Goal: Task Accomplishment & Management: Manage account settings

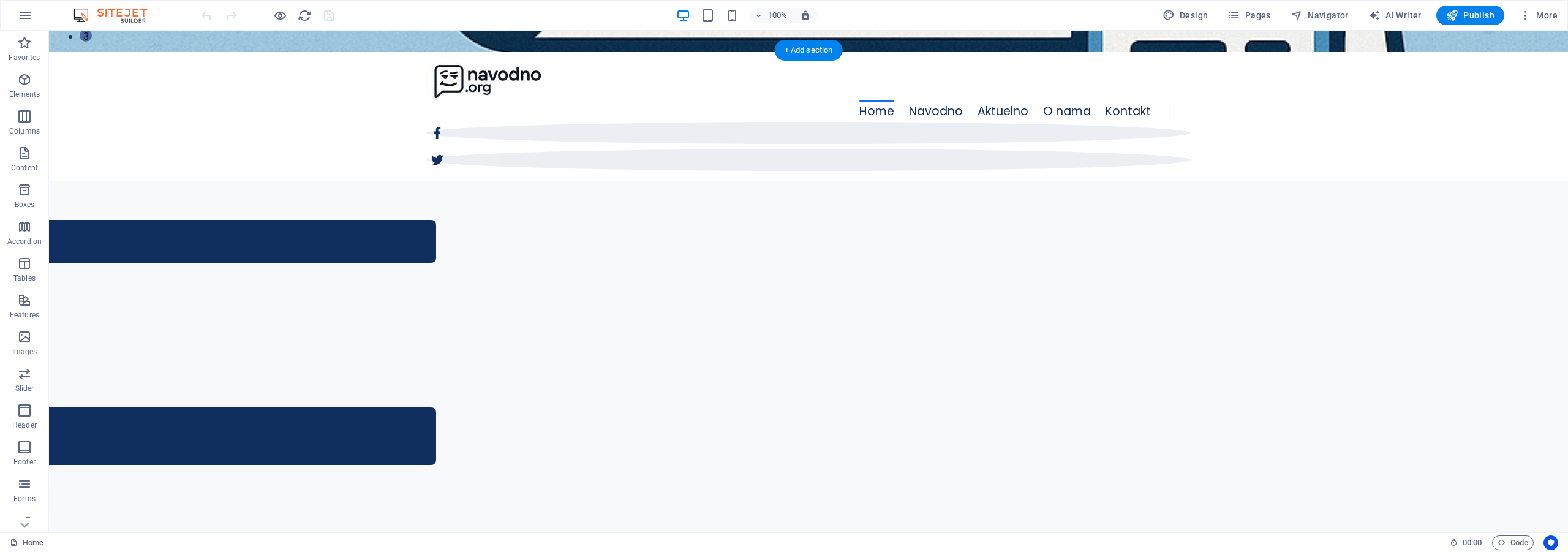
scroll to position [490, 0]
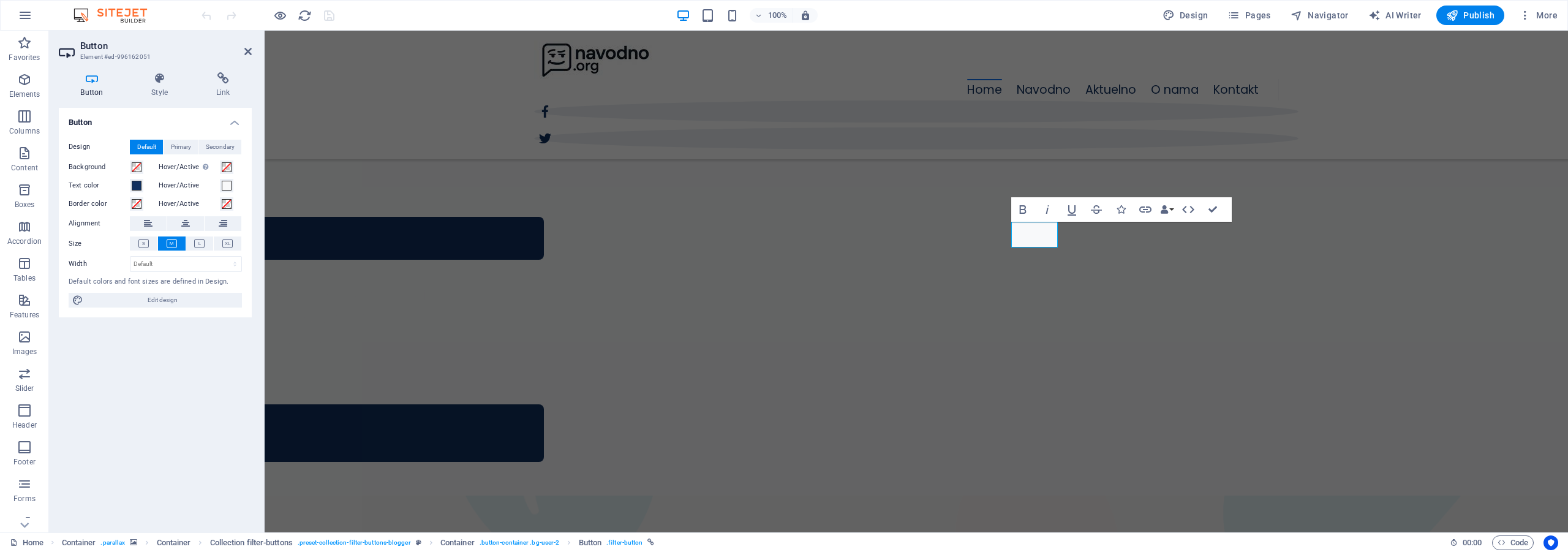
scroll to position [360, 0]
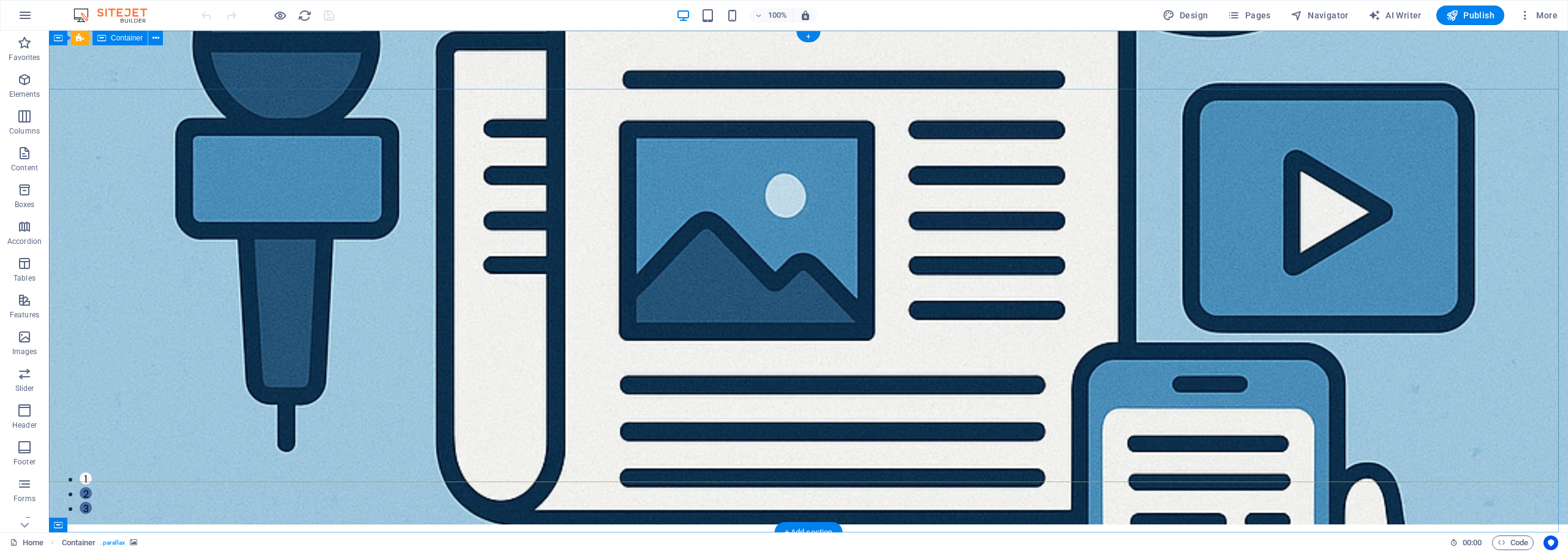
scroll to position [0, 0]
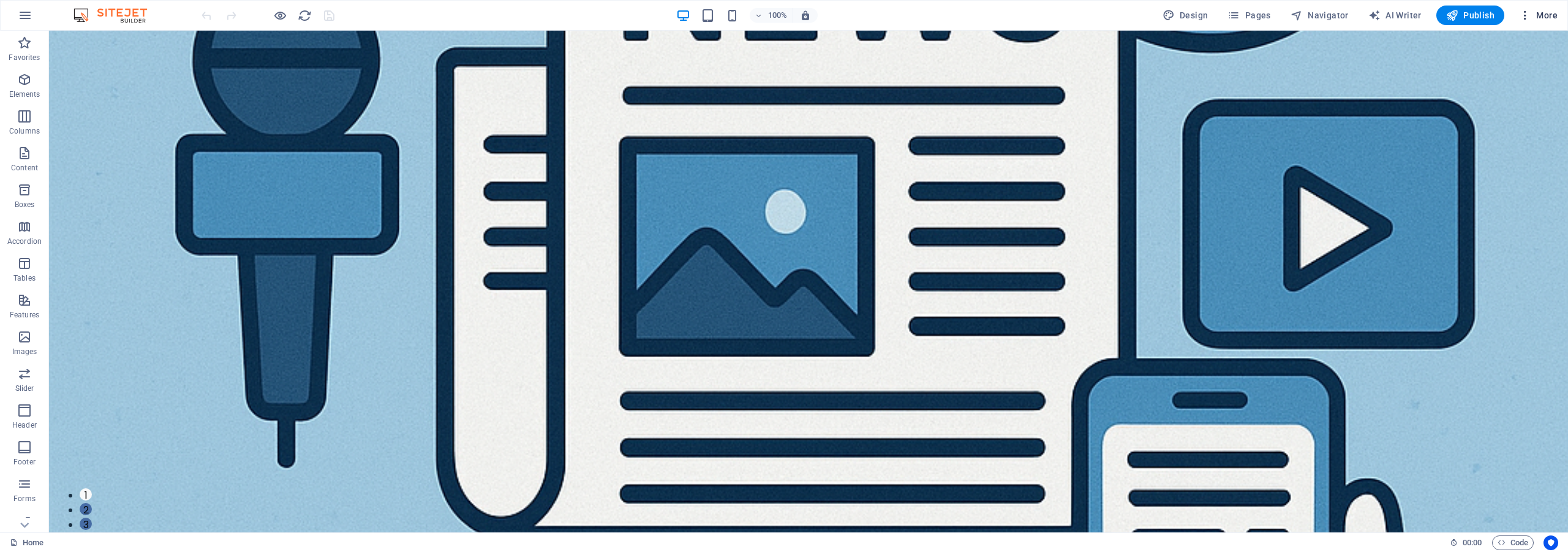
click at [1525, 15] on icon "button" at bounding box center [1525, 15] width 12 height 12
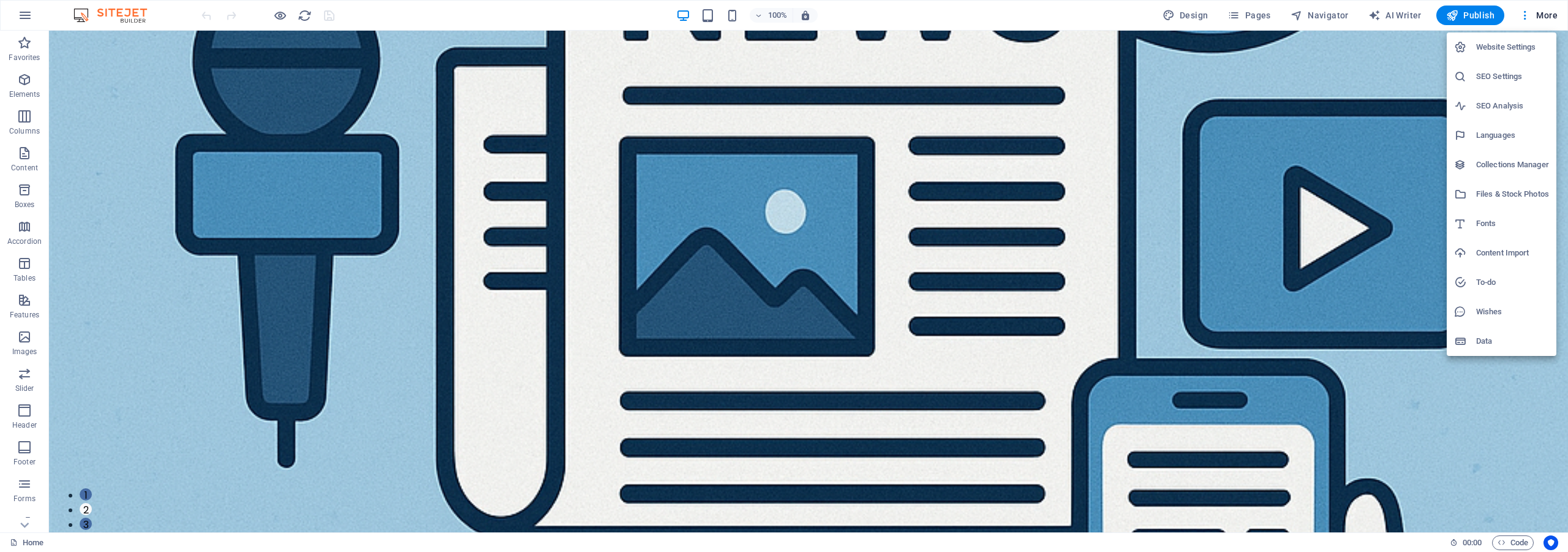
click at [1500, 165] on h6 "Collections Manager" at bounding box center [1512, 164] width 73 height 15
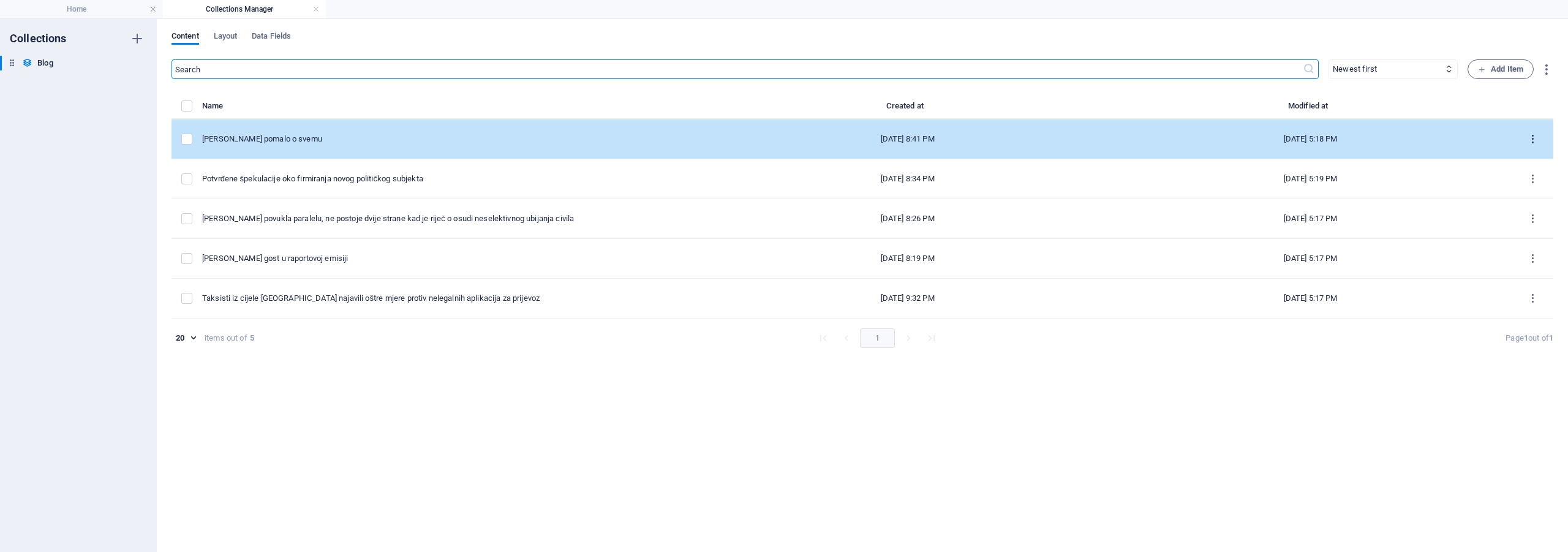
click at [1534, 137] on icon "items list" at bounding box center [1533, 139] width 12 height 12
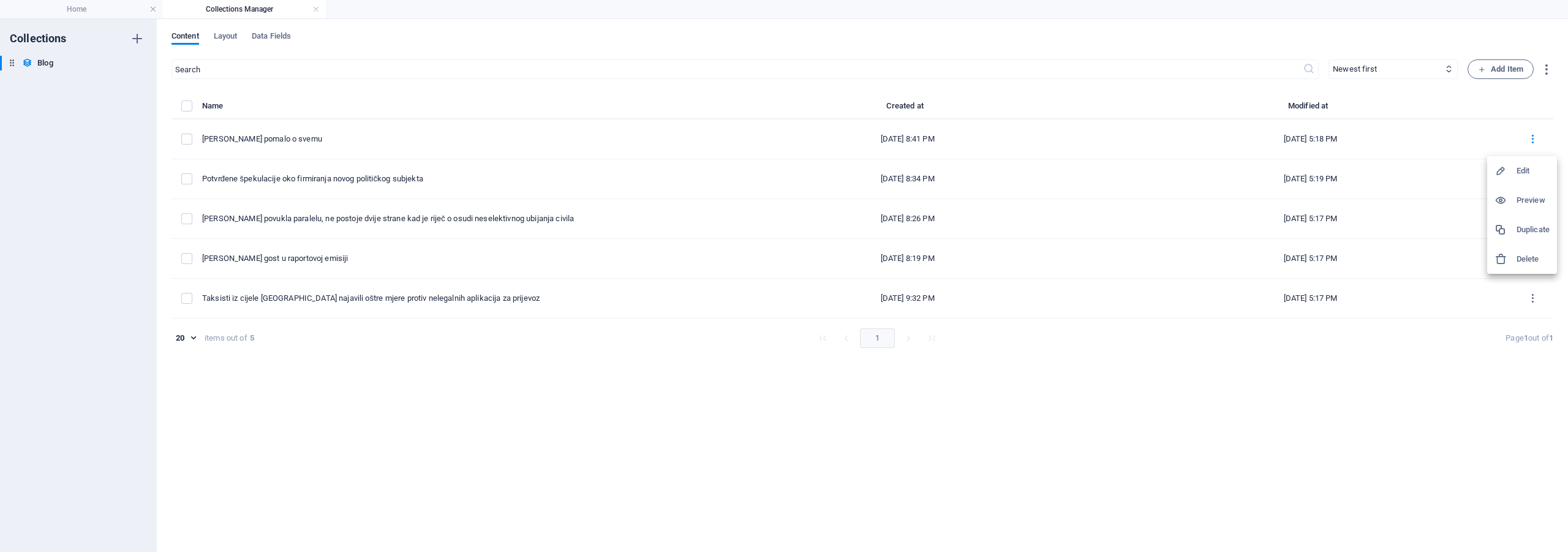
click at [1519, 171] on h6 "Edit" at bounding box center [1533, 171] width 33 height 15
select select "Sport"
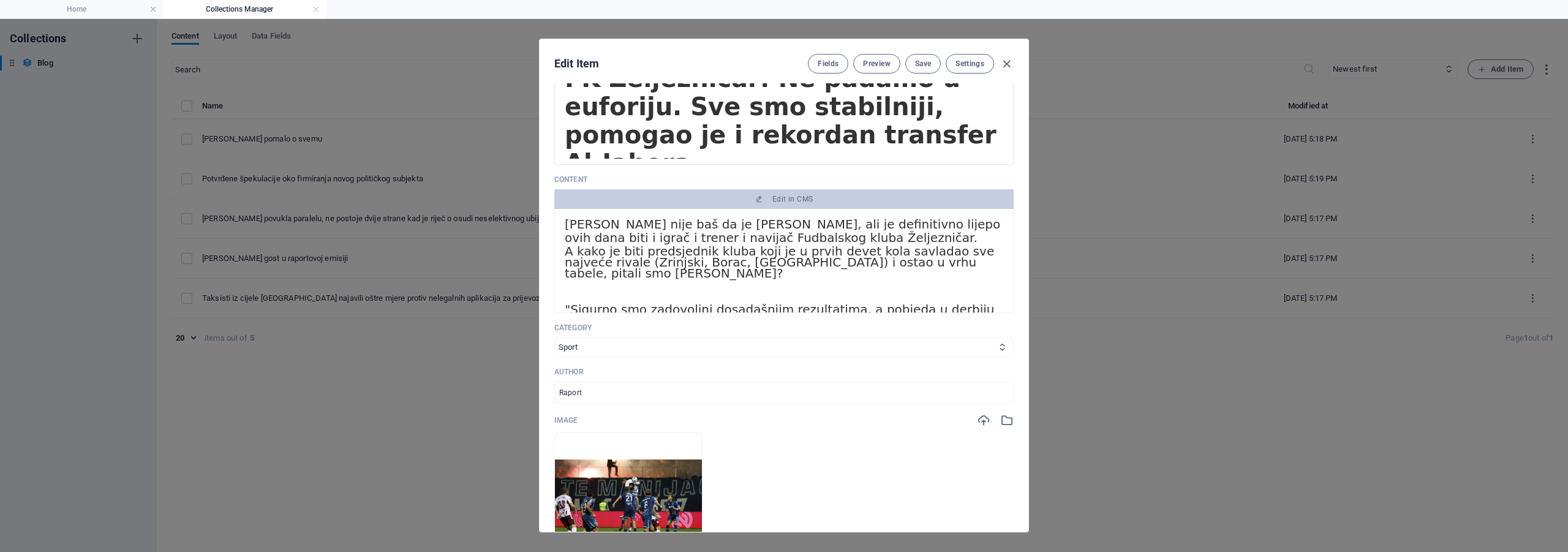
scroll to position [245, 0]
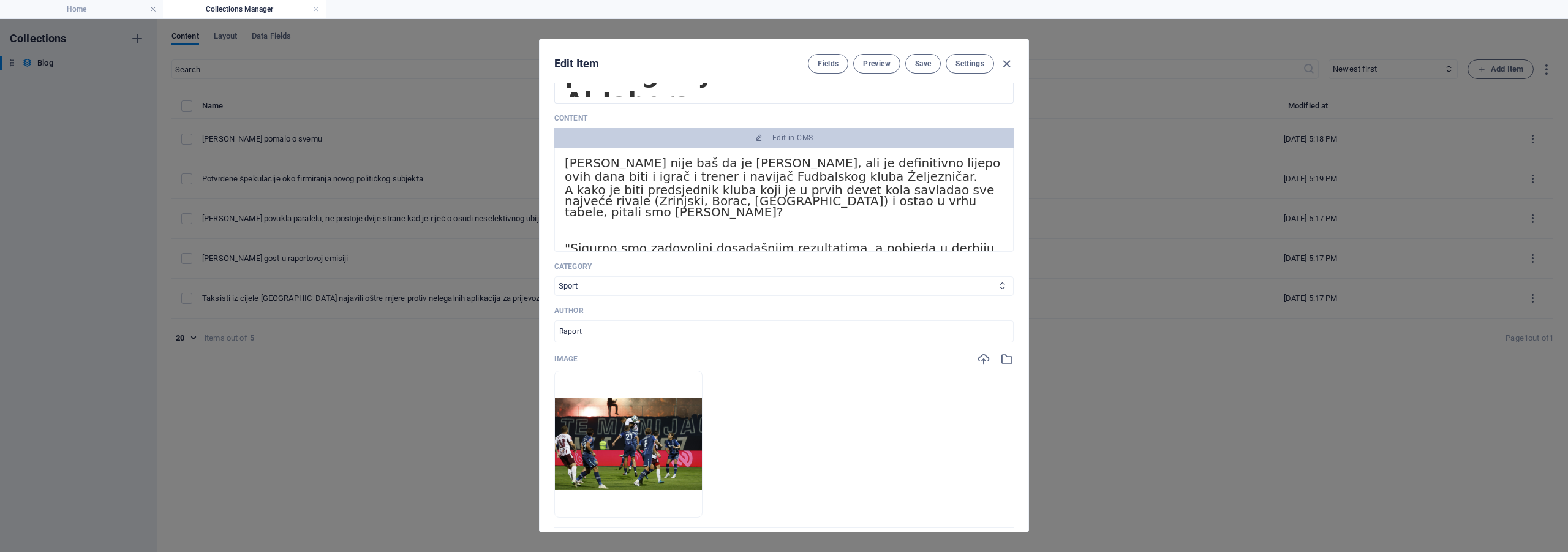
click at [734, 284] on select "Navodno Aktuelno Tech Sport" at bounding box center [783, 286] width 459 height 20
click at [554, 276] on select "Navodno Aktuelno Tech Sport" at bounding box center [783, 286] width 459 height 20
click at [654, 280] on select "Navodno Aktuelno Tech Sport" at bounding box center [783, 286] width 459 height 20
click at [1083, 334] on div "Edit Item Fields Preview Save Settings Name Admir Tunović pomalo o svemu ​ Slug…" at bounding box center [784, 286] width 1568 height 533
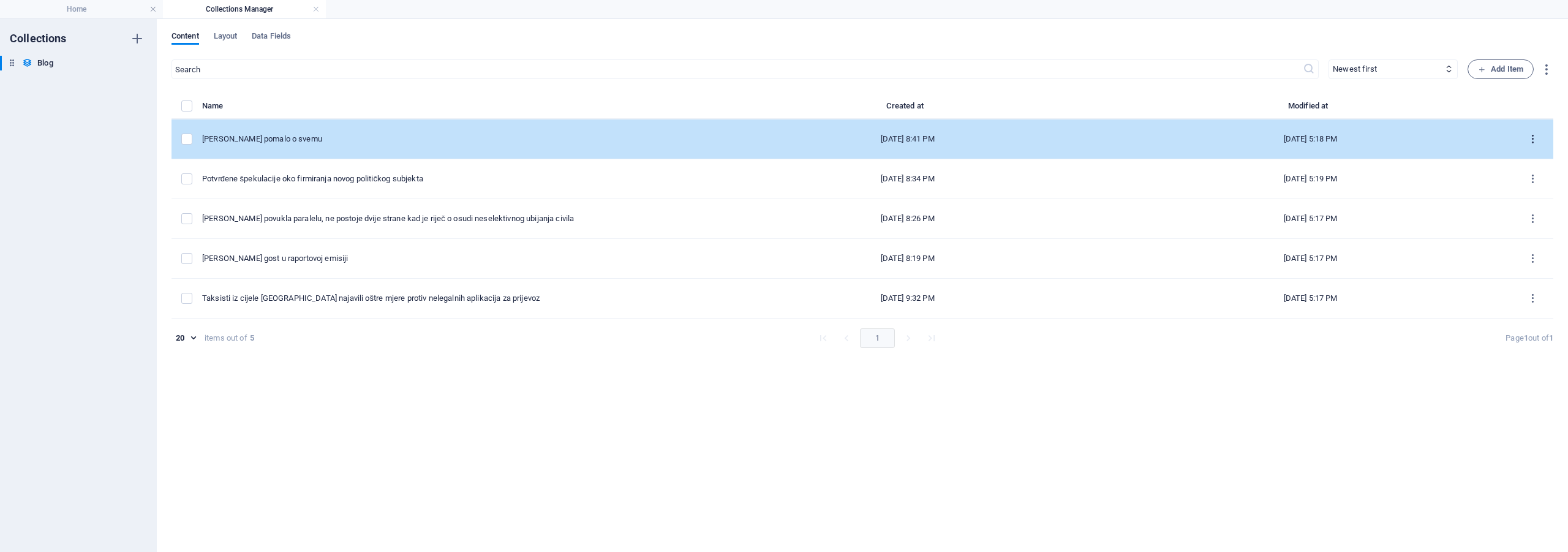
click at [1534, 137] on icon "items list" at bounding box center [1533, 139] width 12 height 12
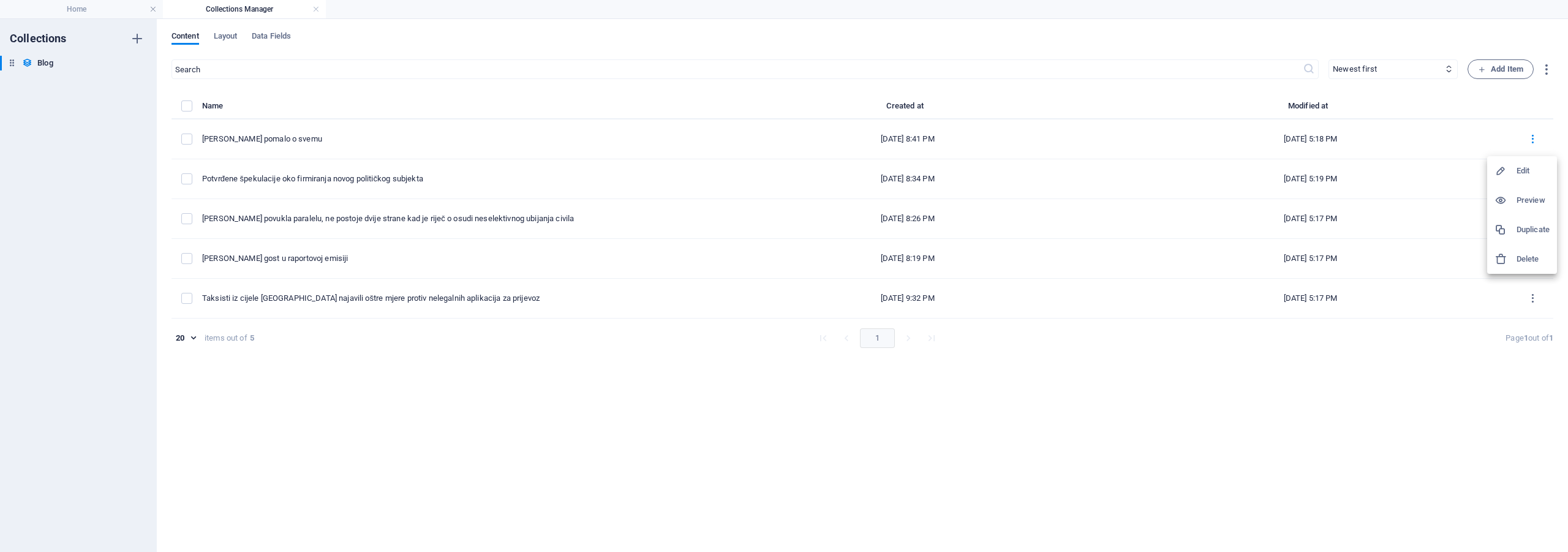
click at [1521, 169] on h6 "Edit" at bounding box center [1533, 171] width 33 height 15
select select "Sport"
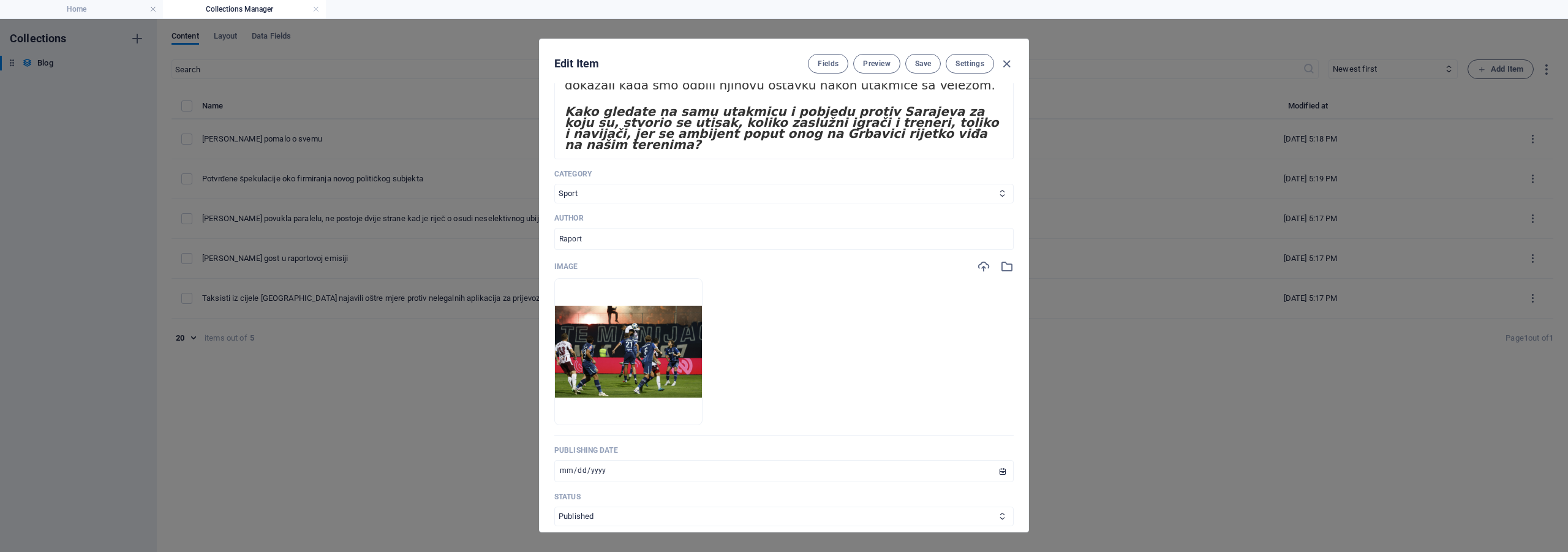
scroll to position [154, 0]
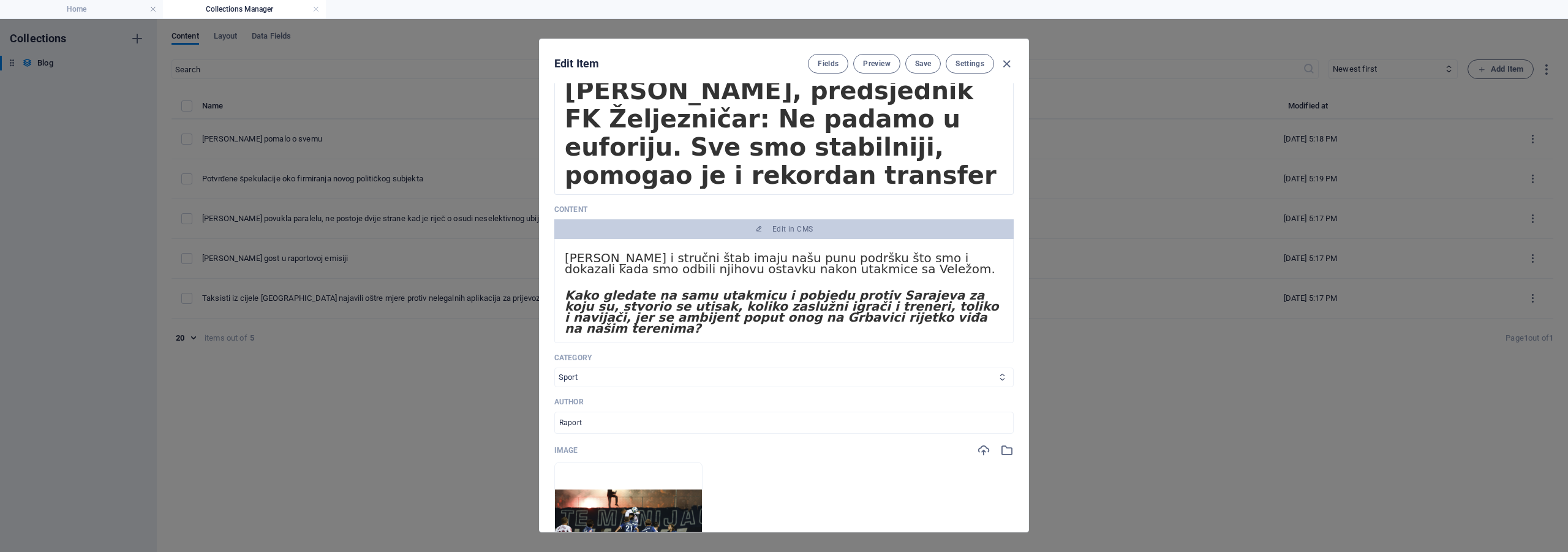
click at [663, 370] on select "Navodno Aktuelno Tech Sport" at bounding box center [783, 377] width 459 height 20
click at [554, 367] on select "Navodno Aktuelno Tech Sport" at bounding box center [783, 377] width 459 height 20
click at [1006, 62] on icon "button" at bounding box center [1006, 64] width 14 height 14
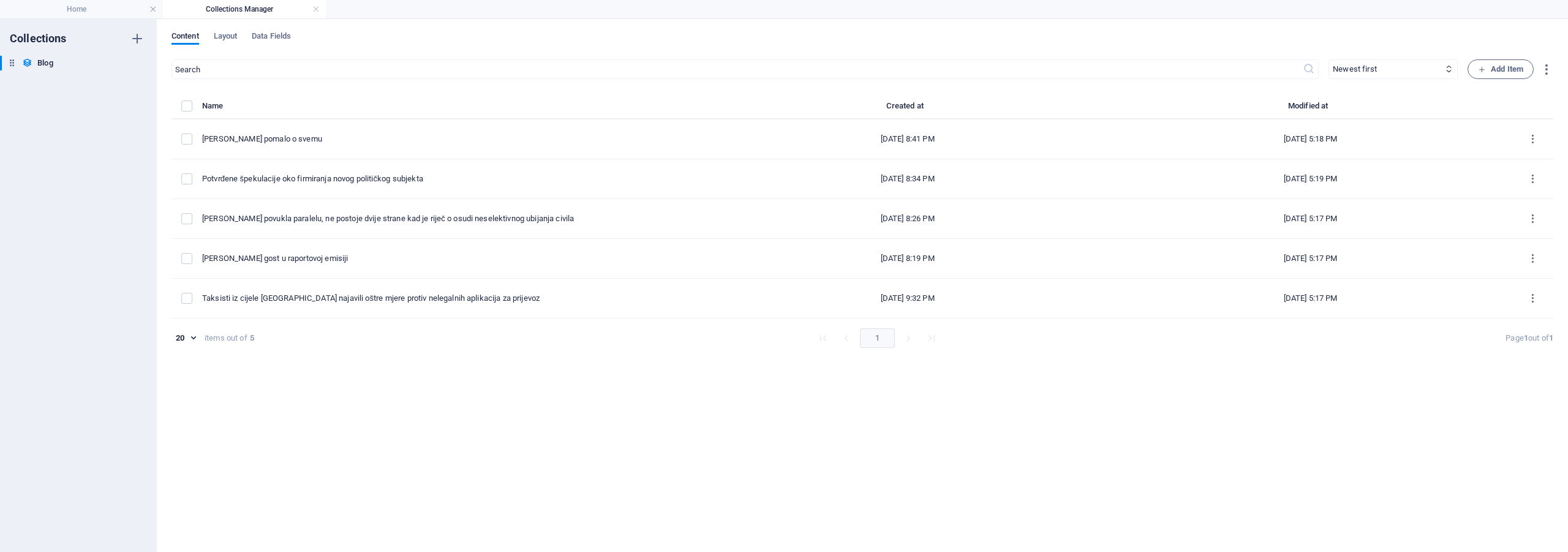
scroll to position [0, 0]
click at [1485, 73] on icon "button" at bounding box center [1482, 70] width 8 height 8
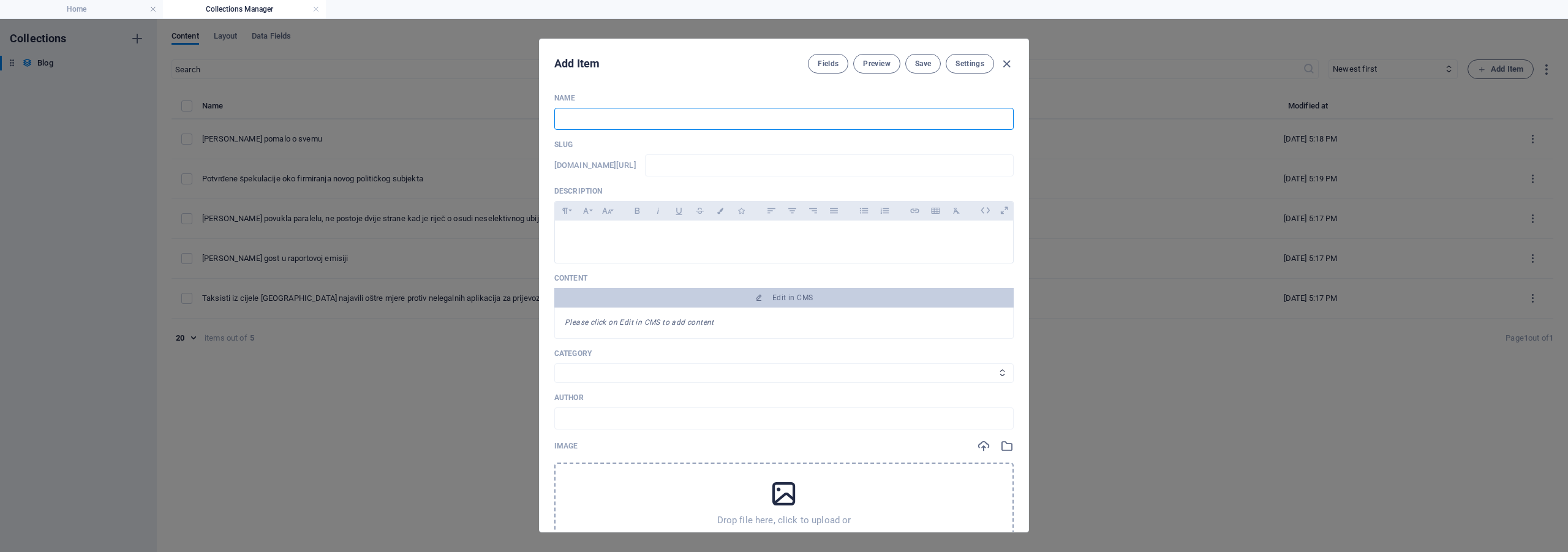
paste input "Sarajevo i Velež podnijeli prijave FS BiH protiv HŠK Zrinjski i [PERSON_NAME]!"
type input "Sarajevo i Velež podnijeli prijave FS BiH protiv HŠK Zrinjski i [PERSON_NAME]!"
type input "sarajevo-i-velez-podnijeli-prijave-fs-bih-protiv-hsk-zrinjski-i-igora-stimca"
type input "Sarajevo i Velež podnijeli prijave FS BiH protiv HŠK Zrinjski i [PERSON_NAME]!"
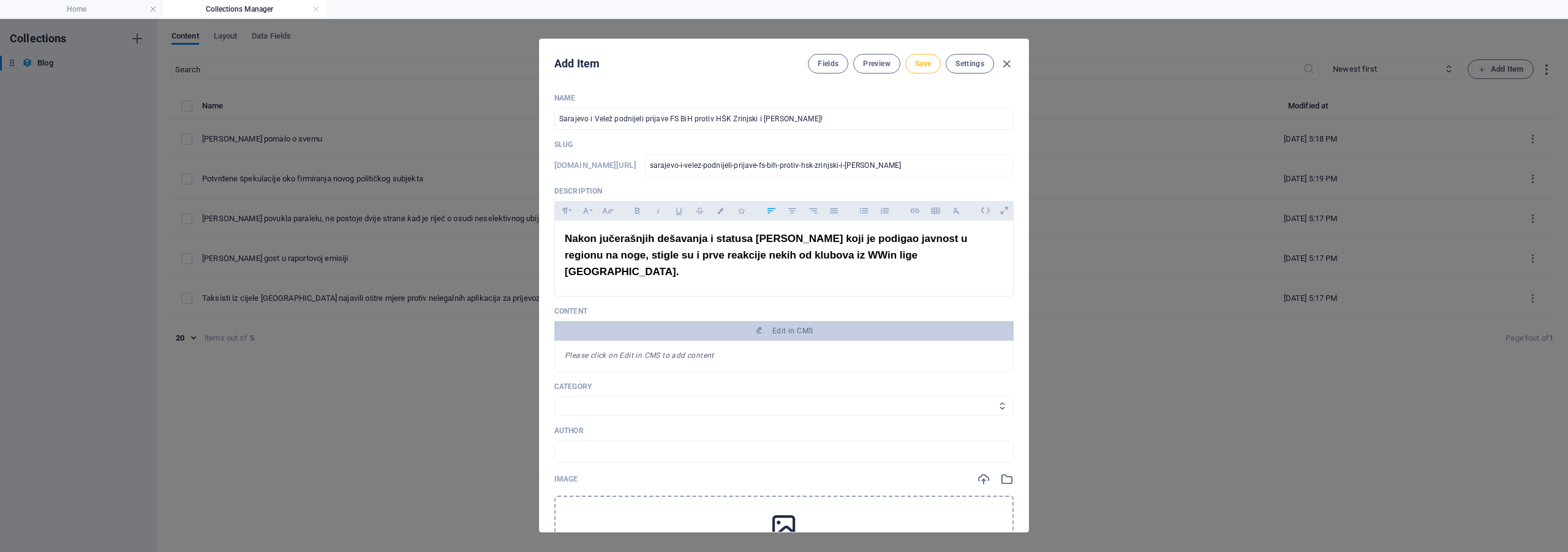
click at [922, 59] on span "Save" at bounding box center [923, 63] width 16 height 10
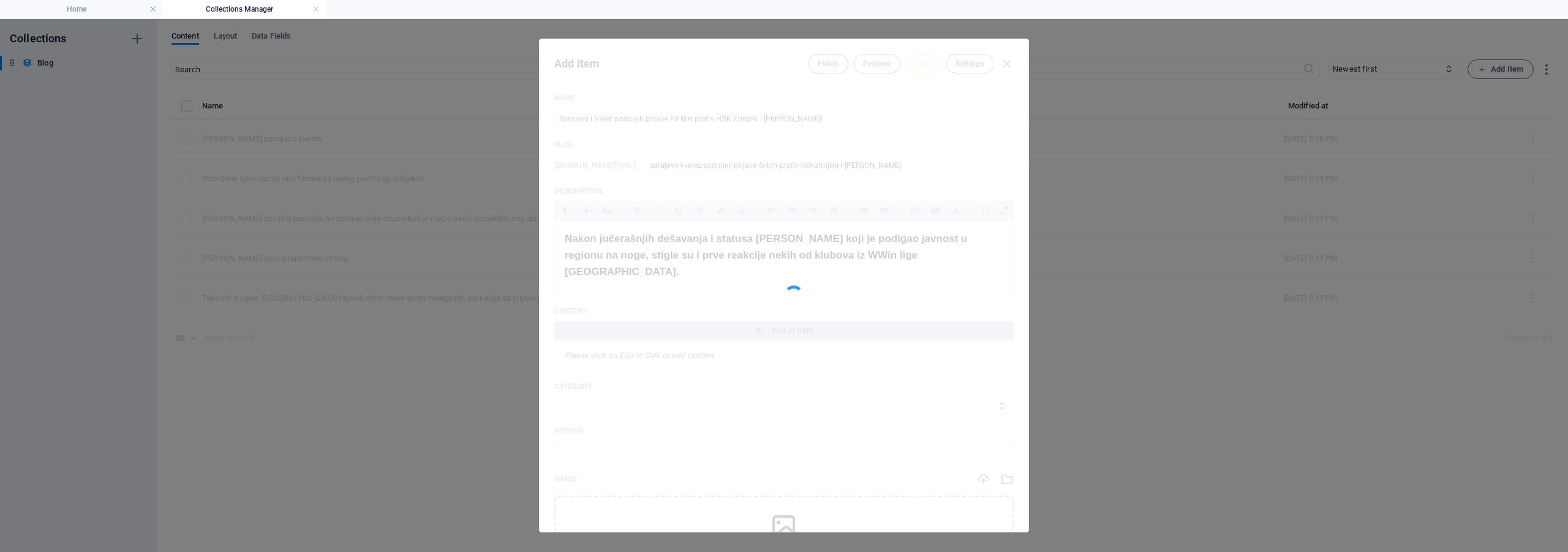
type input "sarajevo-i-velez-podnijeli-prijave-fs-bih-protiv-hsk-zrinjski-i-igora-stimca"
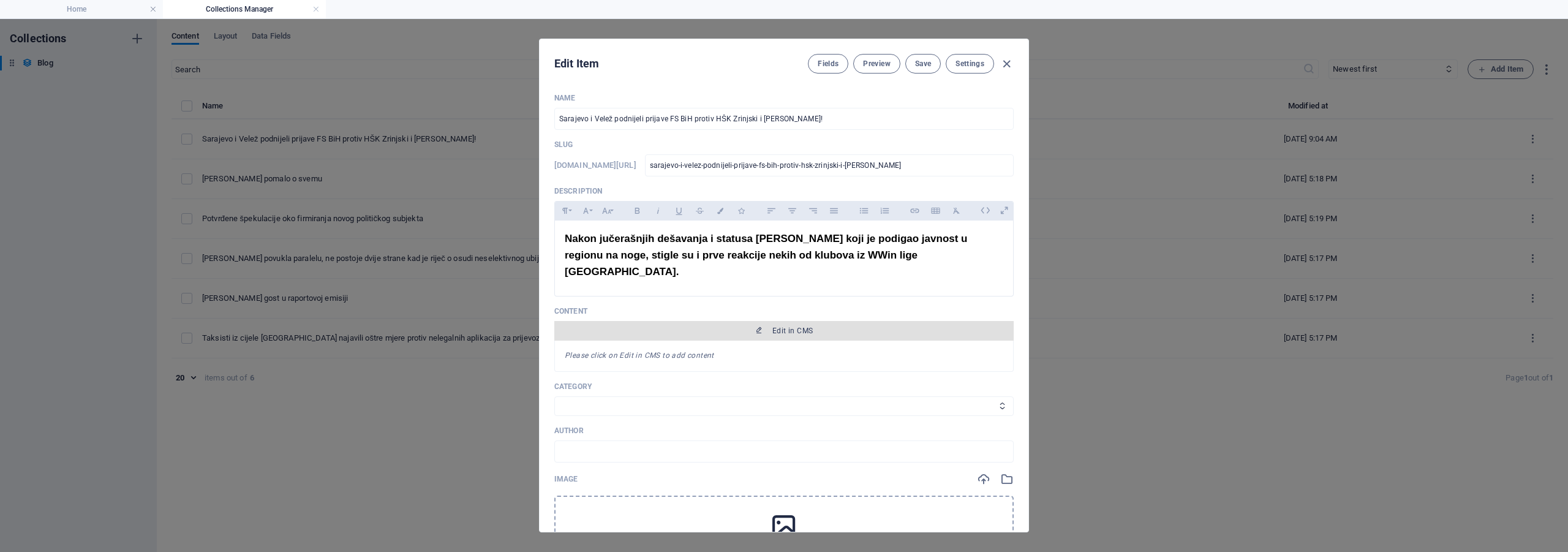
click at [659, 326] on span "Edit in CMS" at bounding box center [784, 330] width 450 height 10
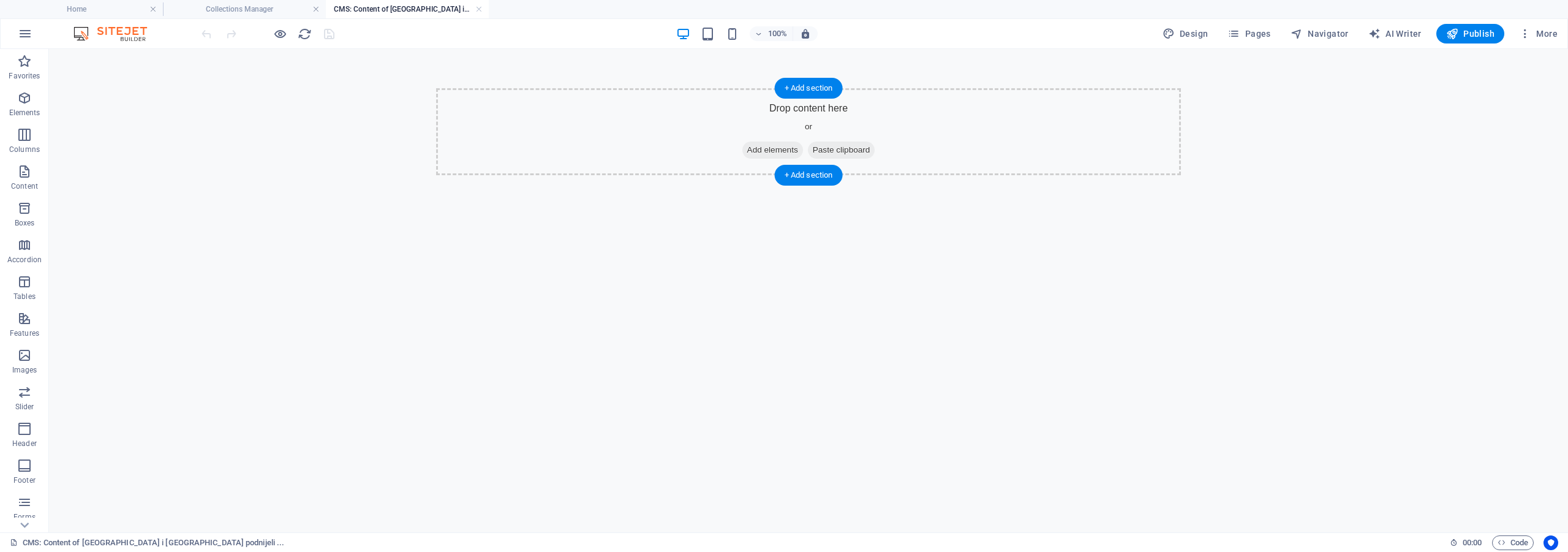
click at [750, 145] on span "Add elements" at bounding box center [772, 150] width 61 height 17
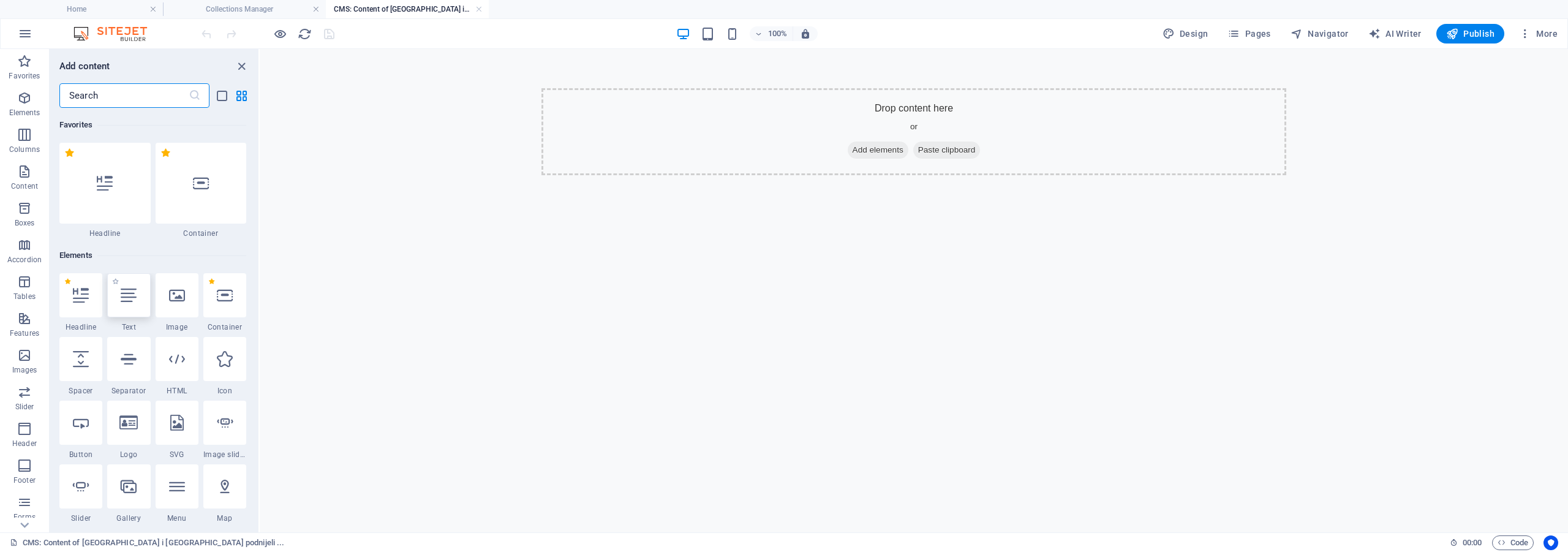
click at [140, 304] on div at bounding box center [128, 295] width 43 height 44
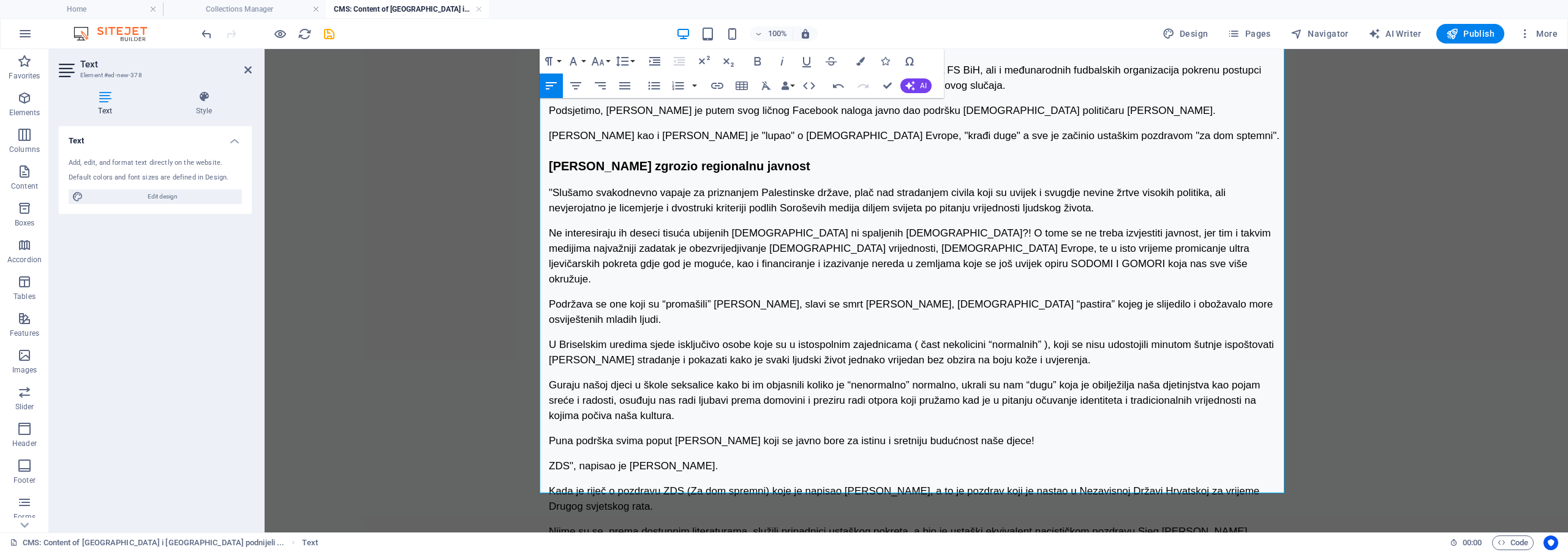
scroll to position [246, 0]
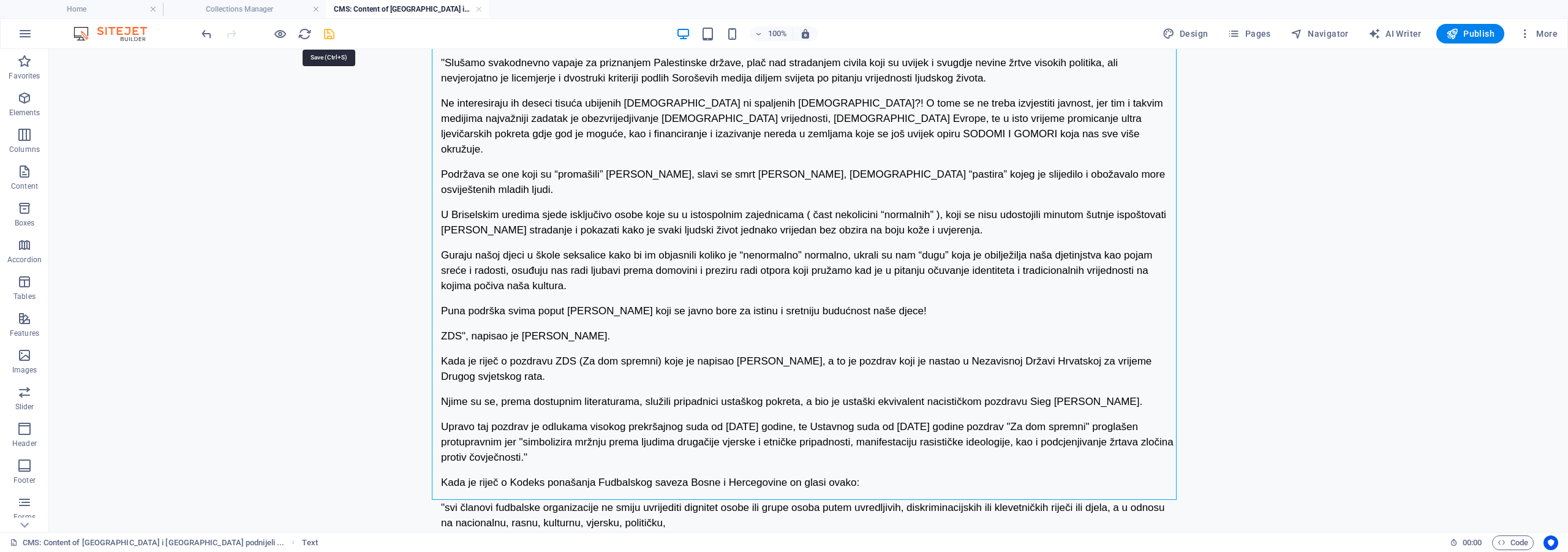
click at [326, 31] on icon "save" at bounding box center [329, 34] width 14 height 14
click at [477, 10] on link at bounding box center [479, 10] width 8 height 12
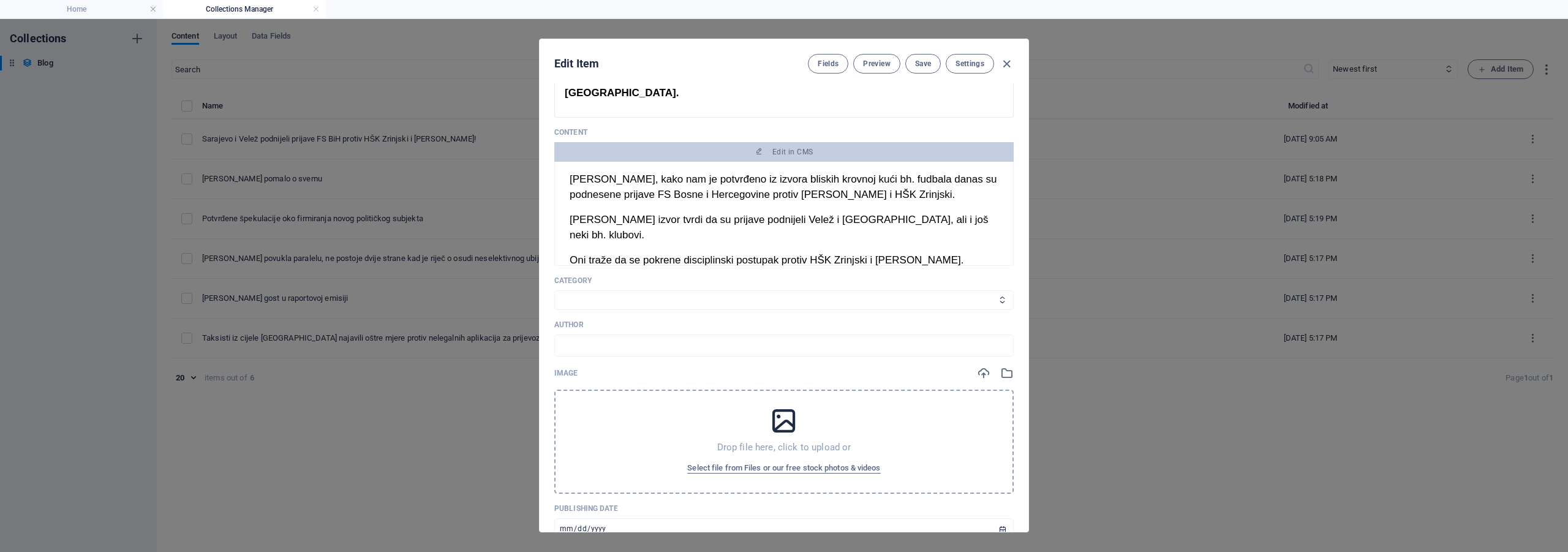
scroll to position [184, 0]
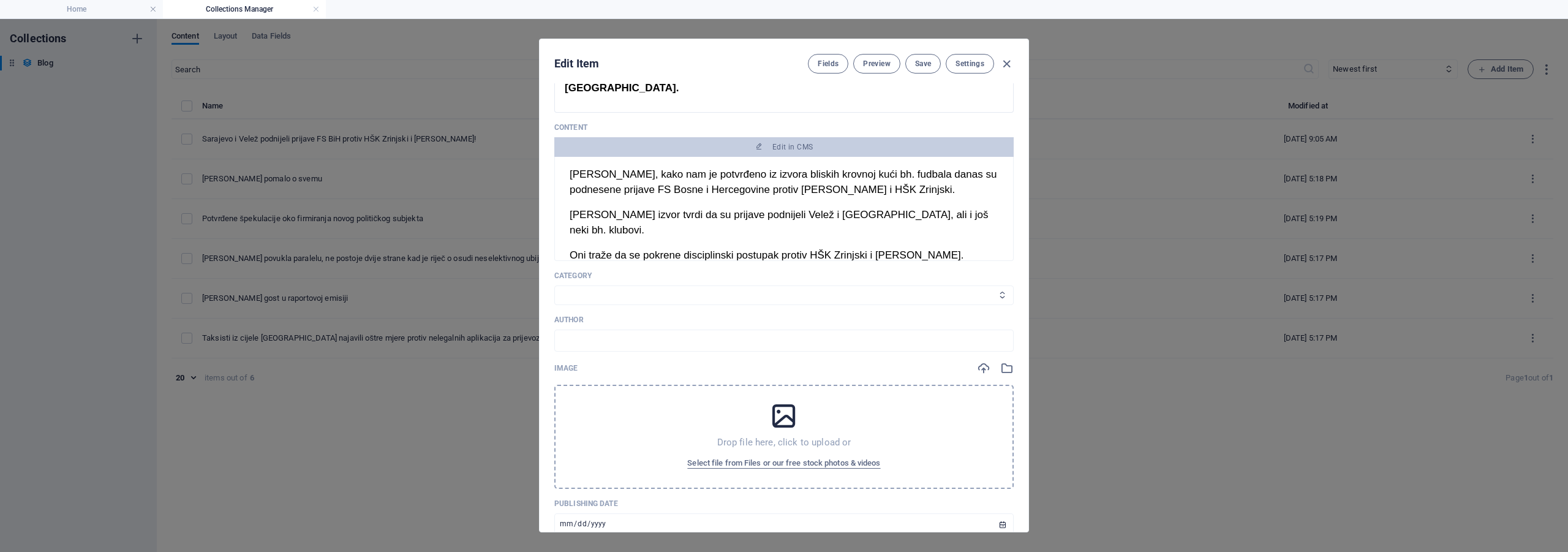
click at [603, 286] on select "Navodno Aktuelno Tech Sport" at bounding box center [783, 295] width 459 height 20
select select "Sport"
click at [554, 286] on select "Navodno Aktuelno Tech Sport" at bounding box center [783, 295] width 459 height 20
click at [596, 330] on input "text" at bounding box center [783, 341] width 459 height 22
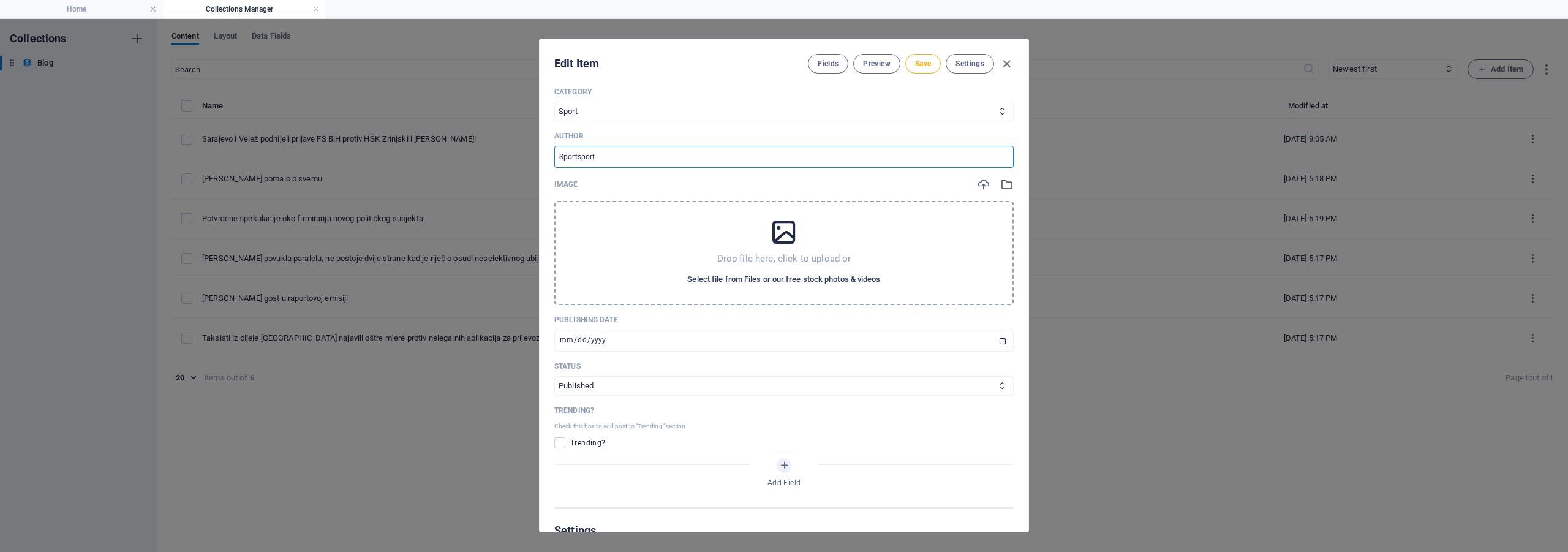
type input "Sportsport"
click at [746, 272] on span "Select file from Files or our free stock photos & videos" at bounding box center [783, 279] width 193 height 15
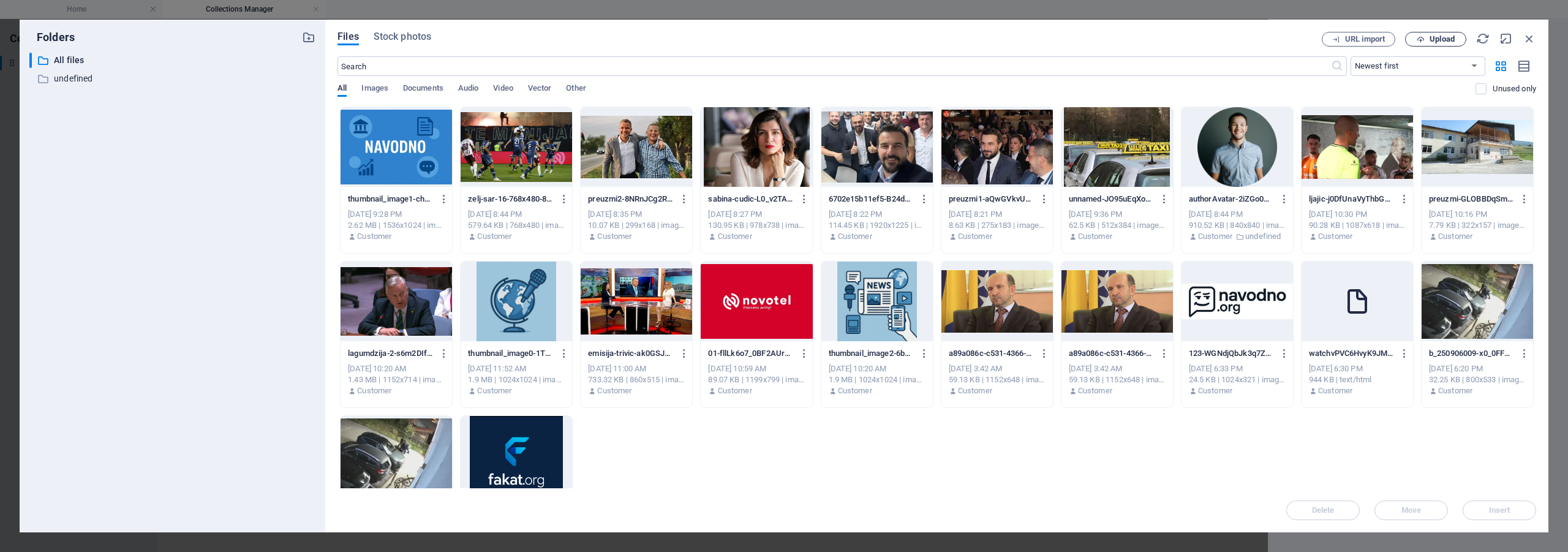
click at [1422, 38] on icon "button" at bounding box center [1420, 40] width 8 height 8
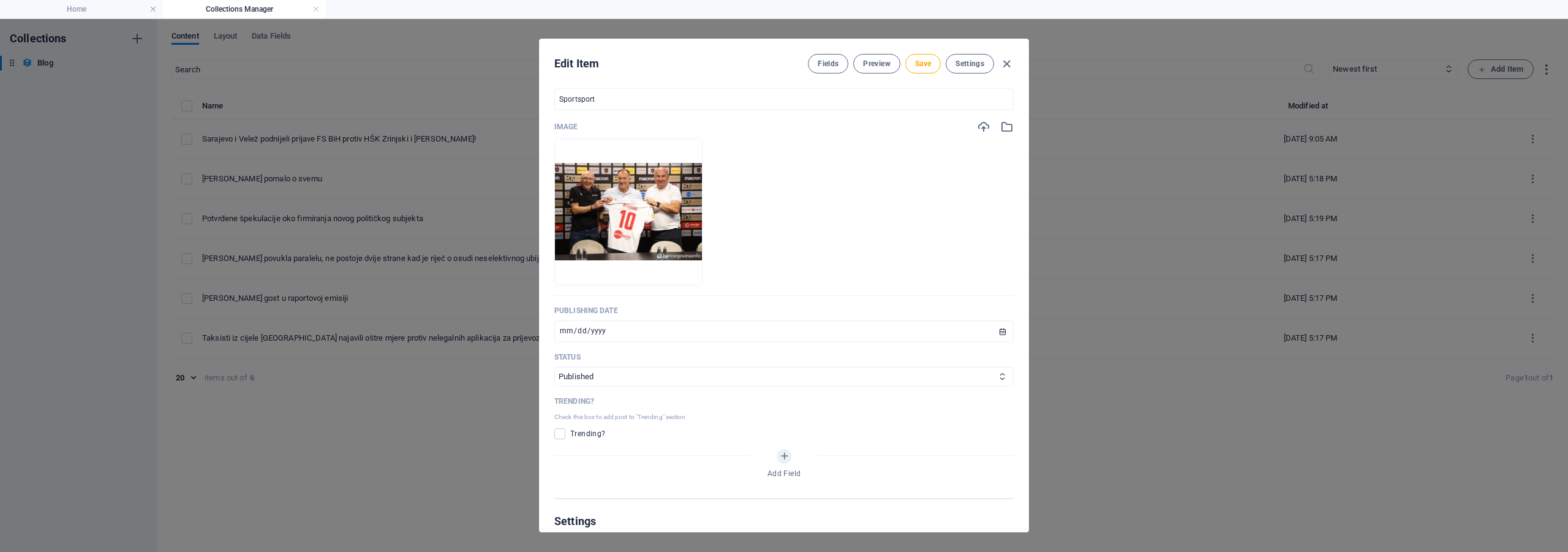
scroll to position [490, 0]
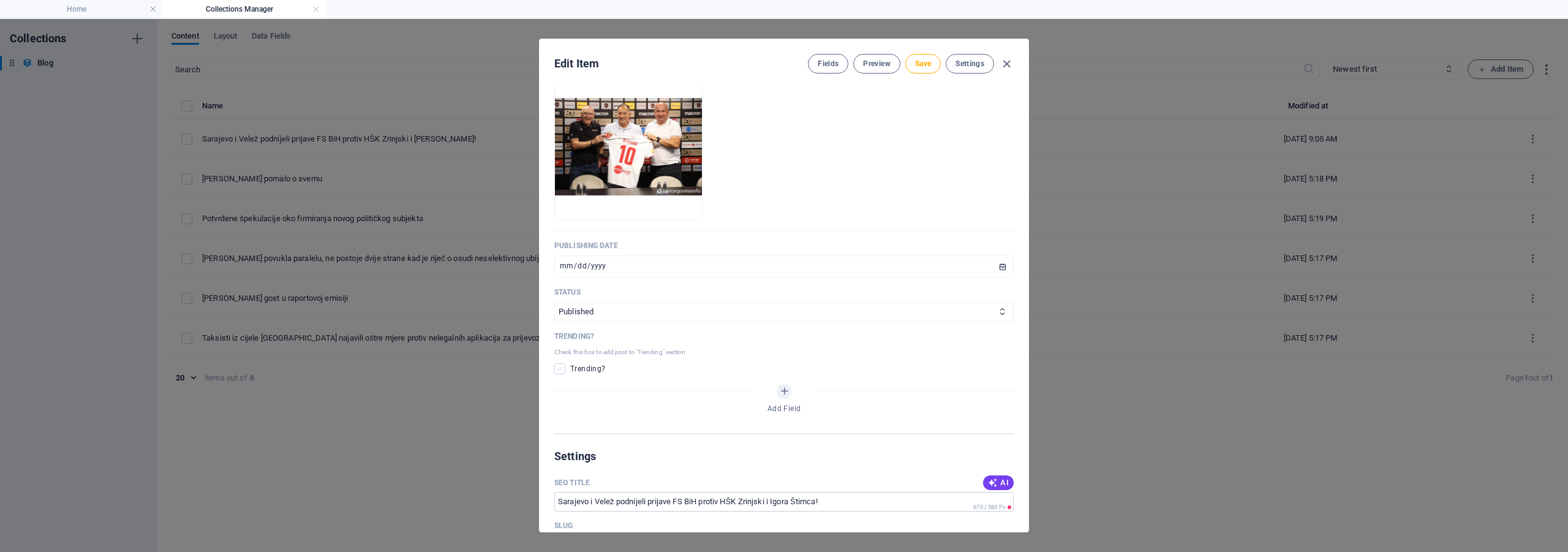
click at [558, 363] on span at bounding box center [559, 368] width 11 height 11
click at [558, 363] on input "checkbox" at bounding box center [562, 368] width 16 height 11
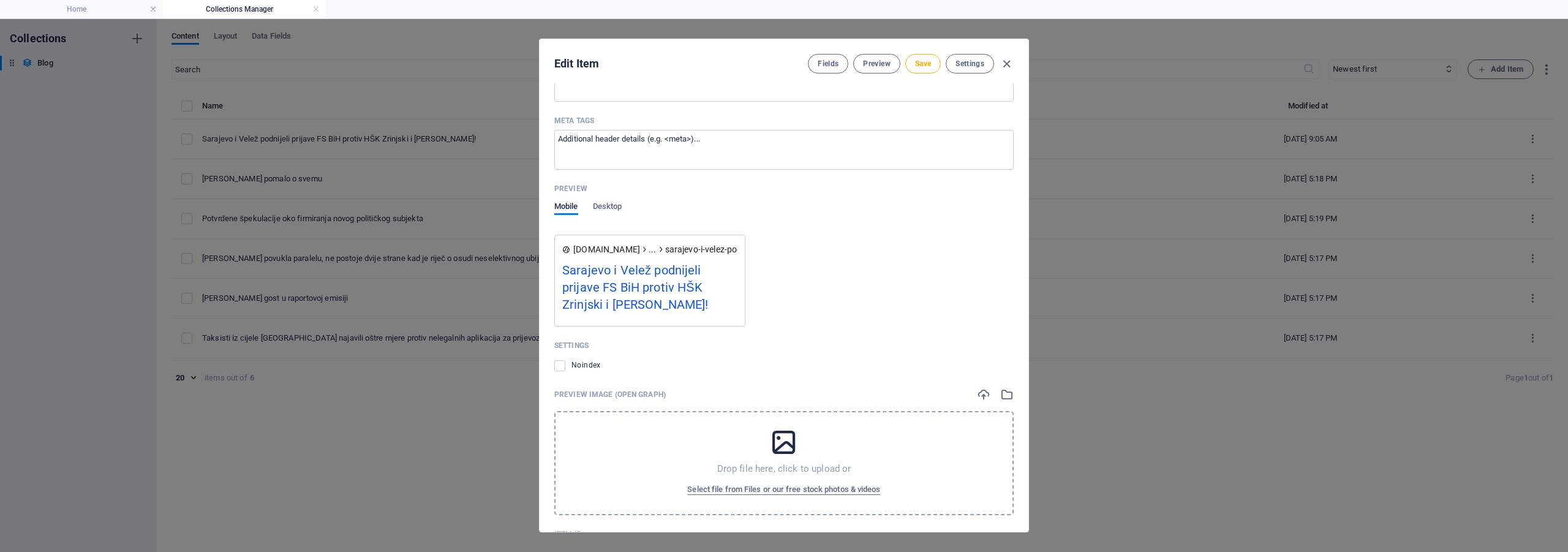
scroll to position [1099, 0]
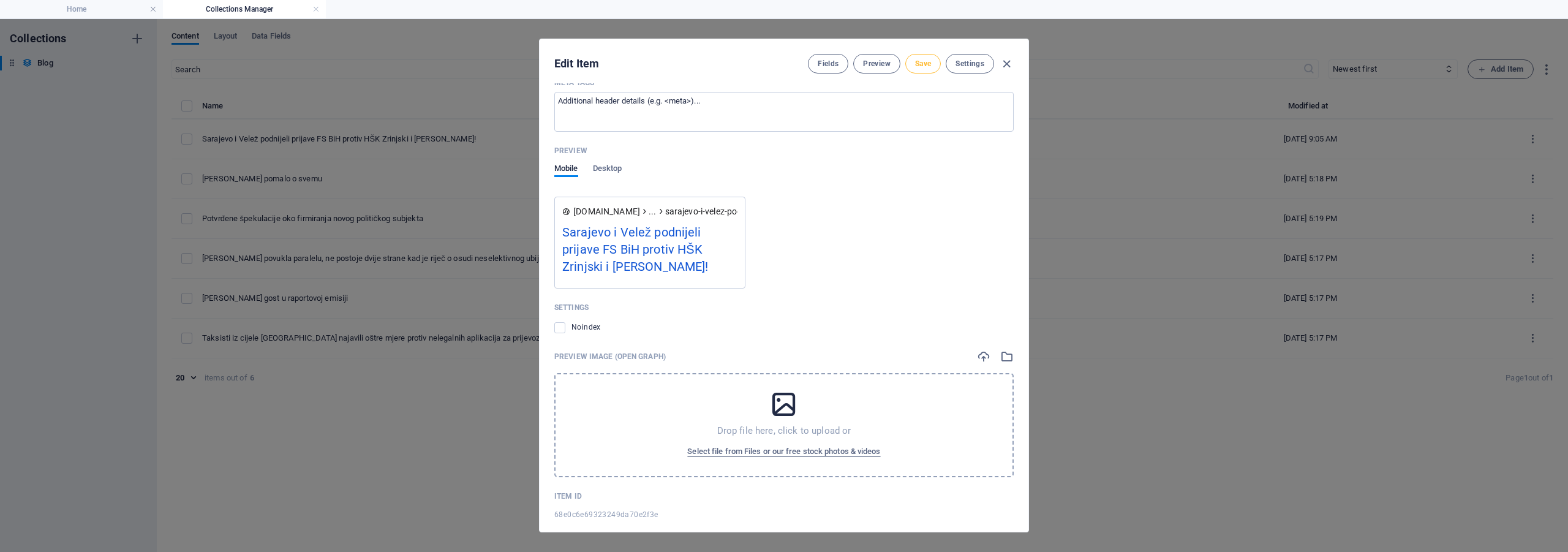
click at [926, 66] on span "Save" at bounding box center [923, 63] width 16 height 10
click at [1005, 64] on icon "button" at bounding box center [1006, 64] width 14 height 14
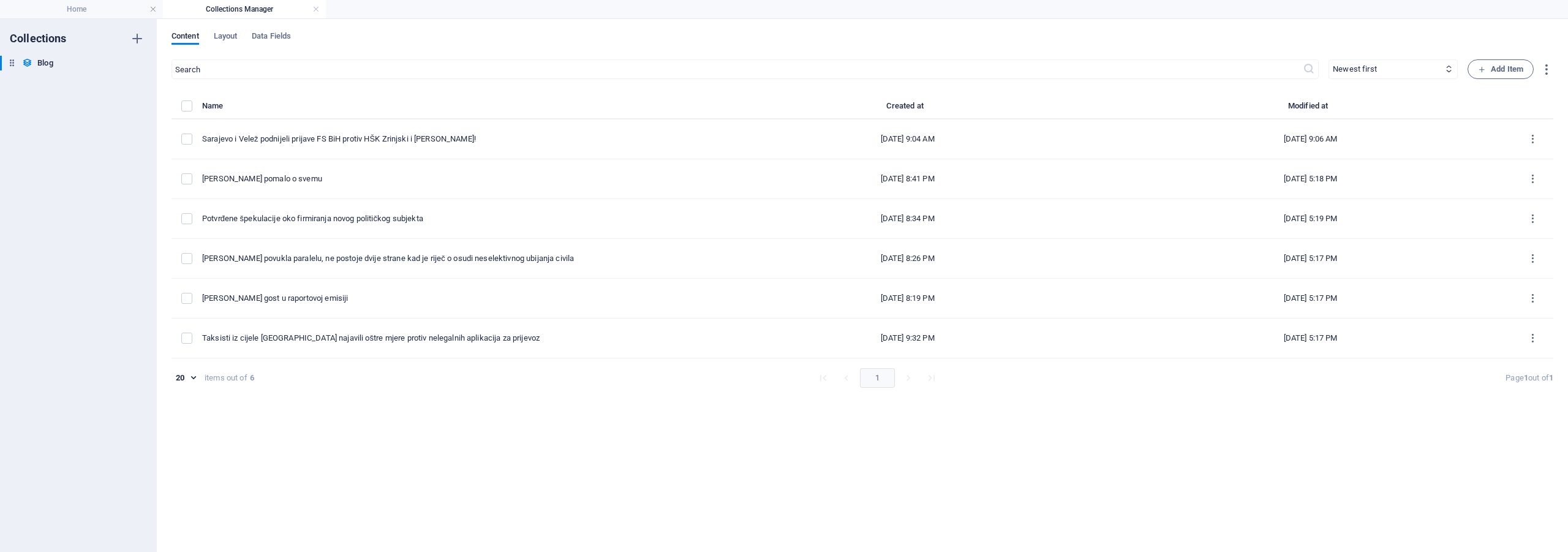
checkbox input "false"
type input "sarajevo-i-velez-podnijeli-prijave-fs-bih-protiv-hsk-zrinjski-i-igora-stimca"
click at [315, 6] on link at bounding box center [316, 10] width 8 height 12
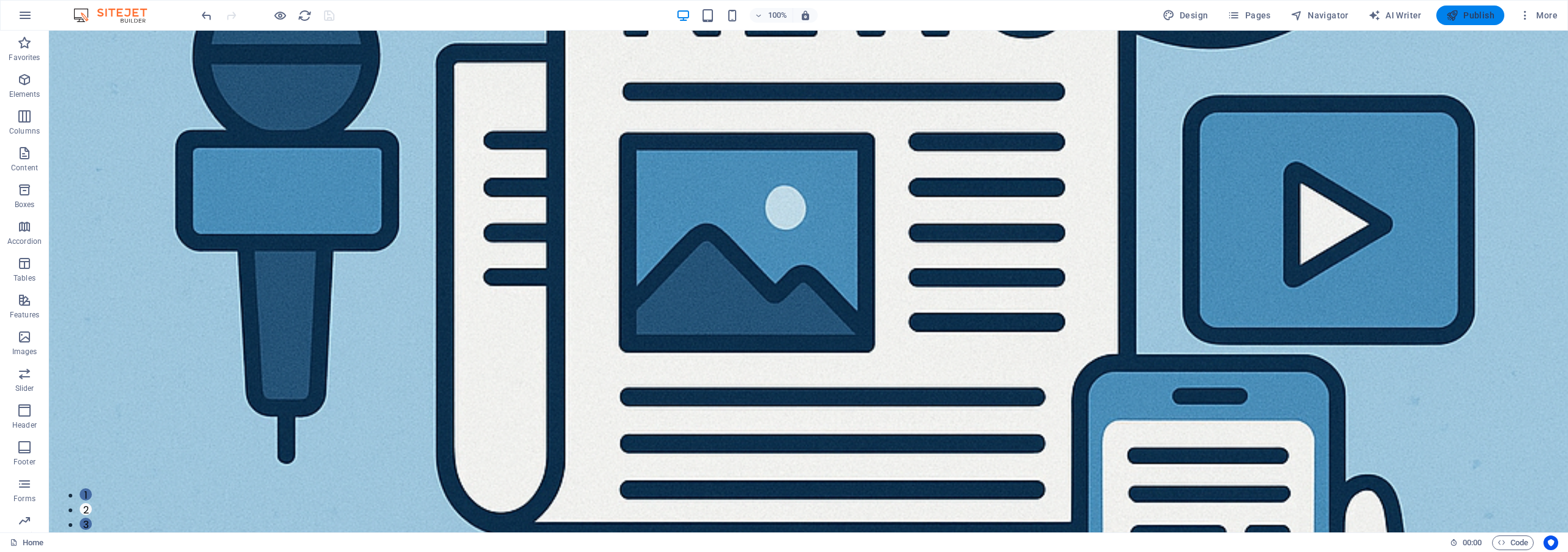
click at [1473, 15] on span "Publish" at bounding box center [1470, 15] width 49 height 12
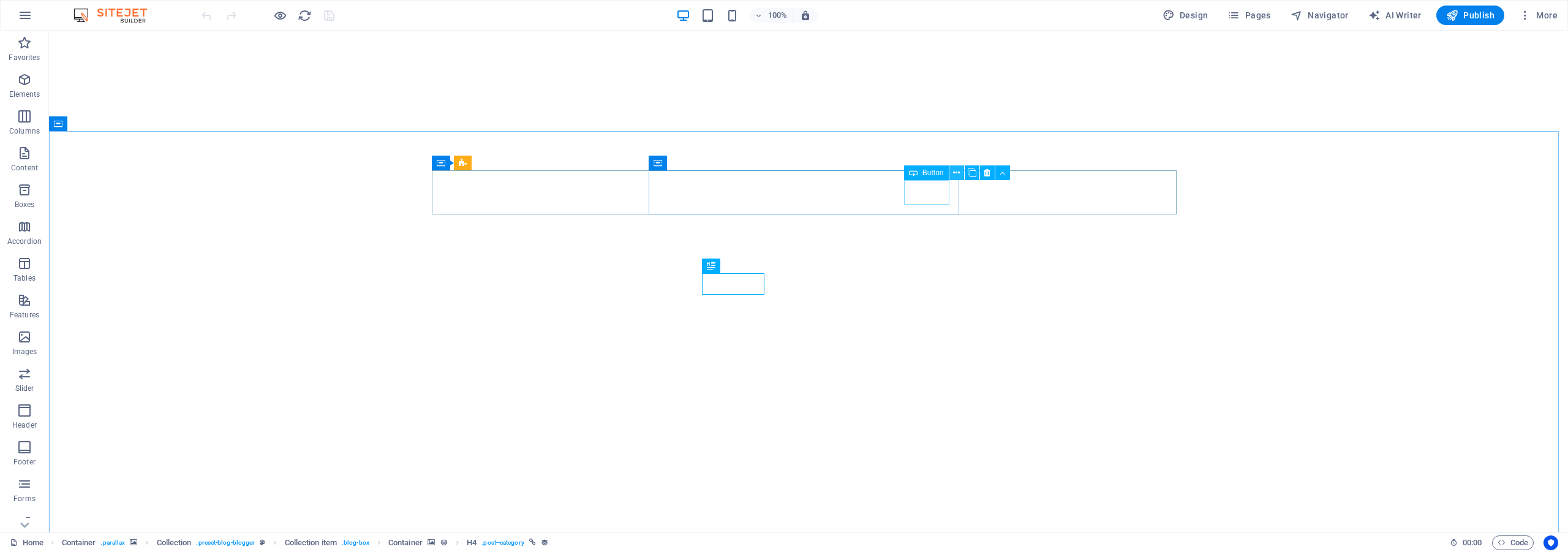
click at [958, 171] on icon at bounding box center [957, 173] width 7 height 13
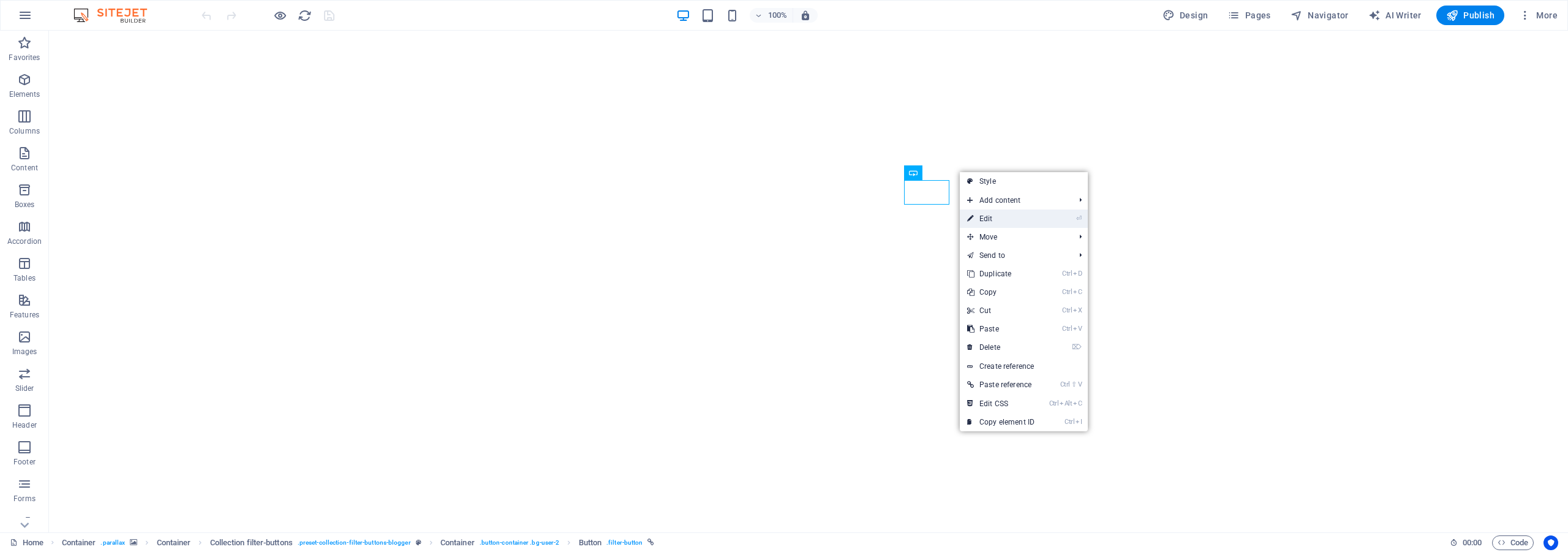
click at [992, 226] on link "⏎ Edit" at bounding box center [1001, 218] width 82 height 19
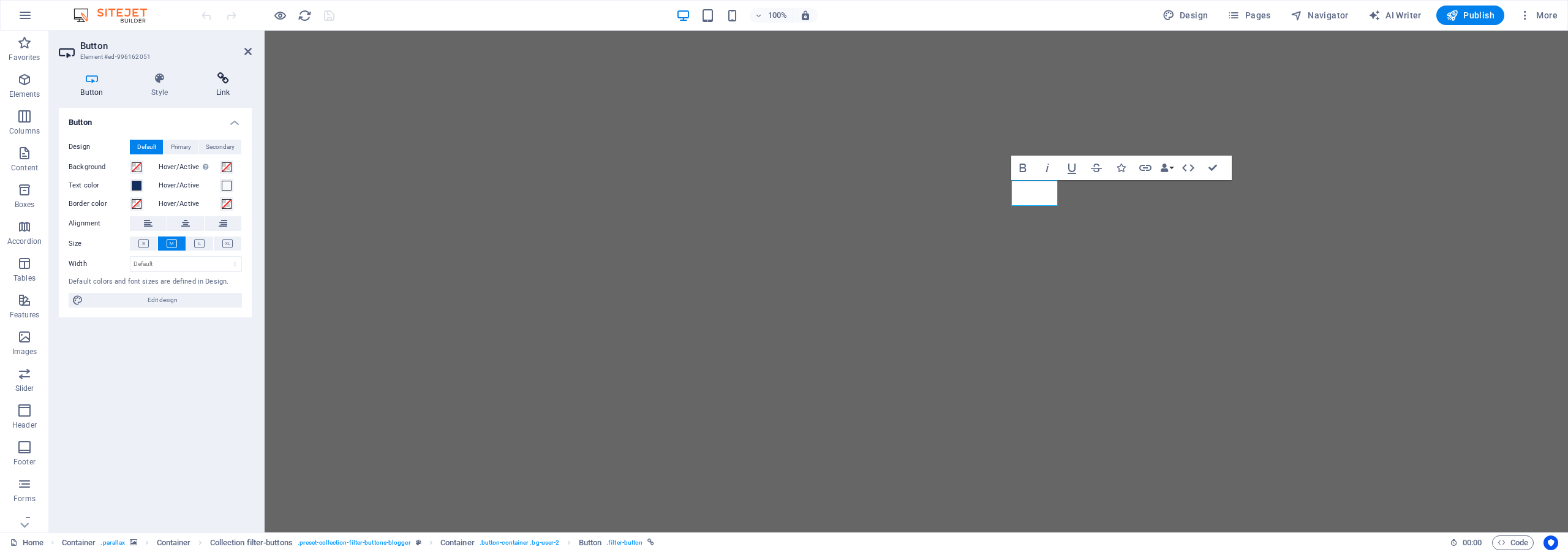
click at [219, 80] on icon at bounding box center [223, 78] width 58 height 12
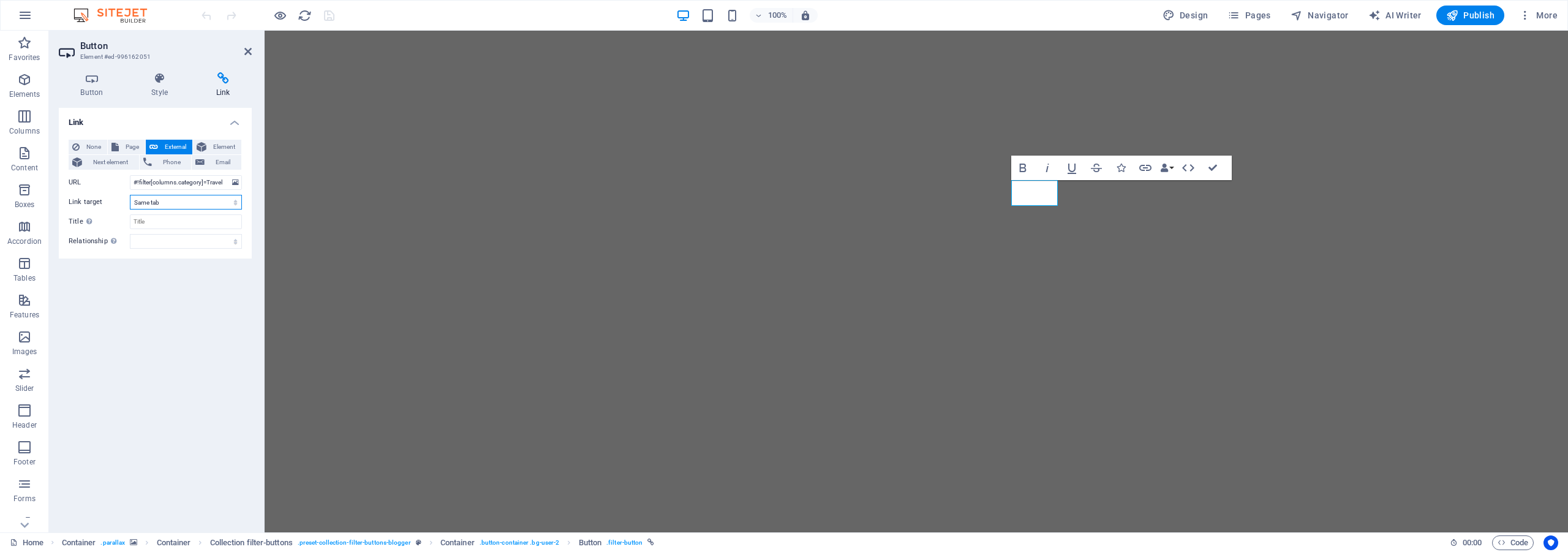
click at [192, 199] on select "New tab Same tab Overlay" at bounding box center [185, 202] width 112 height 15
click at [196, 224] on input "Title Additional link description, should not be the same as the link text. The…" at bounding box center [185, 221] width 112 height 15
click at [198, 243] on select "alternate author bookmark external help license next nofollow noreferrer noopen…" at bounding box center [185, 241] width 112 height 15
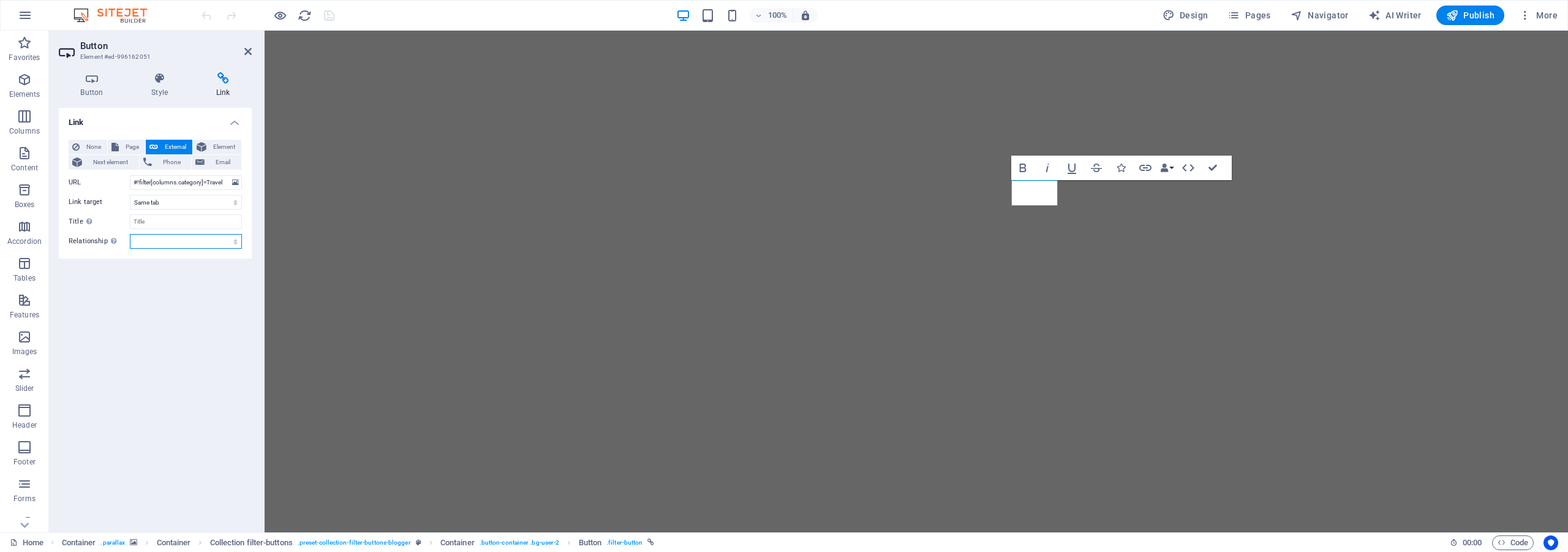
click at [198, 243] on select "alternate author bookmark external help license next nofollow noreferrer noopen…" at bounding box center [185, 241] width 112 height 15
click at [123, 142] on span "Page" at bounding box center [132, 147] width 19 height 15
select select
click at [160, 184] on select "Home Navodno Aktuelno O nama Kontakt" at bounding box center [185, 182] width 112 height 15
click at [111, 164] on span "Next element" at bounding box center [111, 162] width 50 height 15
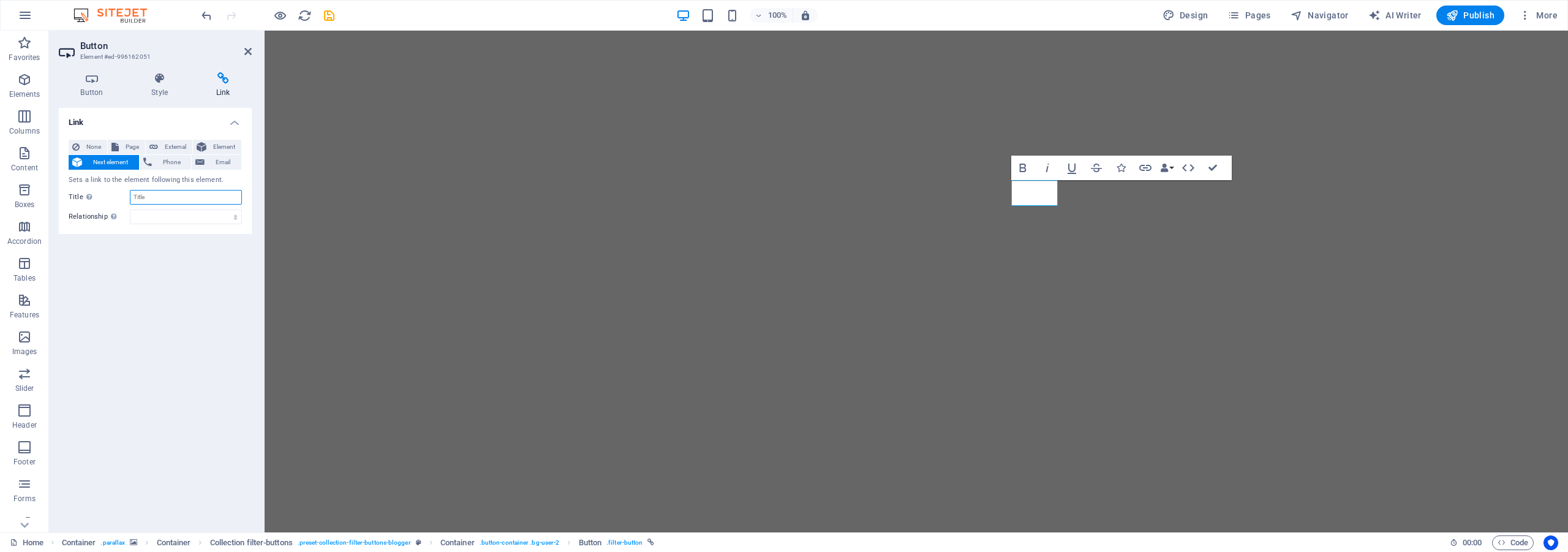
click at [173, 202] on input "Title Additional link description, should not be the same as the link text. The…" at bounding box center [185, 197] width 112 height 15
click at [170, 146] on span "External" at bounding box center [175, 147] width 27 height 15
select select "blank"
click at [217, 146] on span "Element" at bounding box center [224, 147] width 27 height 15
click at [252, 47] on aside "Button Element #ed-996162051 Button Style Link Button Design Default Primary Se…" at bounding box center [157, 281] width 215 height 502
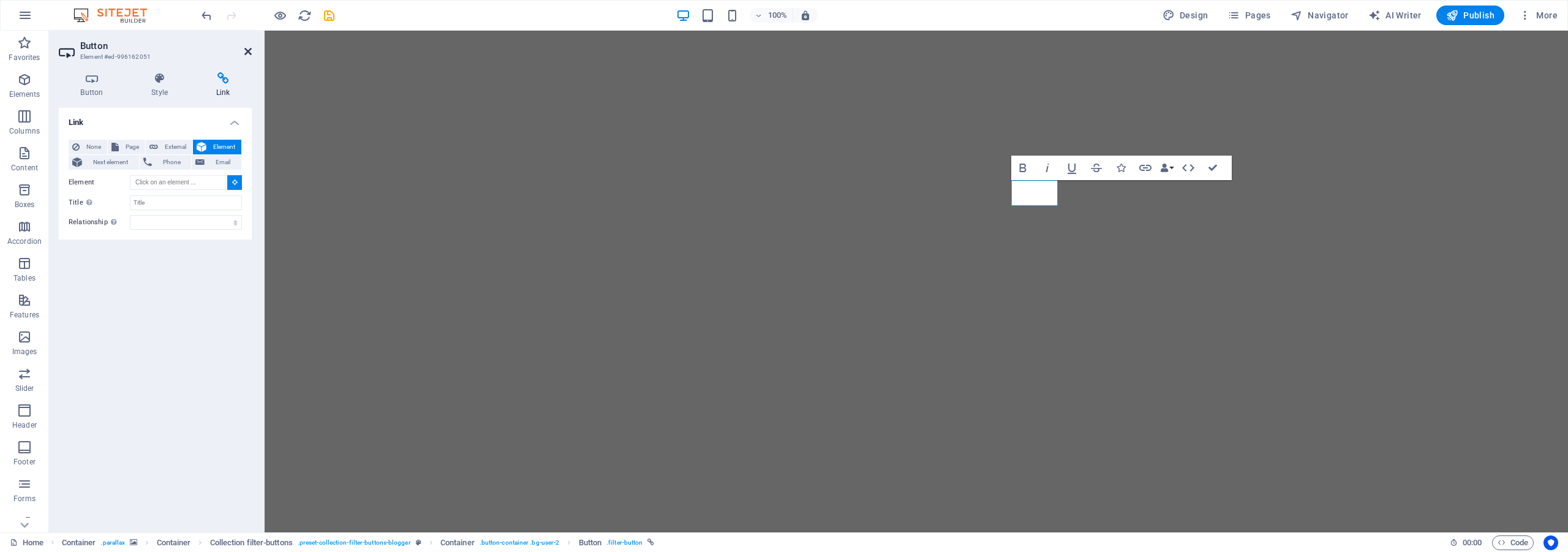
click at [247, 51] on icon at bounding box center [248, 51] width 8 height 10
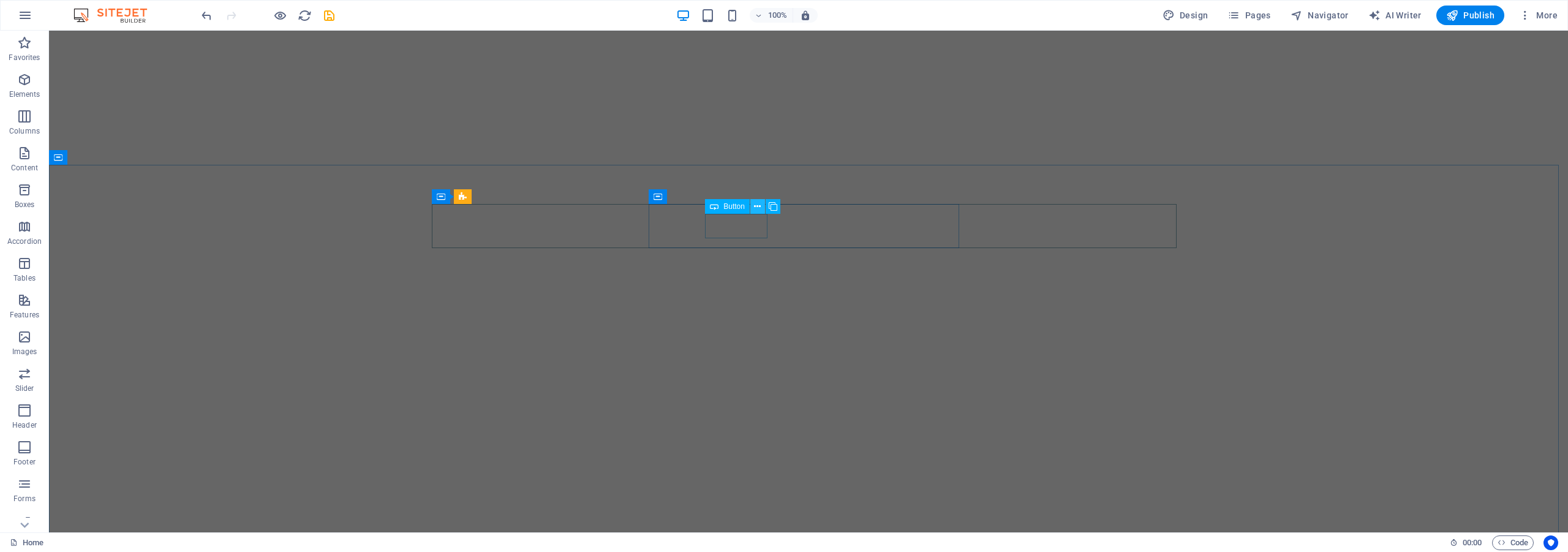
click at [756, 205] on icon at bounding box center [757, 206] width 7 height 13
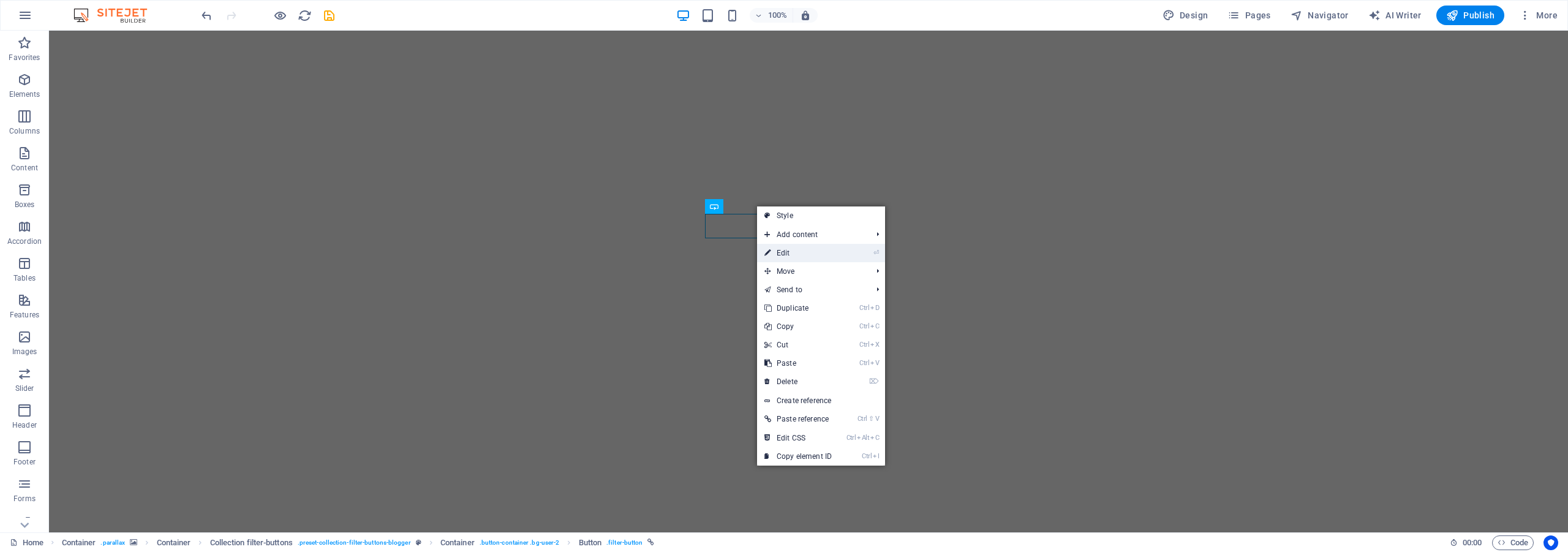
click at [828, 258] on link "⏎ Edit" at bounding box center [798, 253] width 82 height 19
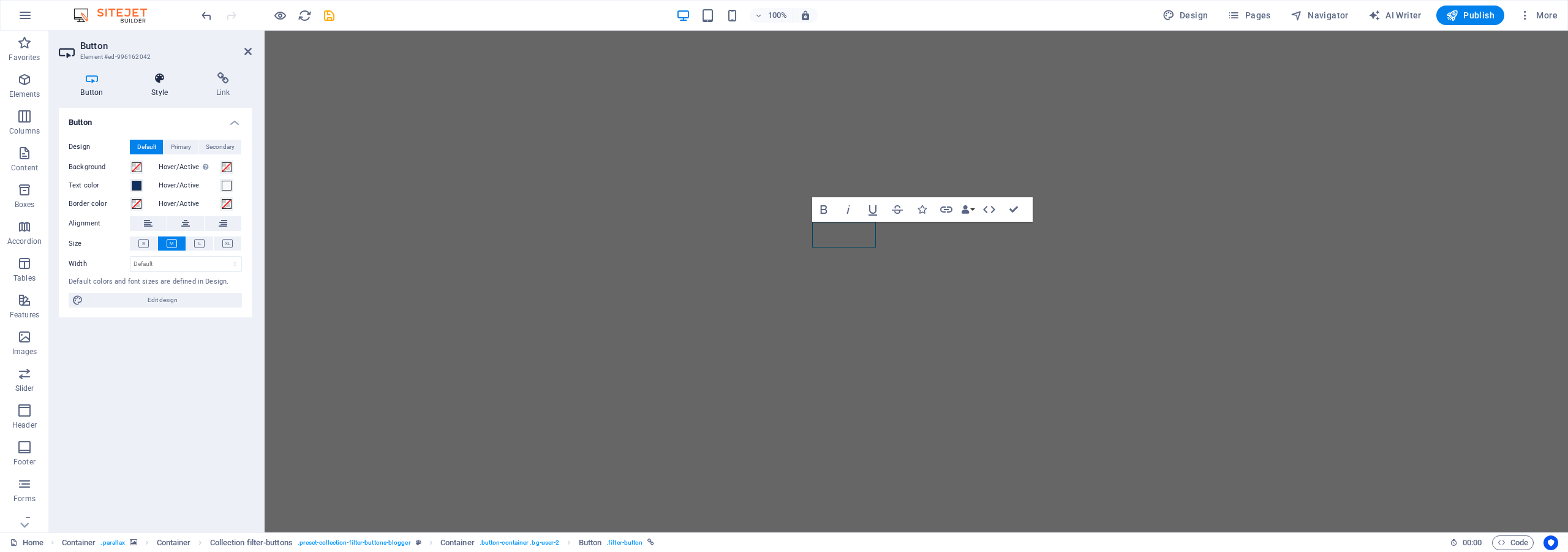
click at [159, 81] on icon at bounding box center [160, 78] width 60 height 12
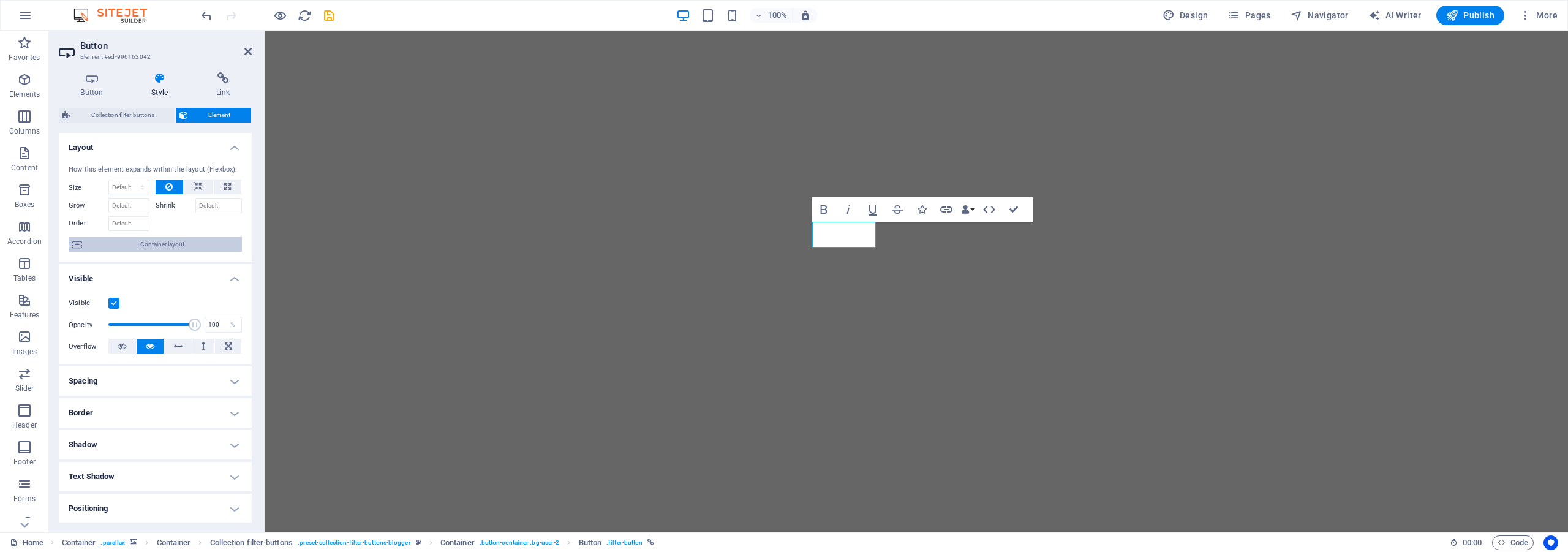
click at [204, 249] on span "Container layout" at bounding box center [162, 244] width 153 height 15
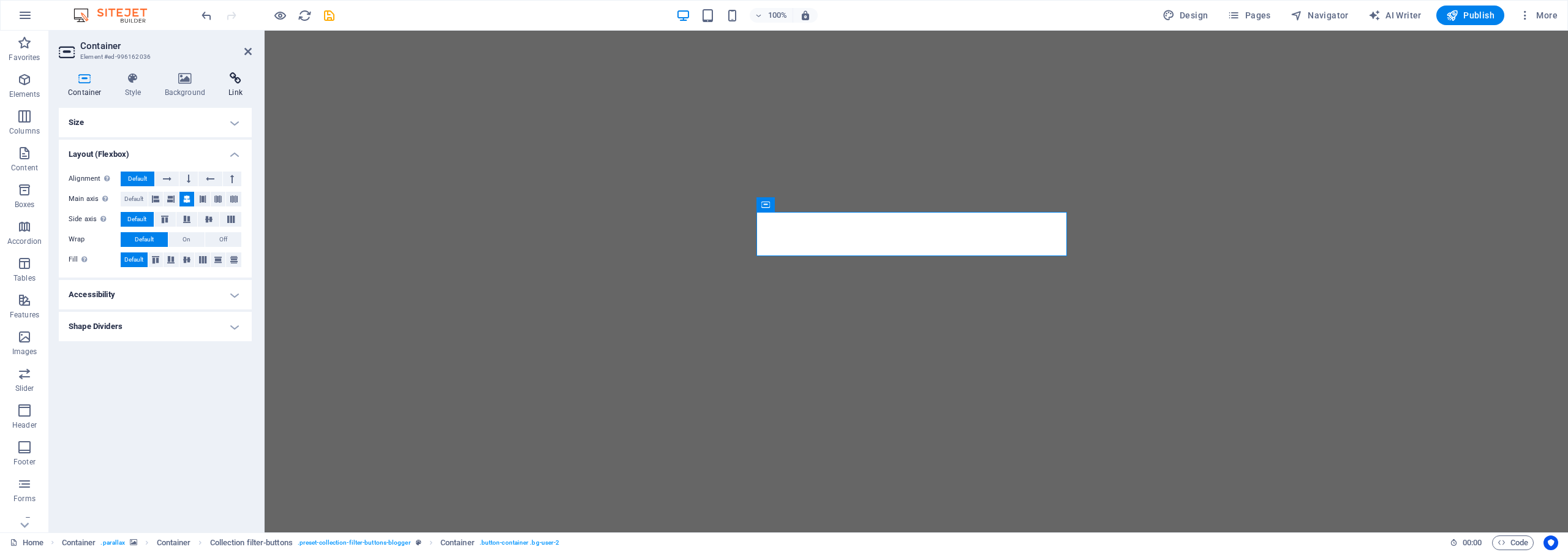
click at [229, 79] on icon at bounding box center [235, 78] width 33 height 12
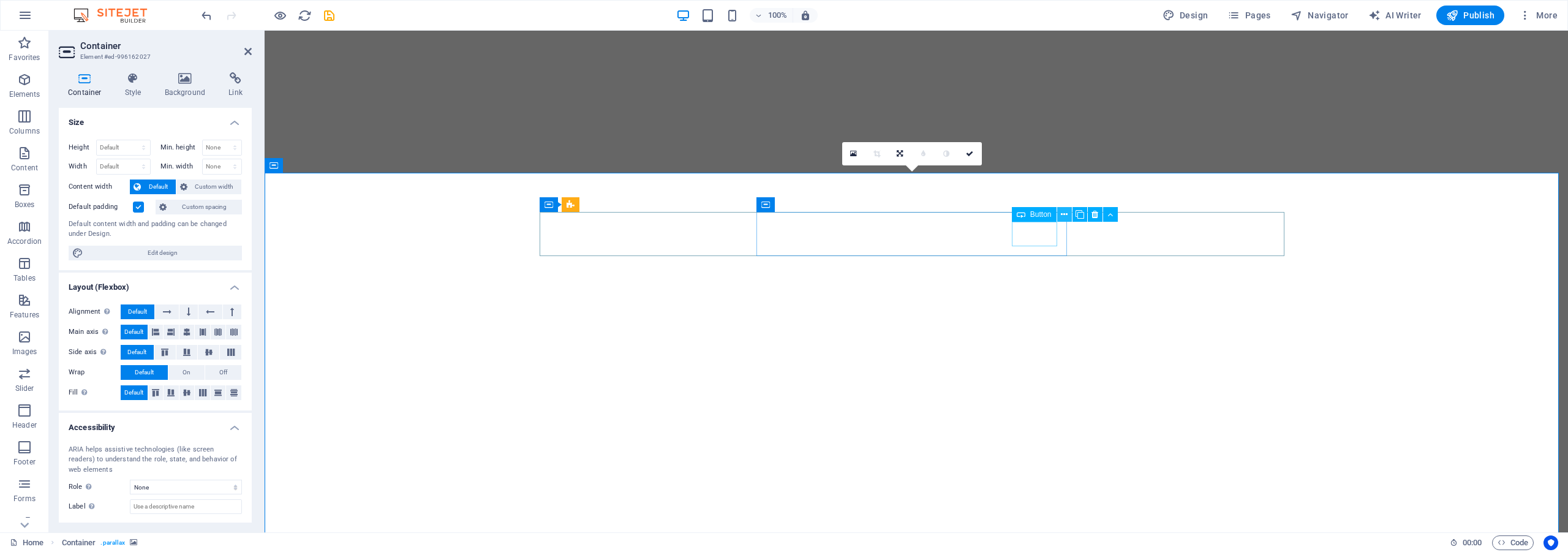
click at [1065, 214] on icon at bounding box center [1064, 215] width 7 height 13
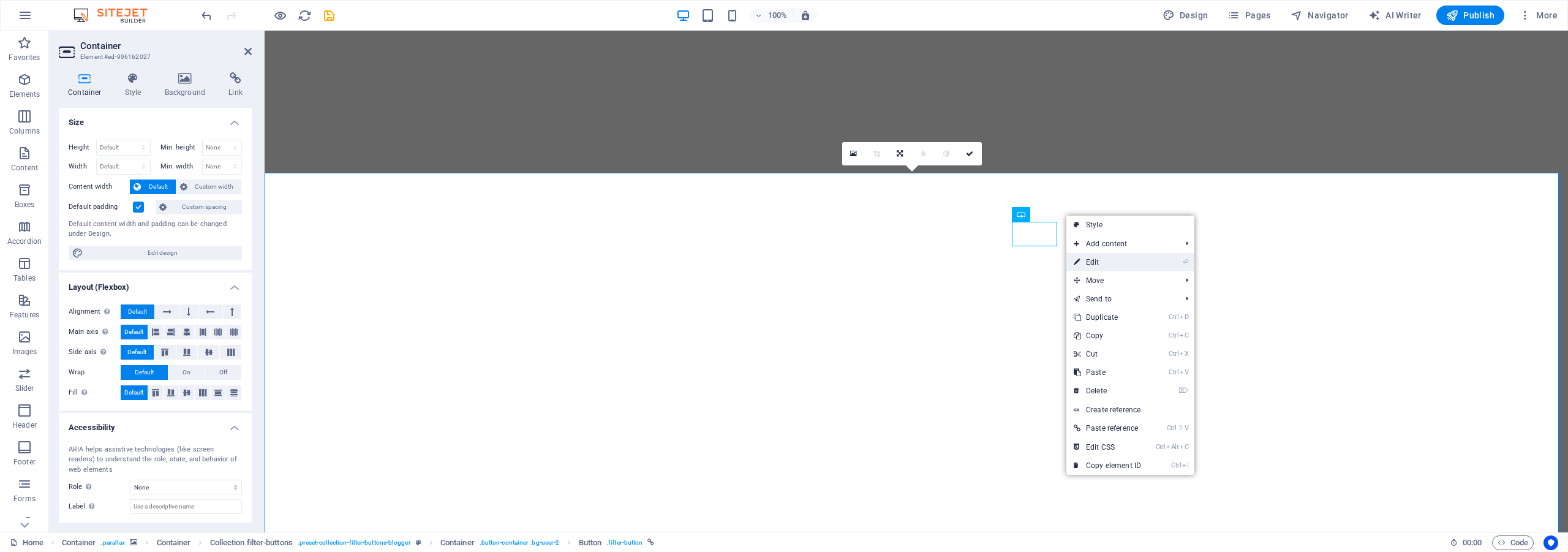
click at [1092, 261] on link "⏎ Edit" at bounding box center [1107, 262] width 82 height 19
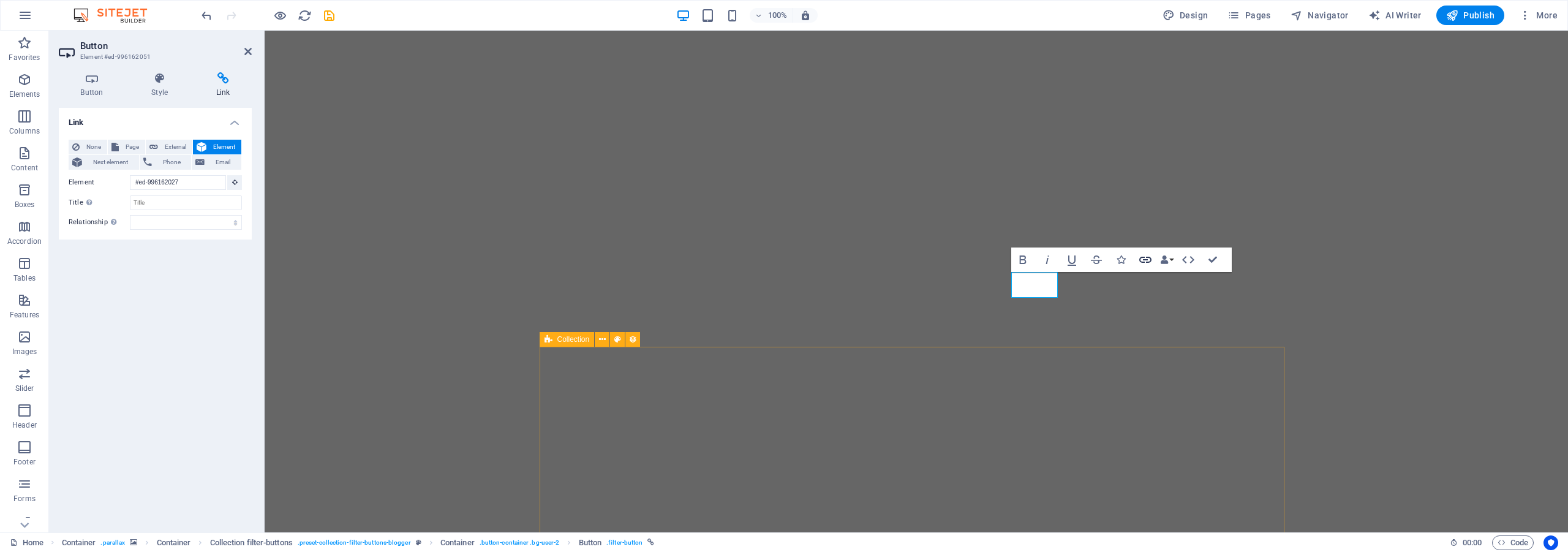
click at [1145, 260] on icon "button" at bounding box center [1145, 260] width 12 height 6
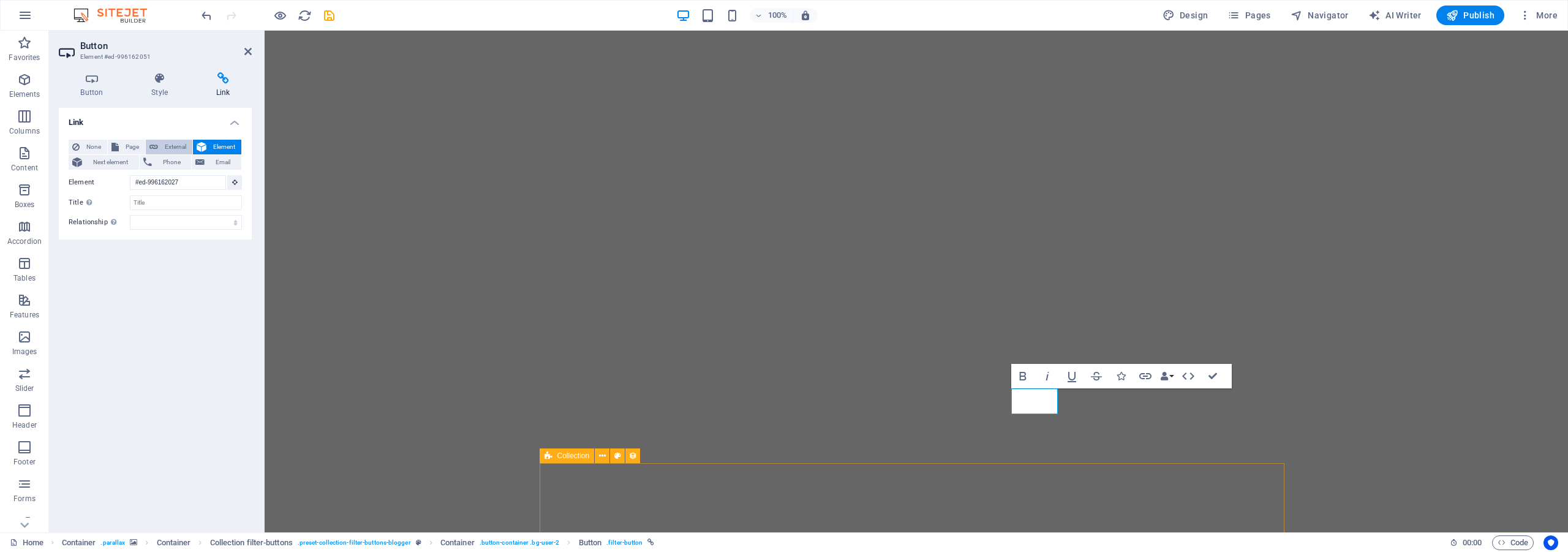
click at [165, 147] on span "External" at bounding box center [175, 147] width 27 height 15
select select "blank"
click at [214, 203] on select "New tab Same tab Overlay" at bounding box center [185, 202] width 112 height 15
click at [123, 150] on span "Page" at bounding box center [132, 147] width 19 height 15
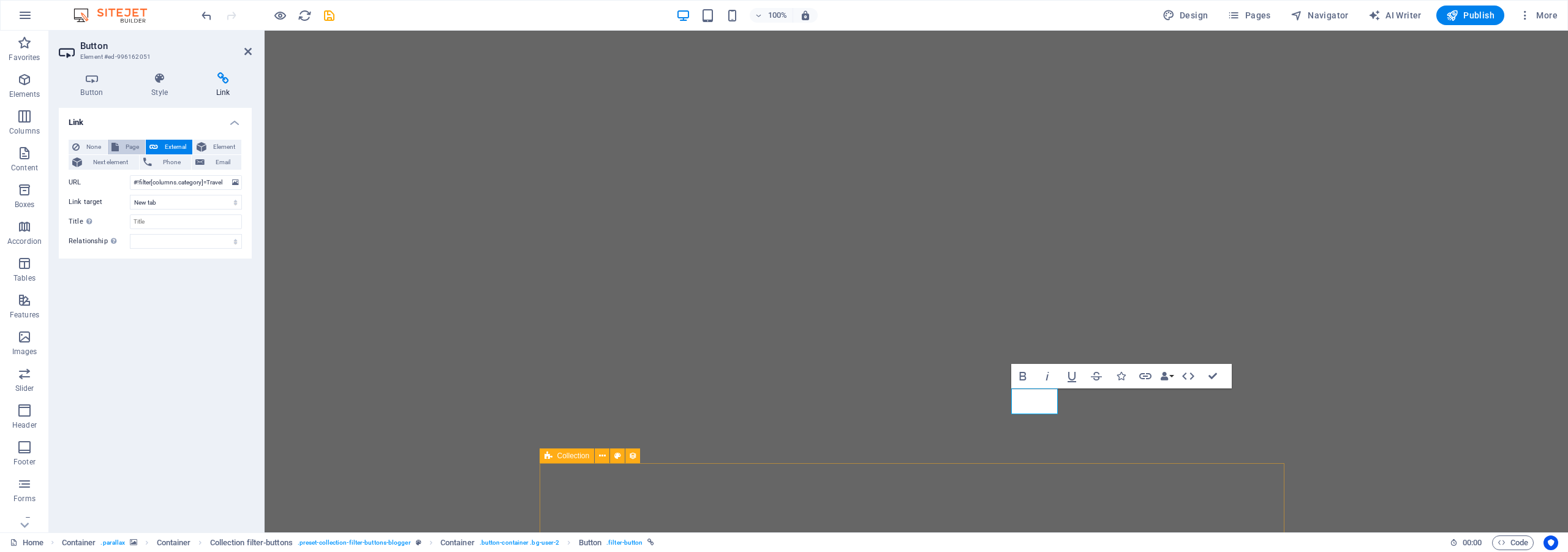
select select
click at [162, 179] on select "Home Navodno Aktuelno O nama Kontakt" at bounding box center [185, 182] width 112 height 15
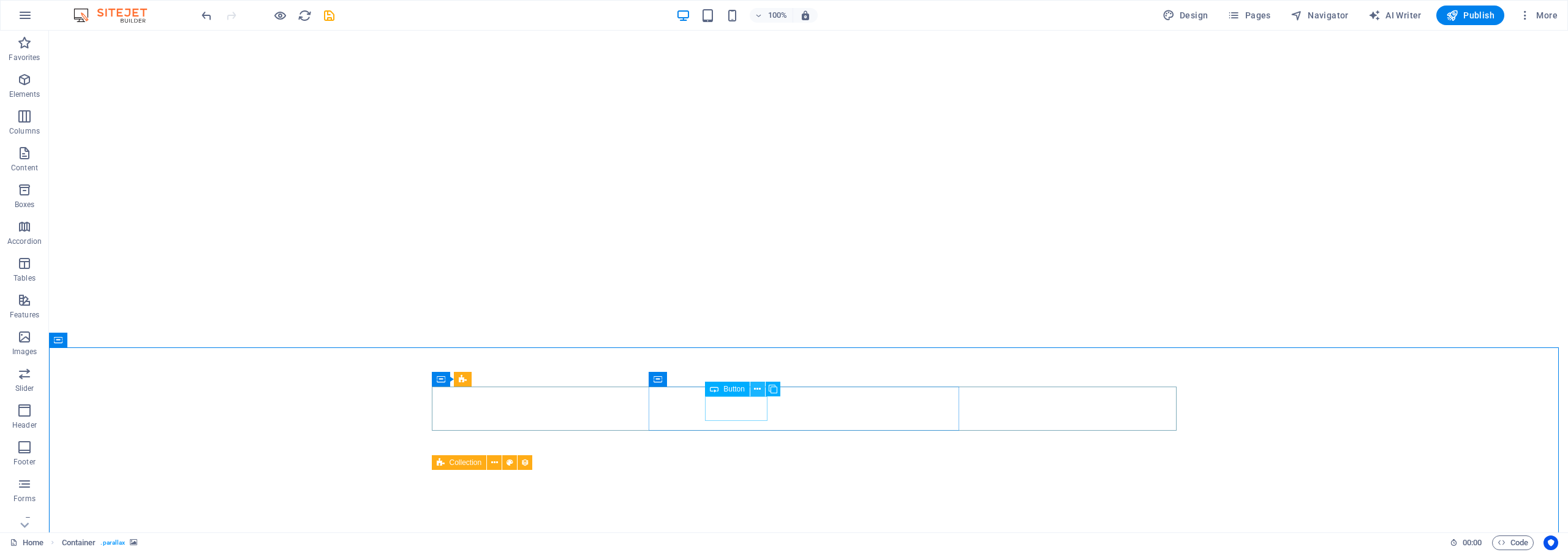
click at [761, 388] on button at bounding box center [757, 388] width 15 height 15
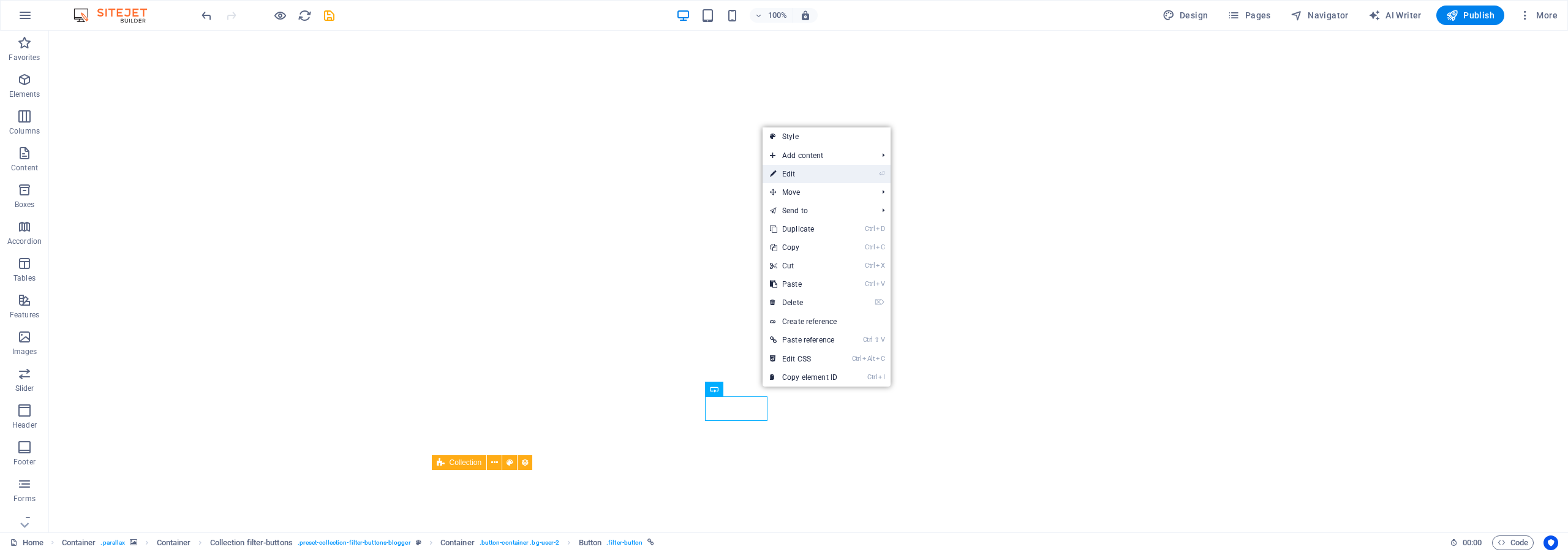
click at [786, 171] on link "⏎ Edit" at bounding box center [803, 174] width 82 height 19
select select
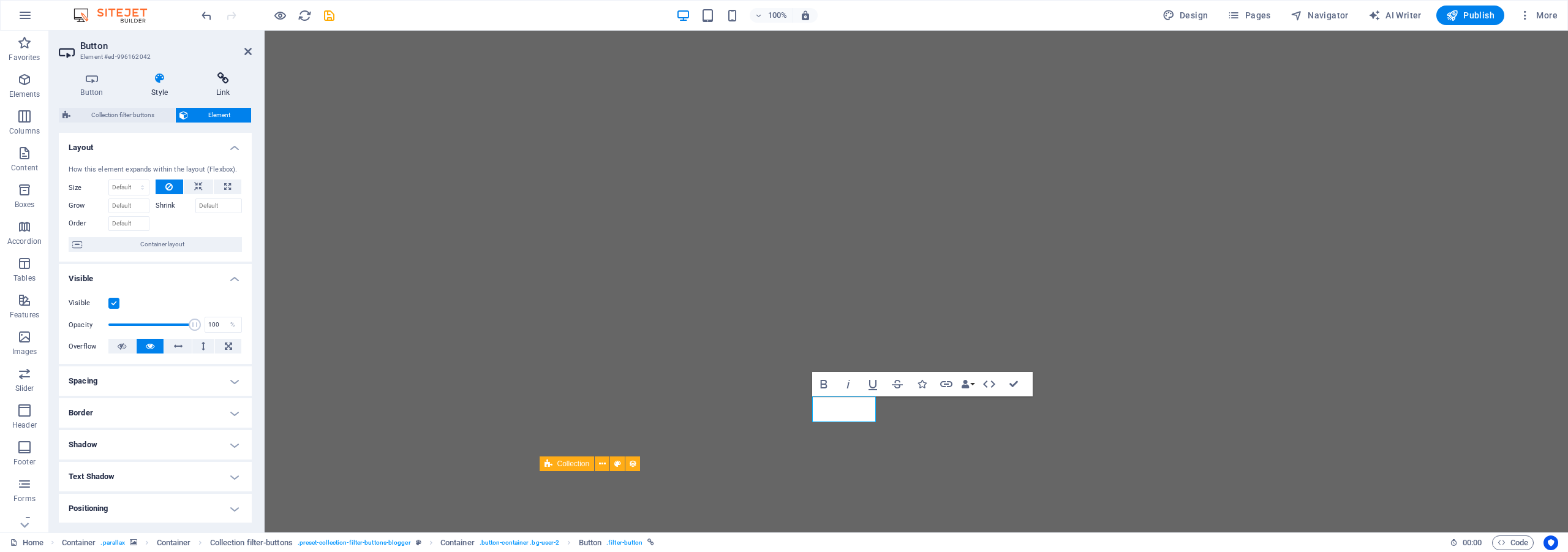
click at [227, 87] on h4 "Link" at bounding box center [223, 85] width 58 height 26
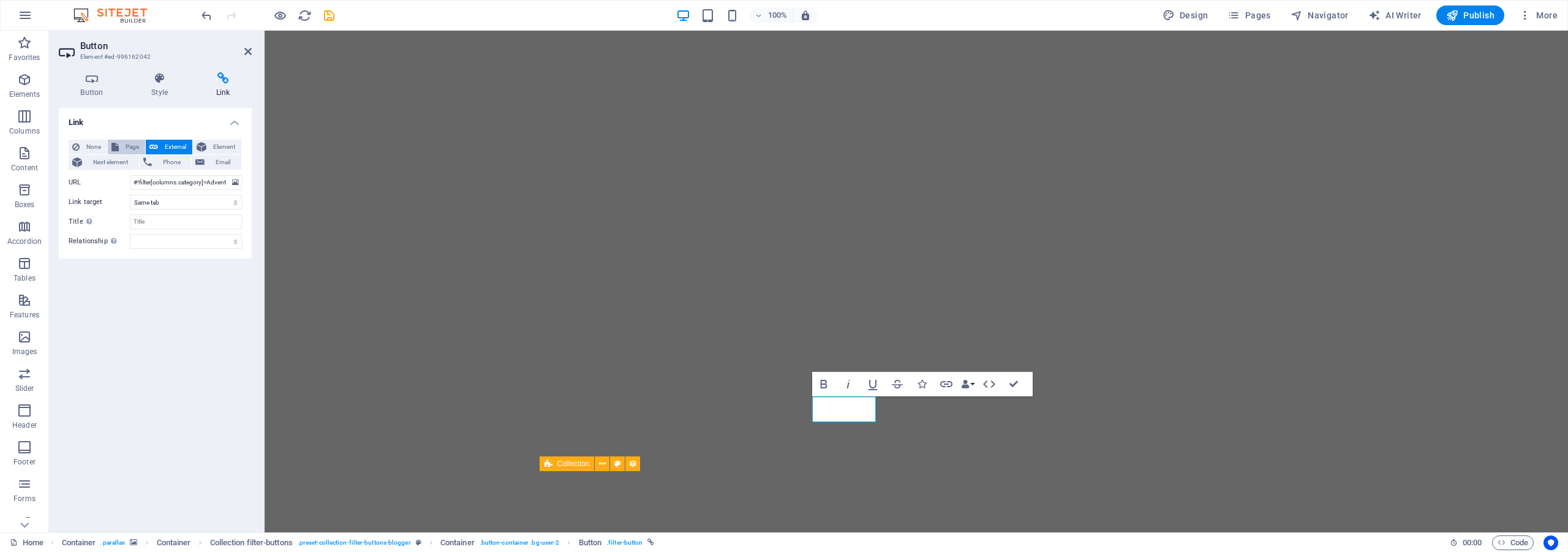
click at [136, 145] on span "Page" at bounding box center [132, 147] width 19 height 15
click at [171, 181] on select "Home Navodno Aktuelno O nama Kontakt" at bounding box center [185, 182] width 112 height 15
select select "2"
click at [130, 175] on select "Home Navodno Aktuelno O nama Kontakt" at bounding box center [185, 182] width 112 height 15
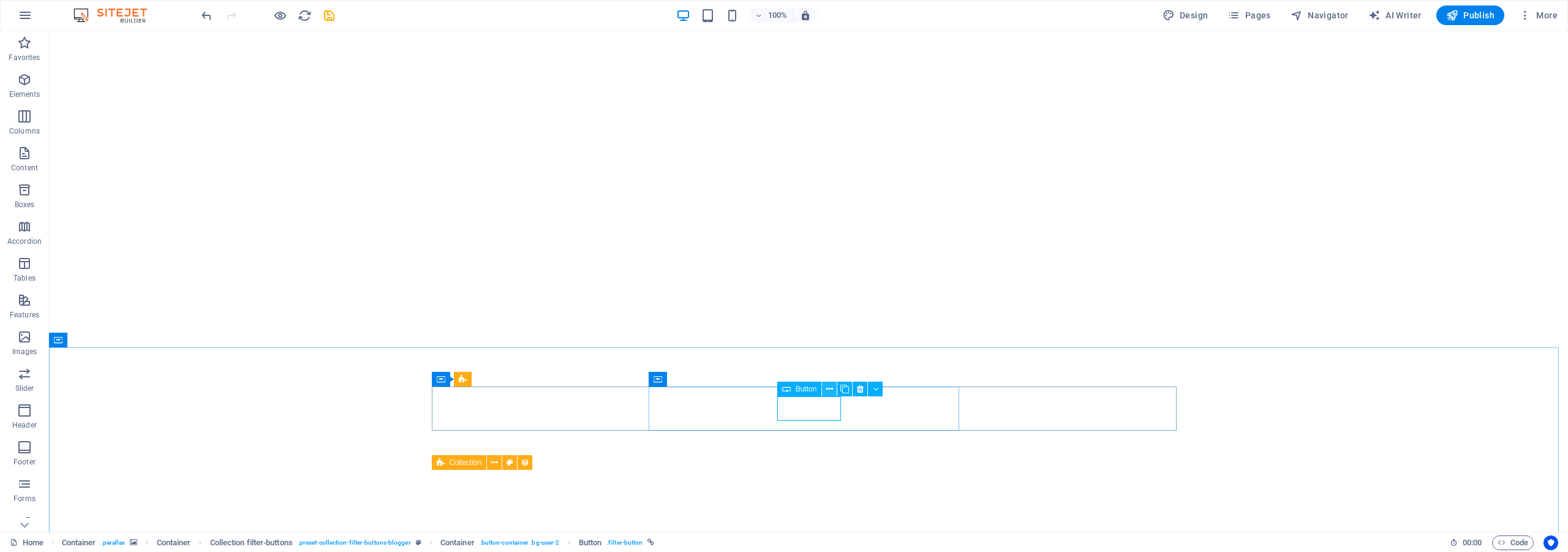
click at [829, 392] on icon at bounding box center [829, 389] width 7 height 13
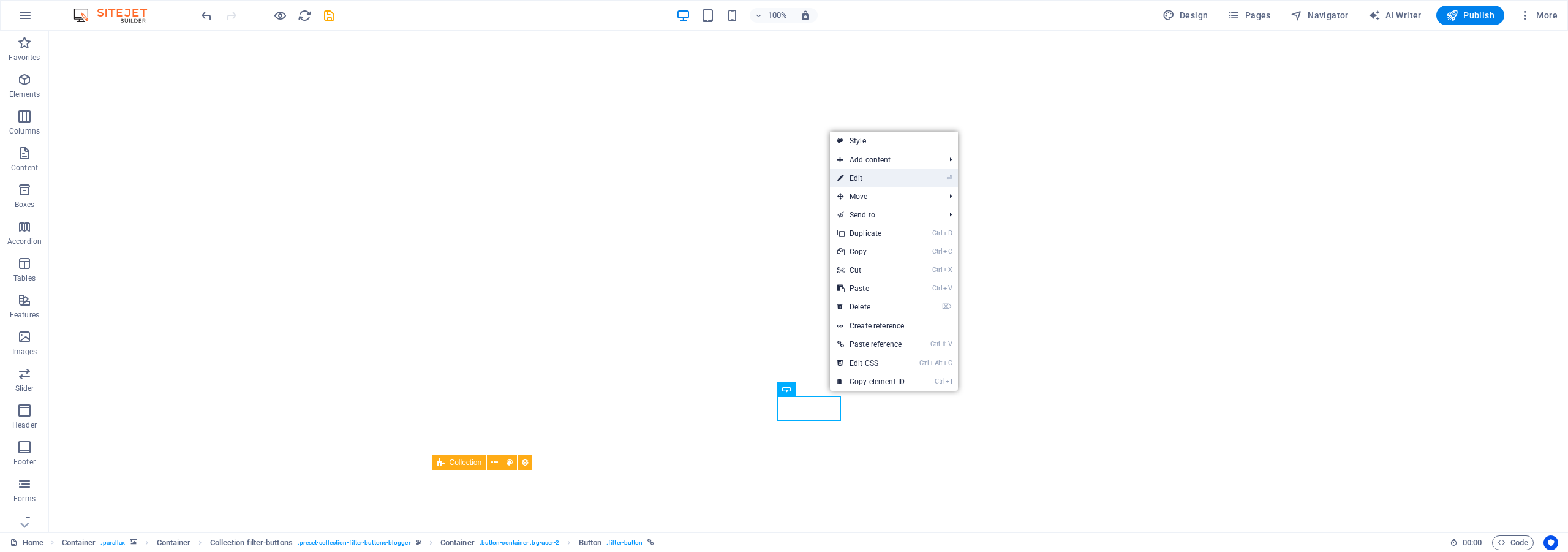
click at [861, 175] on link "⏎ Edit" at bounding box center [871, 178] width 82 height 19
select select
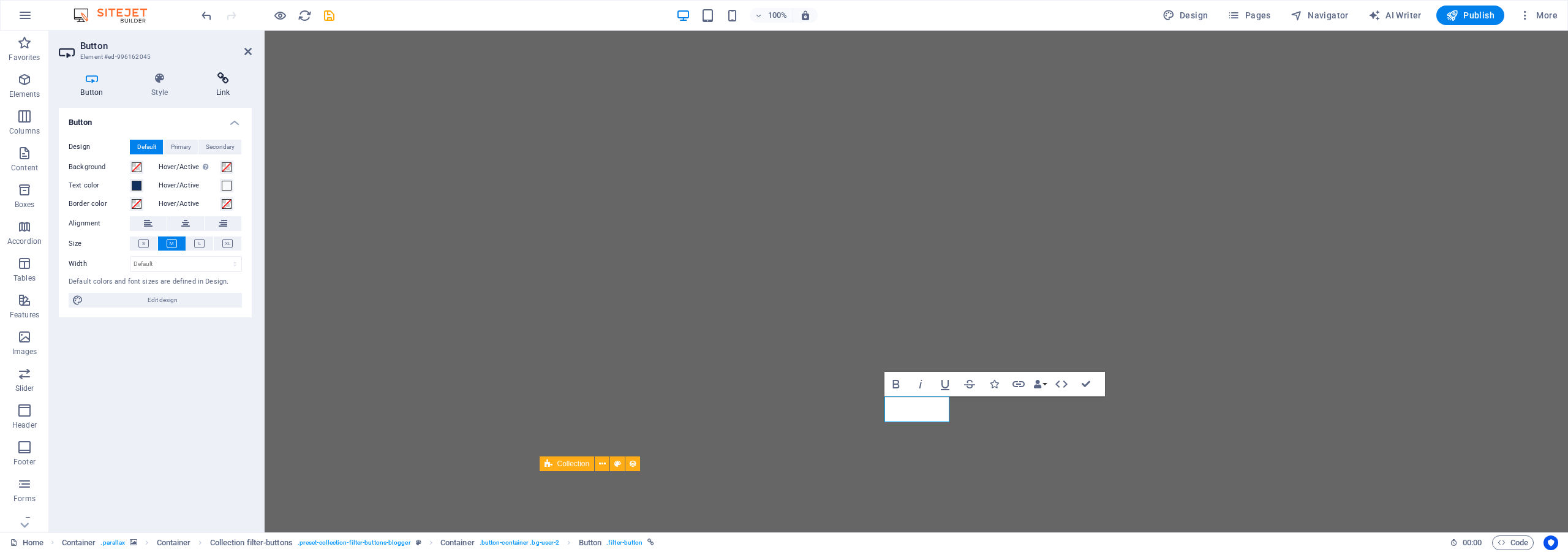
click at [224, 77] on icon at bounding box center [223, 78] width 58 height 12
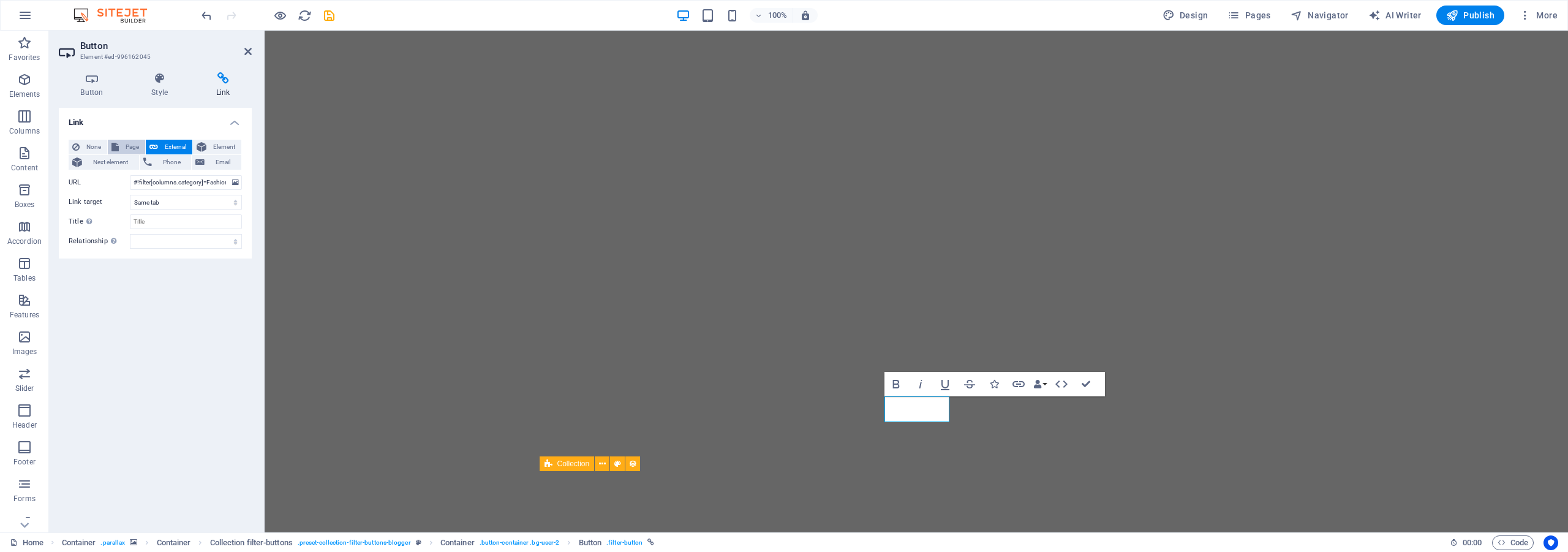
click at [137, 146] on span "Page" at bounding box center [132, 147] width 19 height 15
click at [156, 187] on select "Home Navodno Aktuelno O nama Kontakt" at bounding box center [185, 182] width 112 height 15
select select "1"
click at [130, 175] on select "Home Navodno Aktuelno O nama Kontakt" at bounding box center [185, 182] width 112 height 15
click at [332, 19] on icon "save" at bounding box center [329, 15] width 14 height 14
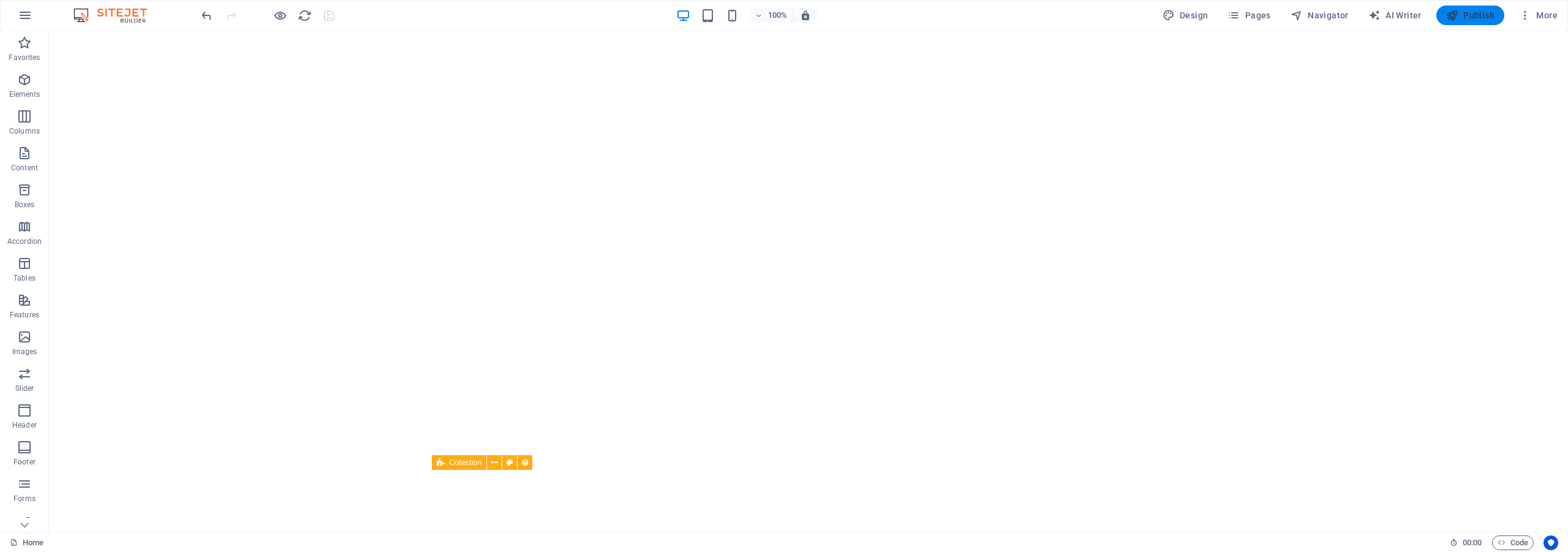
click at [1490, 10] on span "Publish" at bounding box center [1470, 15] width 49 height 12
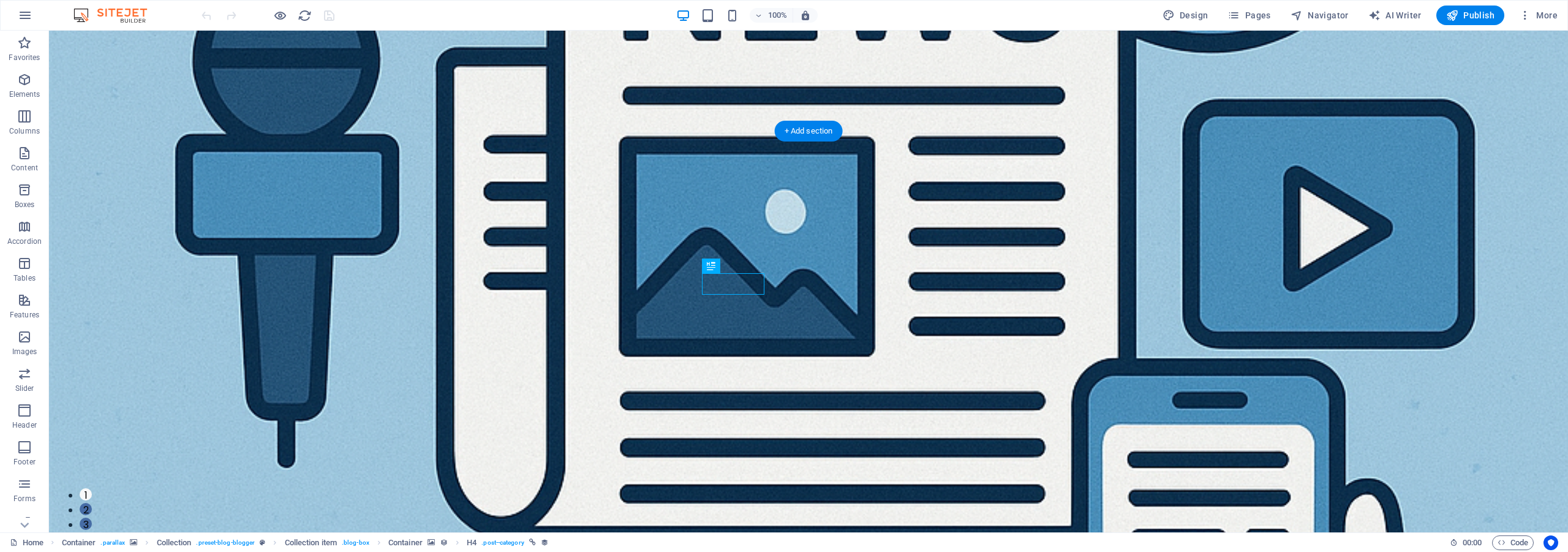
scroll to position [409, 0]
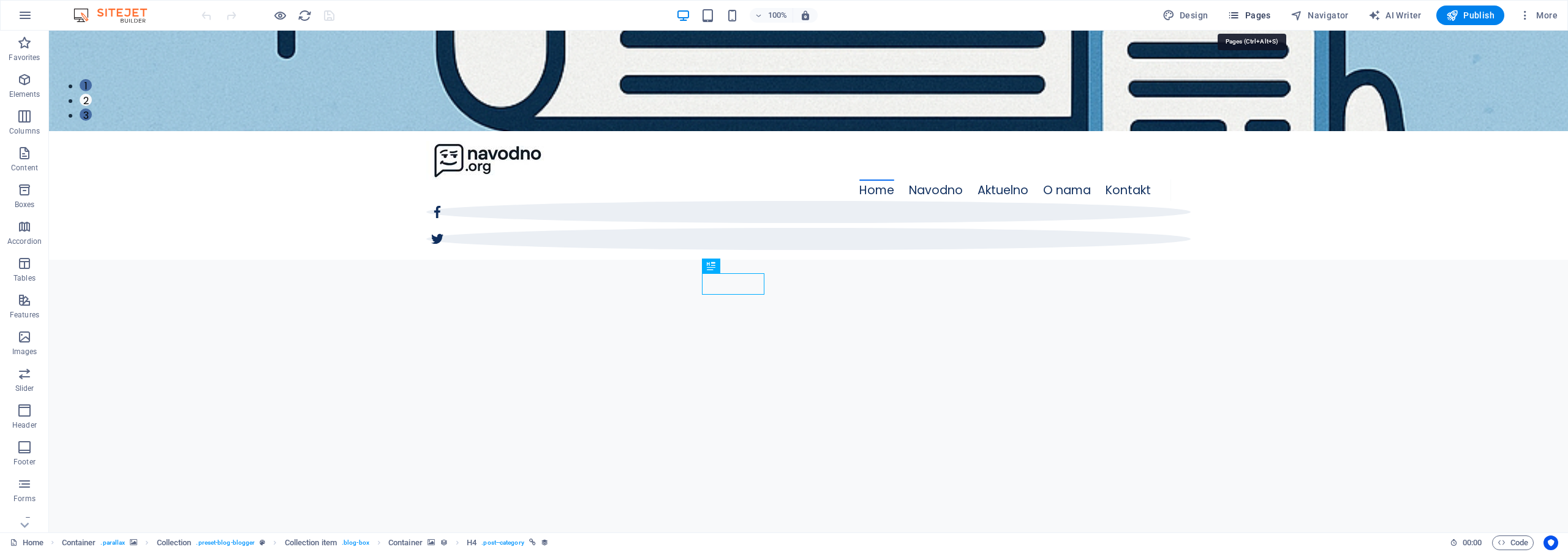
click at [1236, 15] on icon "button" at bounding box center [1233, 15] width 12 height 12
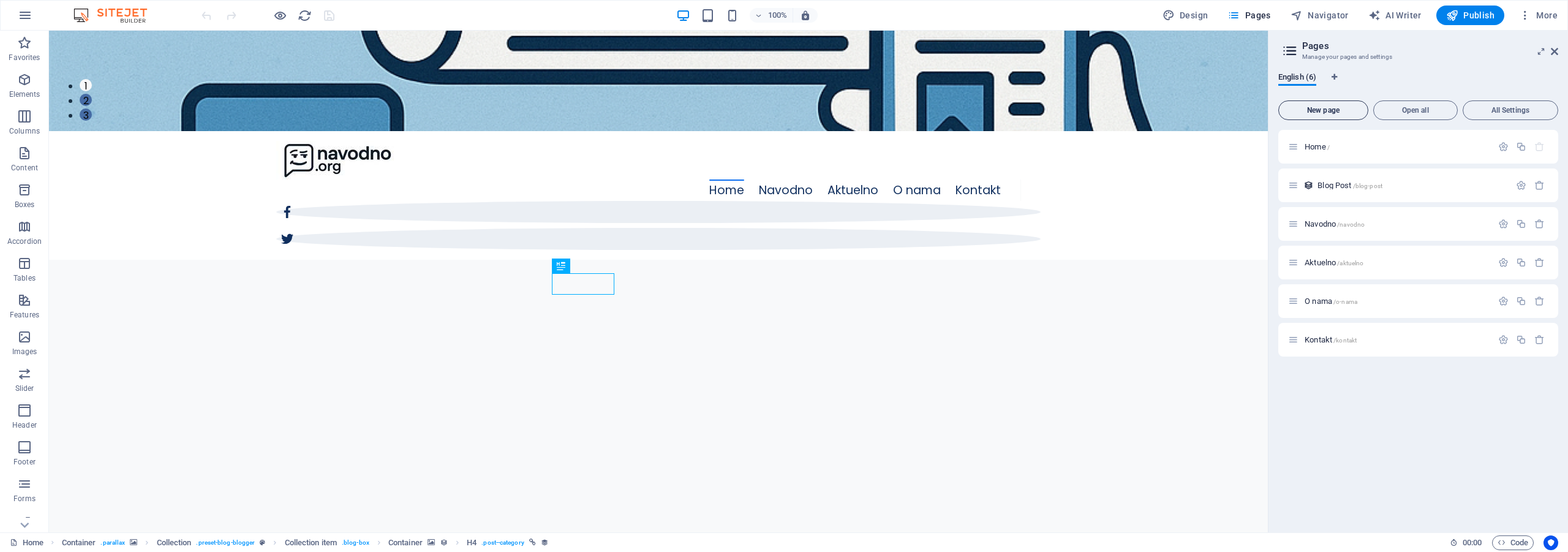
click at [1335, 112] on span "New page" at bounding box center [1323, 111] width 79 height 8
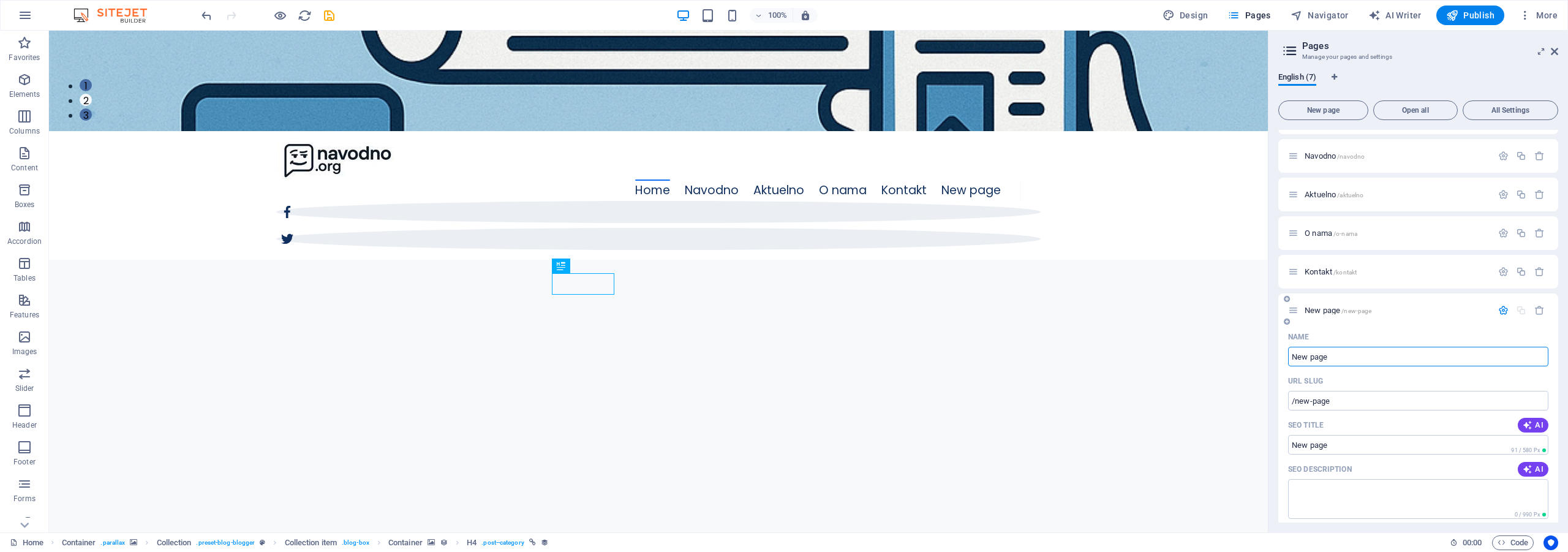
scroll to position [61, 0]
type input "Sport"
type input "/s"
type input "Sport"
type input "/sport"
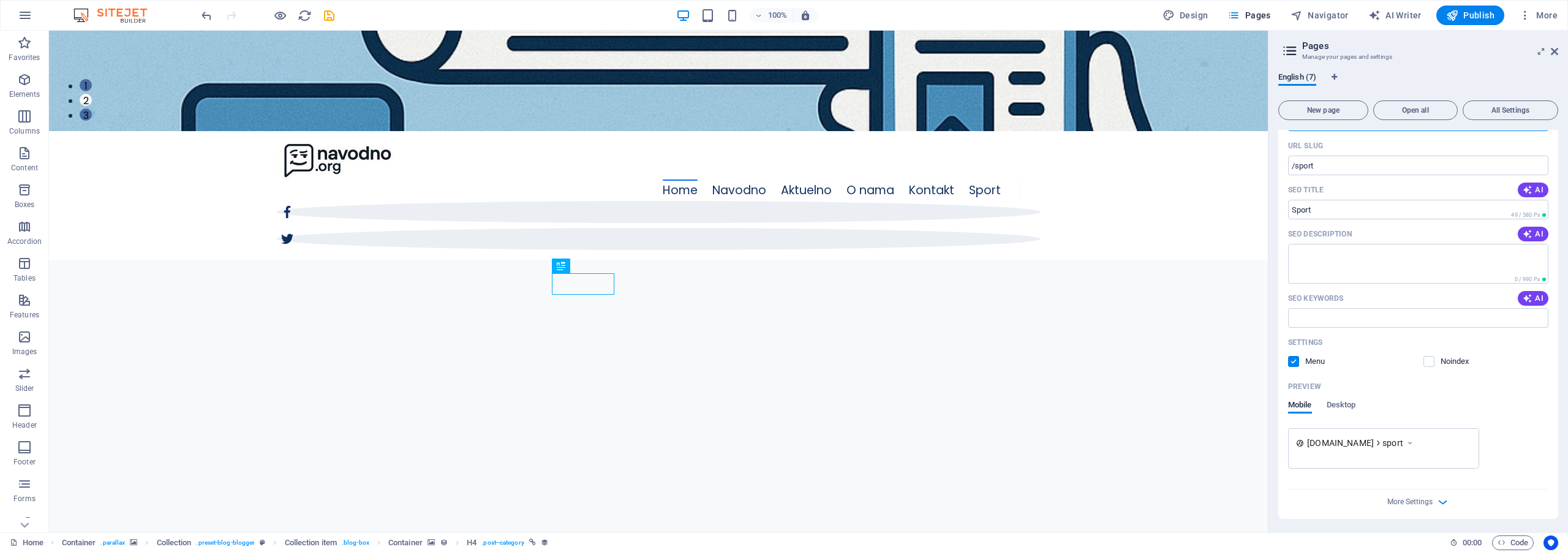
scroll to position [304, 0]
type input "Sport"
click at [1443, 500] on icon "button" at bounding box center [1443, 501] width 14 height 14
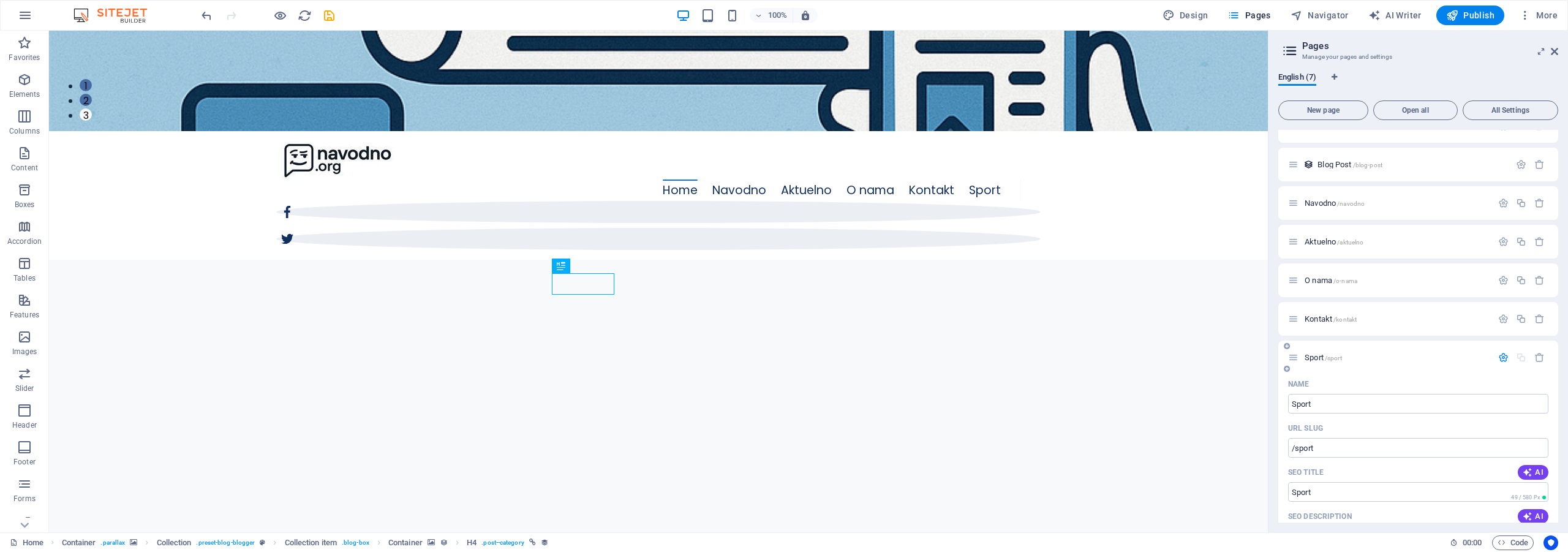
scroll to position [0, 0]
click at [1330, 109] on span "New page" at bounding box center [1323, 111] width 79 height 8
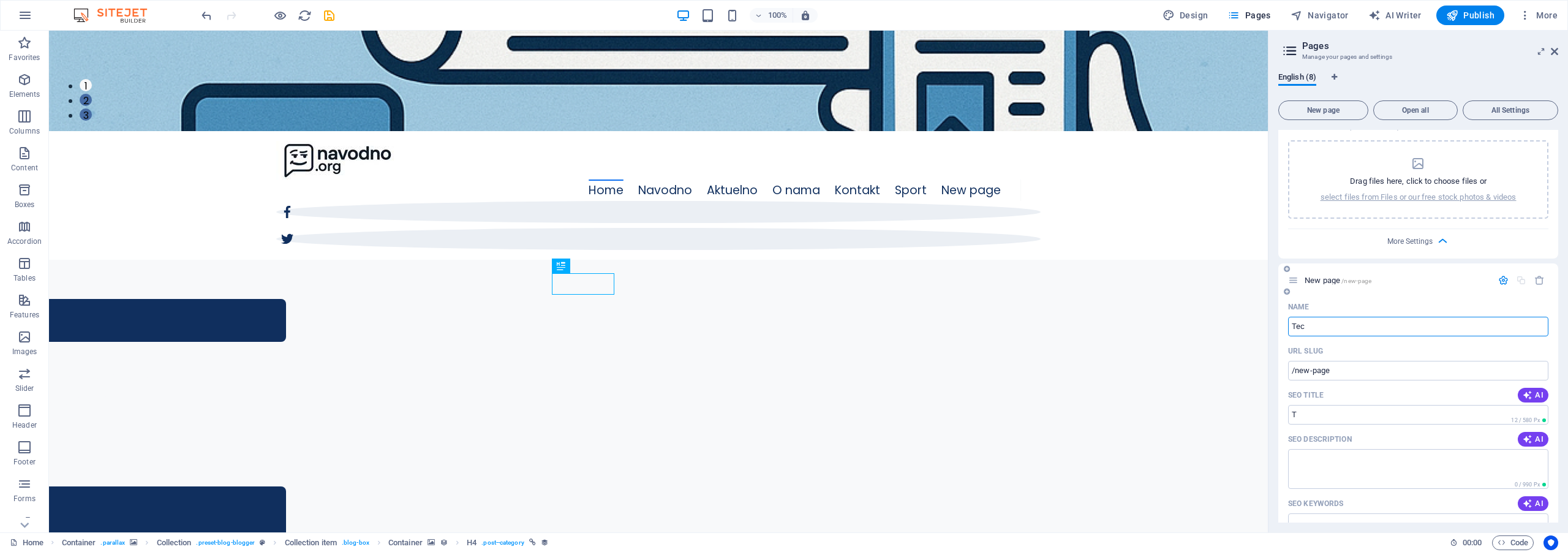
type input "Tech"
type input "/t"
type input "Tech"
type input "/tech"
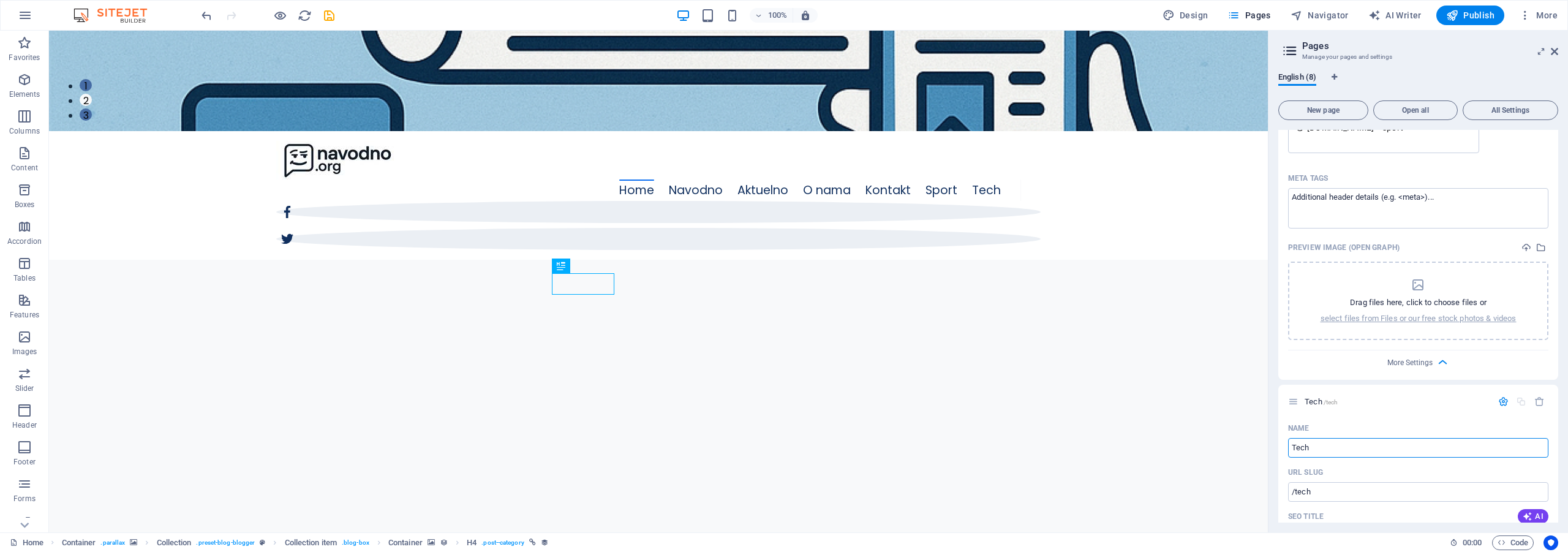
scroll to position [617, 0]
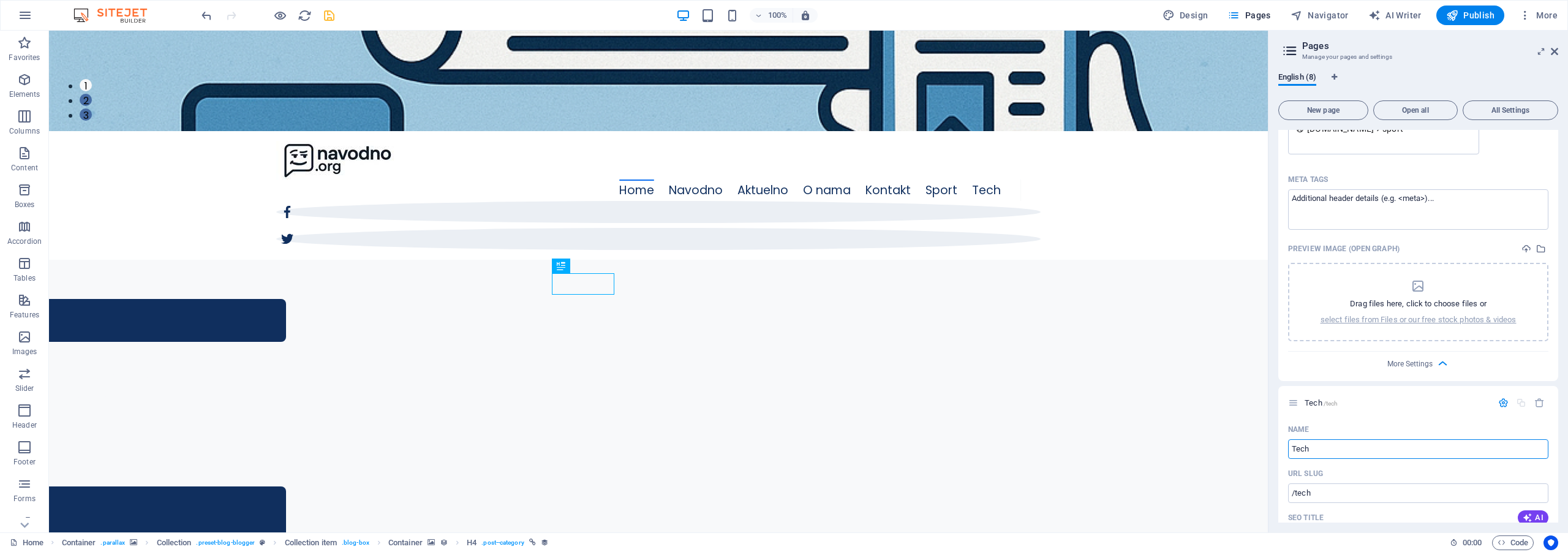
type input "Tech"
click at [325, 15] on icon "save" at bounding box center [329, 15] width 14 height 14
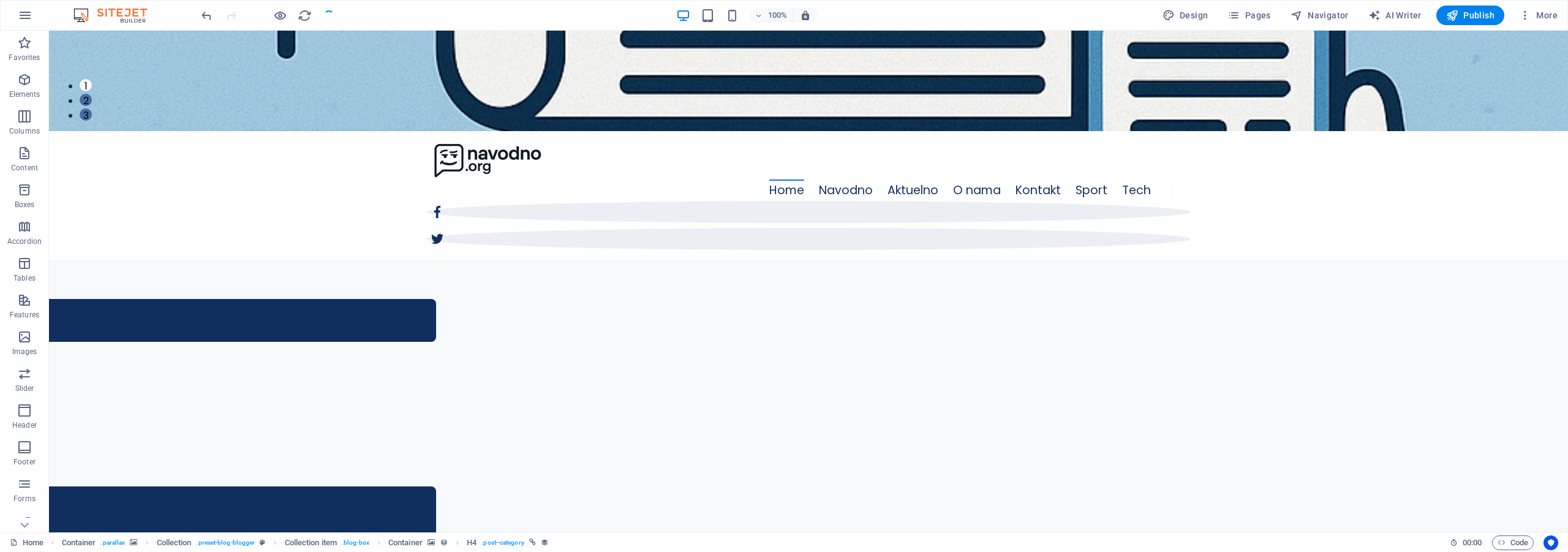
checkbox input "false"
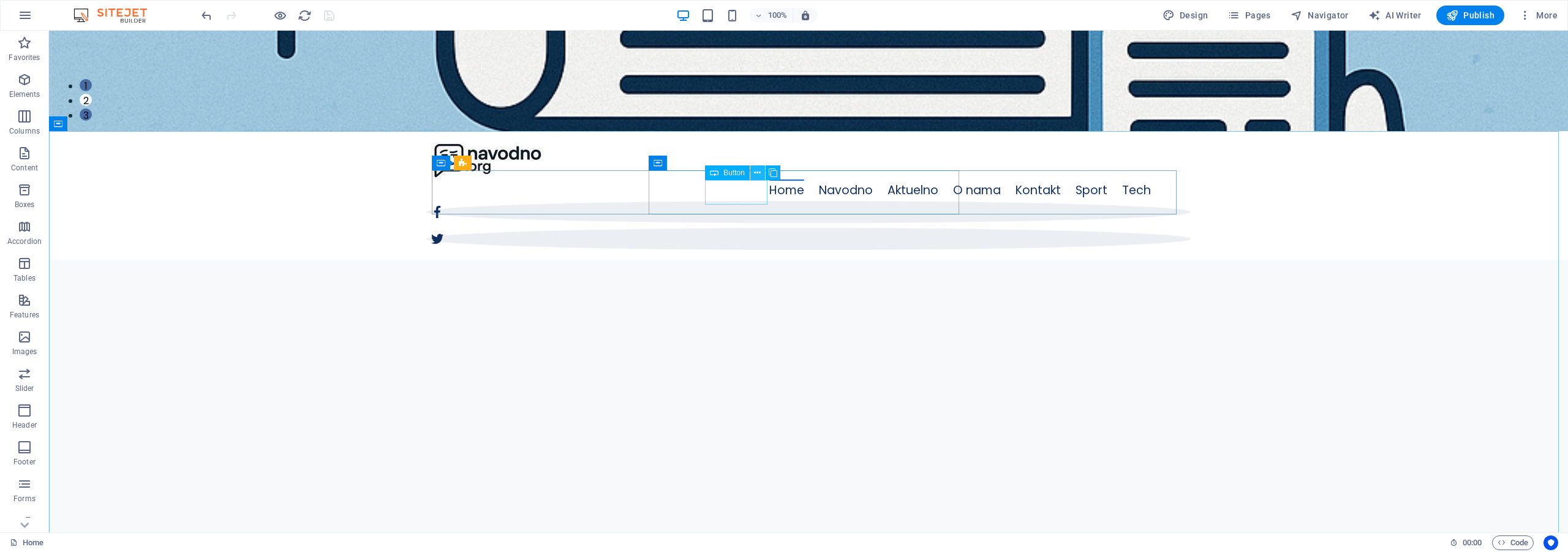
click at [760, 170] on icon at bounding box center [757, 173] width 7 height 13
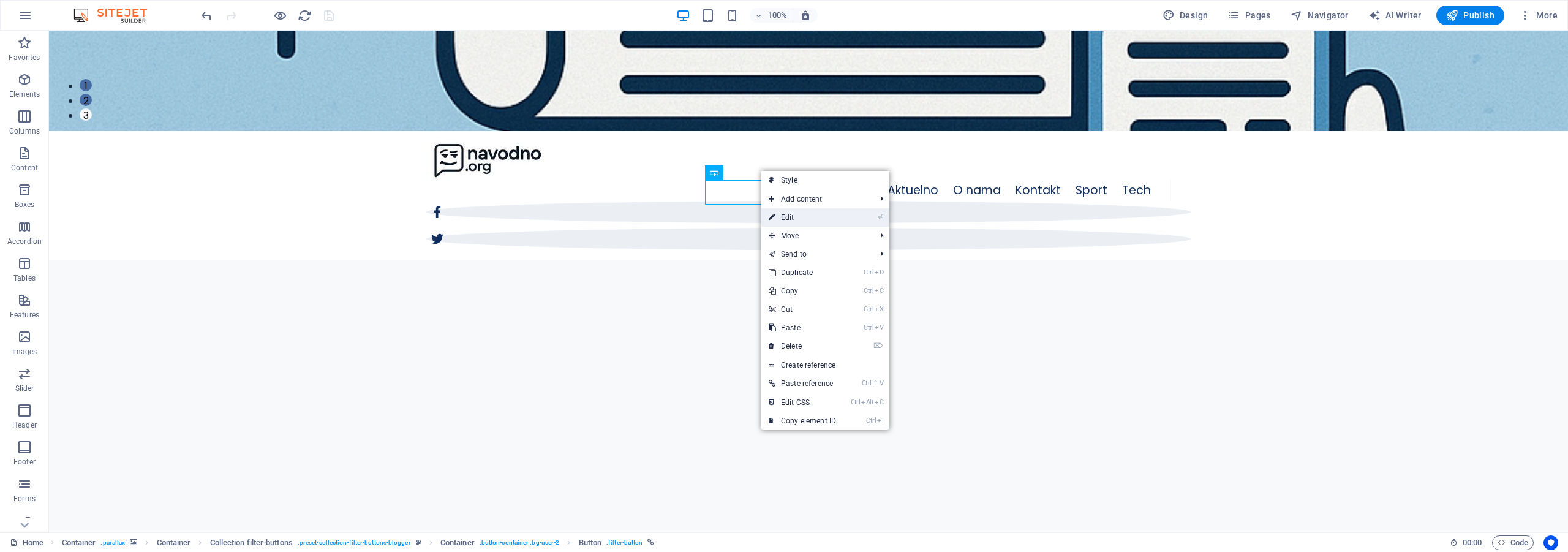
click at [793, 216] on link "⏎ Edit" at bounding box center [802, 217] width 82 height 19
select select "2"
select select
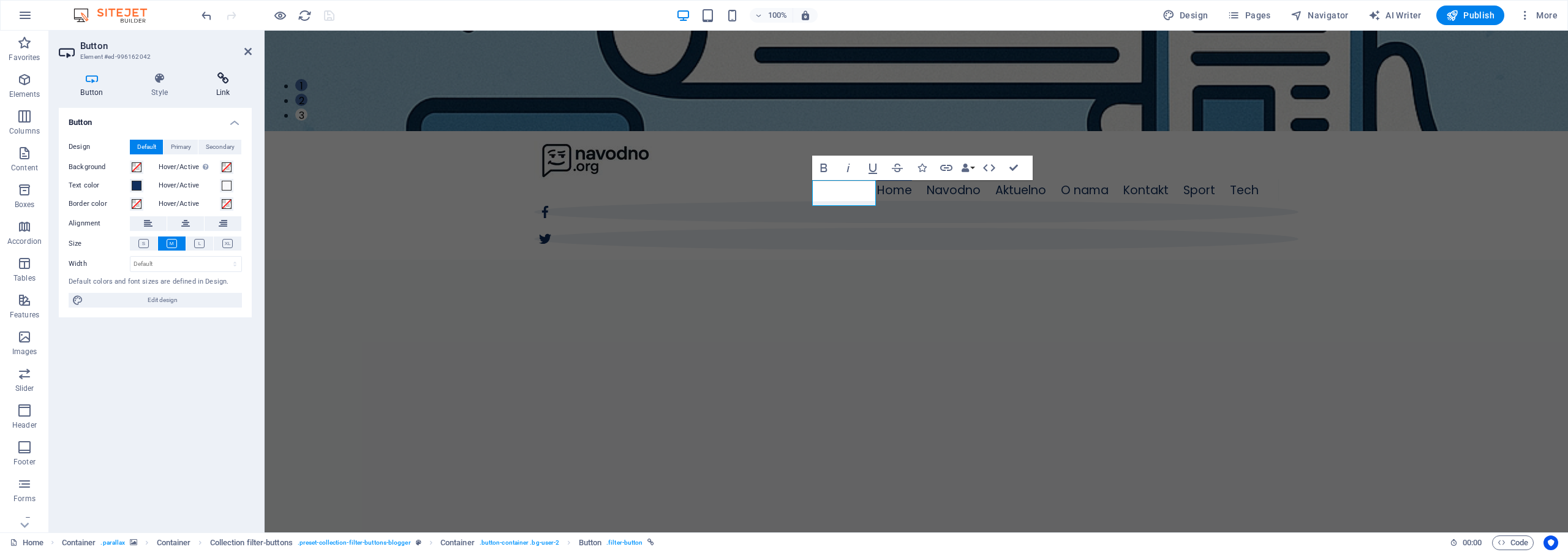
click at [228, 82] on icon at bounding box center [223, 78] width 58 height 12
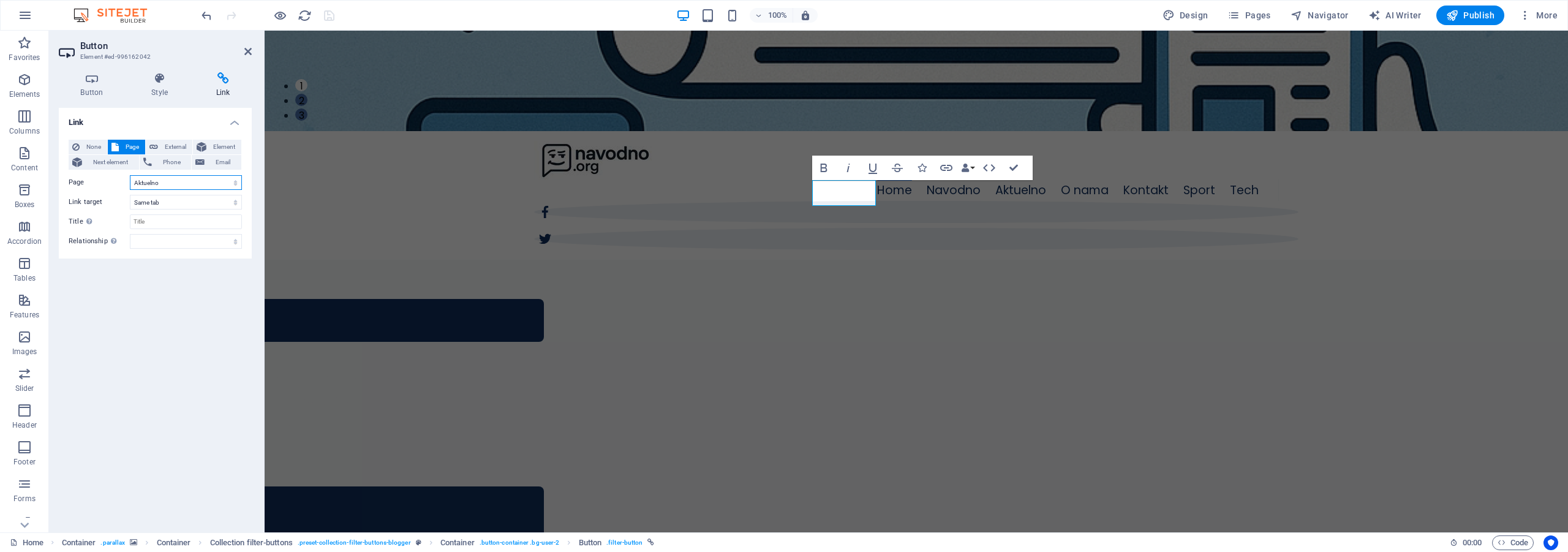
click at [206, 185] on select "Home Navodno Aktuelno O nama Kontakt Sport Tech" at bounding box center [185, 182] width 112 height 15
click at [130, 175] on select "Home Navodno Aktuelno O nama Kontakt Sport Tech" at bounding box center [185, 182] width 112 height 15
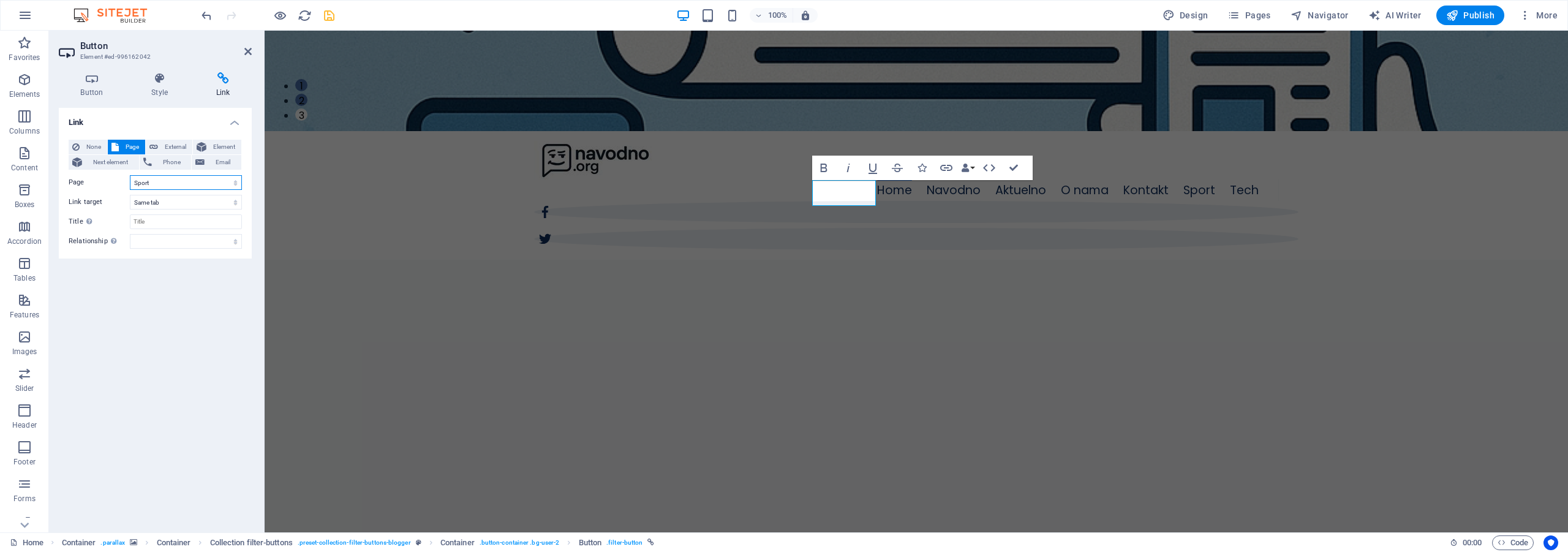
click at [201, 185] on select "Home Navodno Aktuelno O nama Kontakt Sport Tech" at bounding box center [185, 182] width 112 height 15
select select "2"
click at [130, 175] on select "Home Navodno Aktuelno O nama Kontakt Sport Tech" at bounding box center [185, 182] width 112 height 15
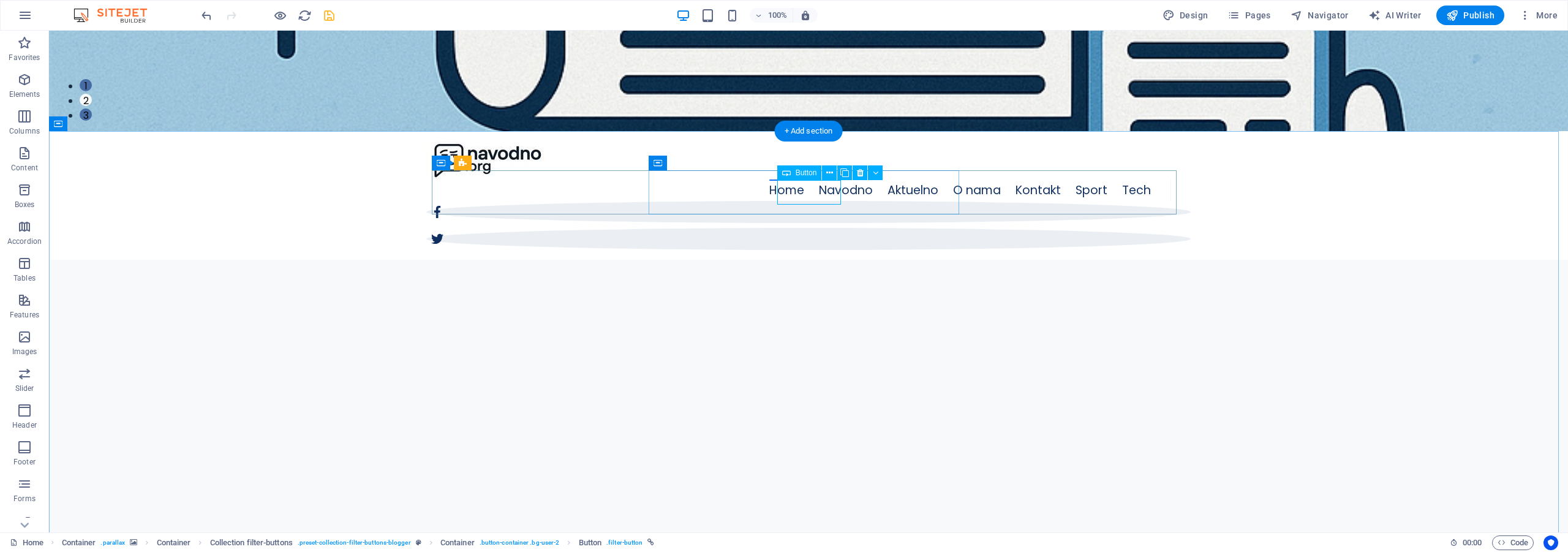
click at [829, 173] on icon at bounding box center [829, 173] width 7 height 13
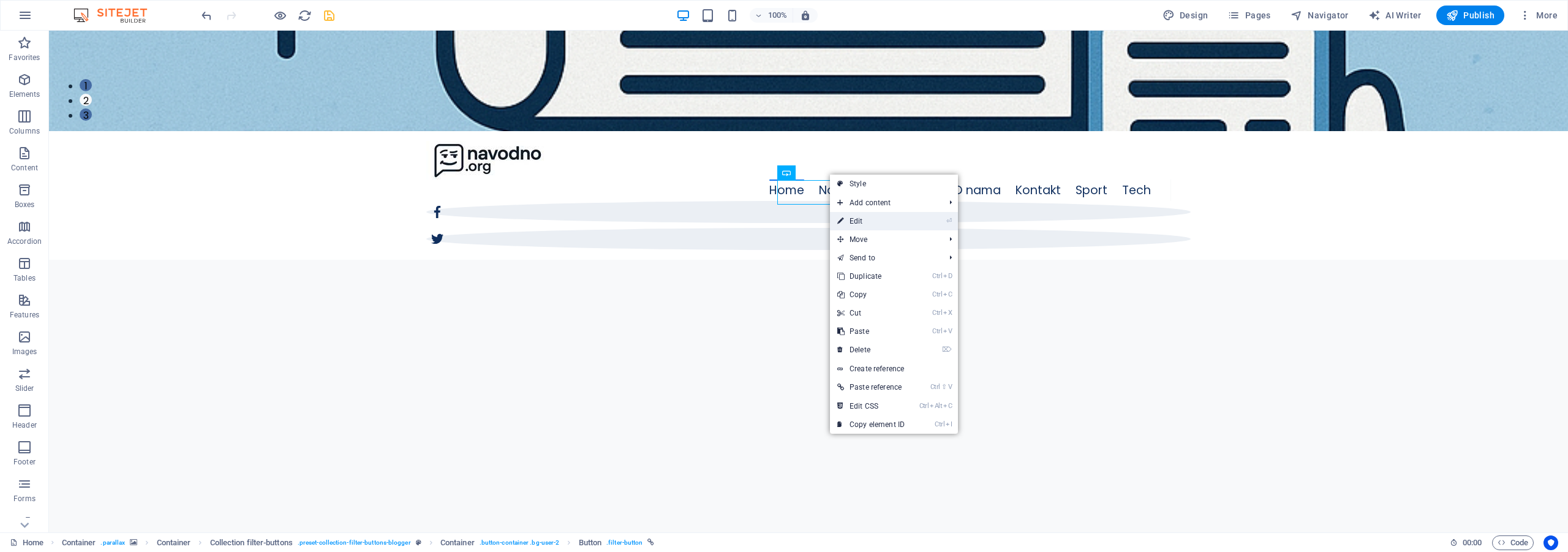
click at [855, 220] on link "⏎ Edit" at bounding box center [871, 221] width 82 height 19
select select "1"
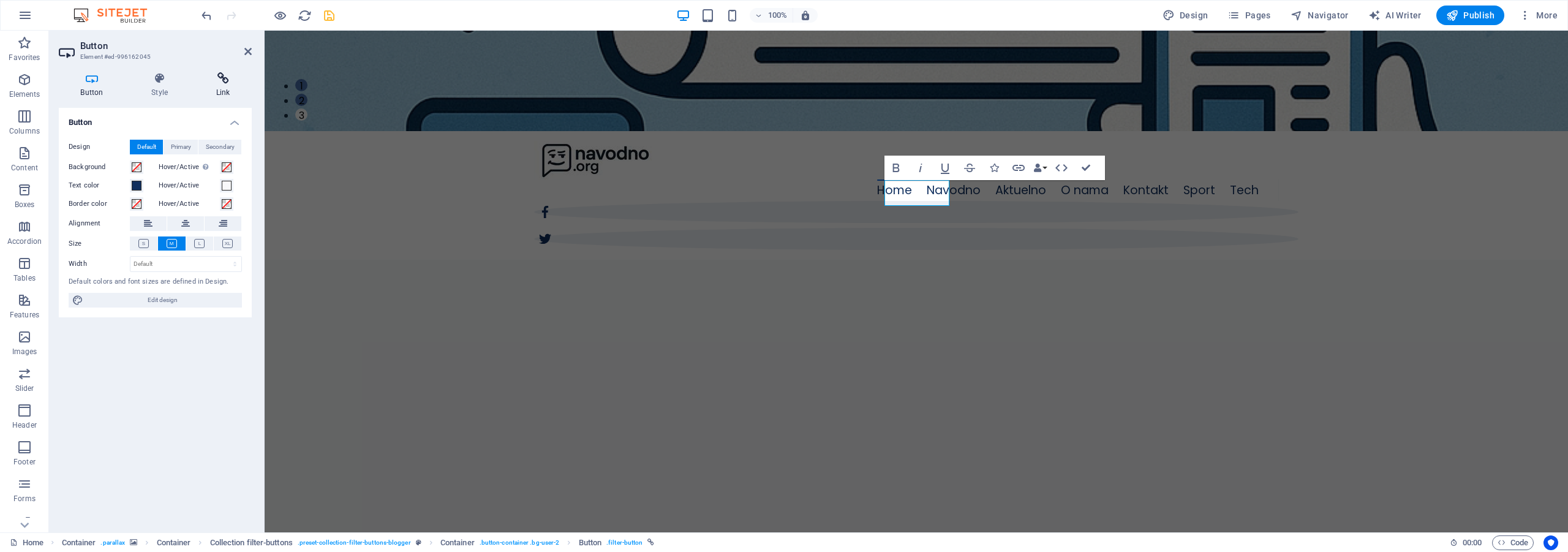
click at [220, 83] on icon at bounding box center [223, 78] width 58 height 12
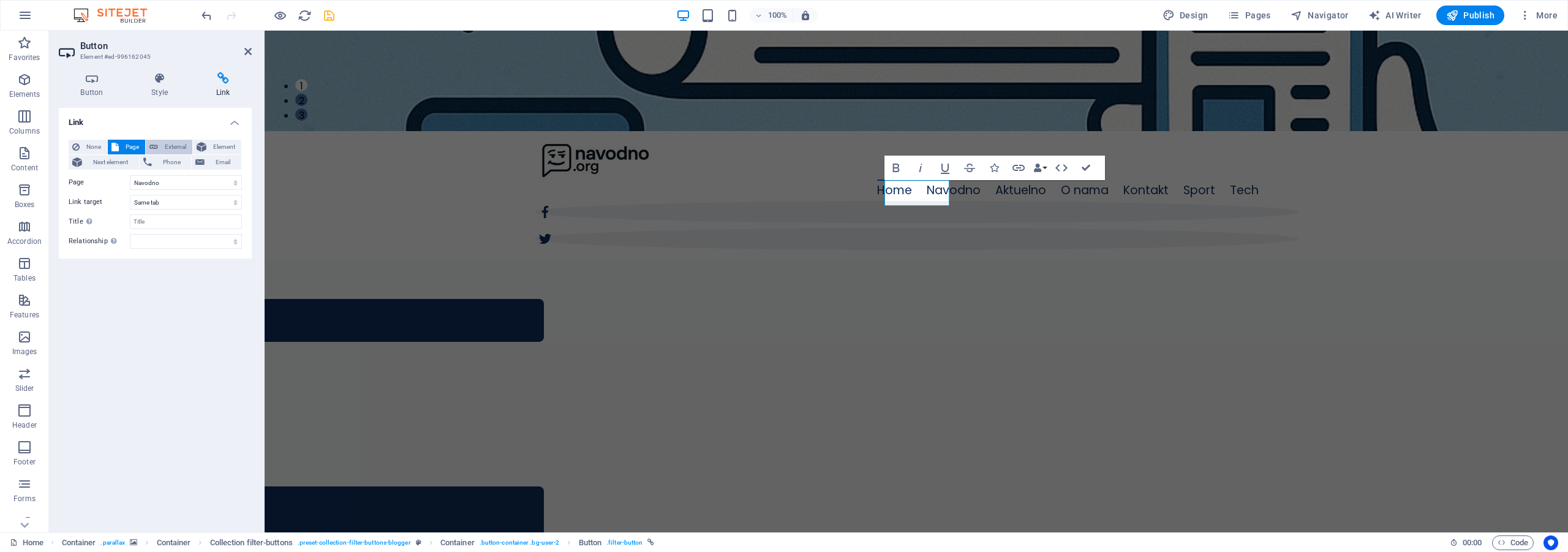
click at [181, 142] on span "External" at bounding box center [175, 147] width 27 height 15
select select "blank"
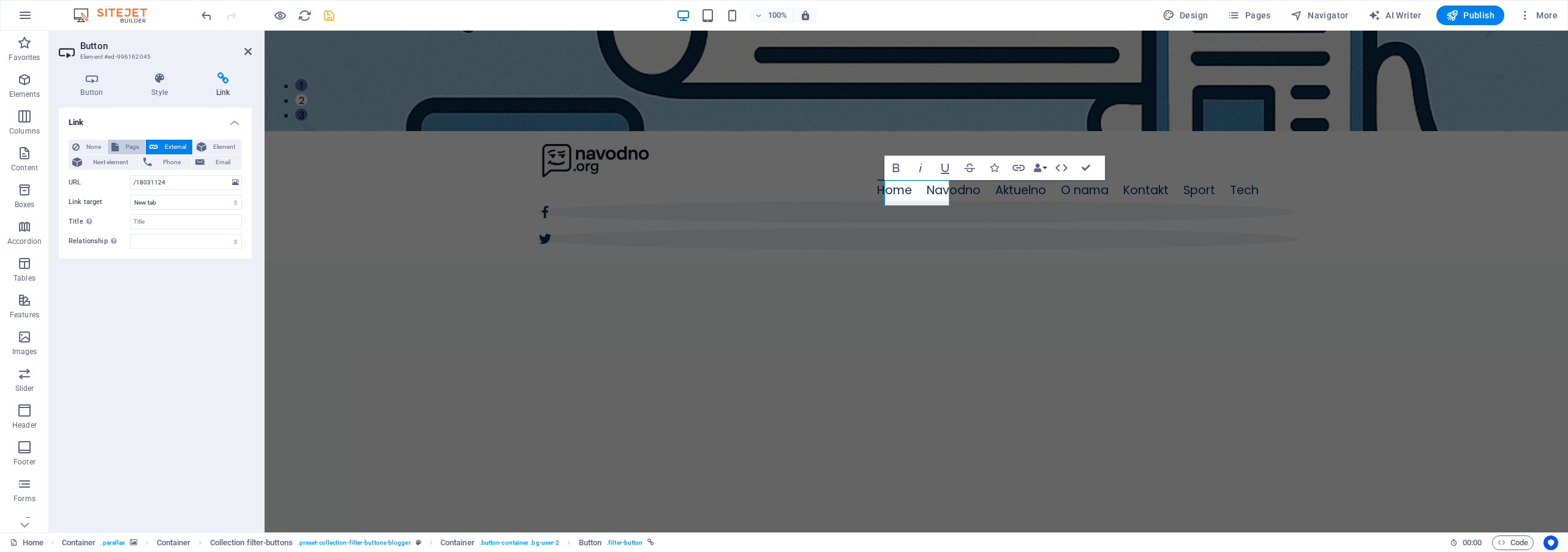
click at [123, 144] on span "Page" at bounding box center [132, 147] width 19 height 15
select select
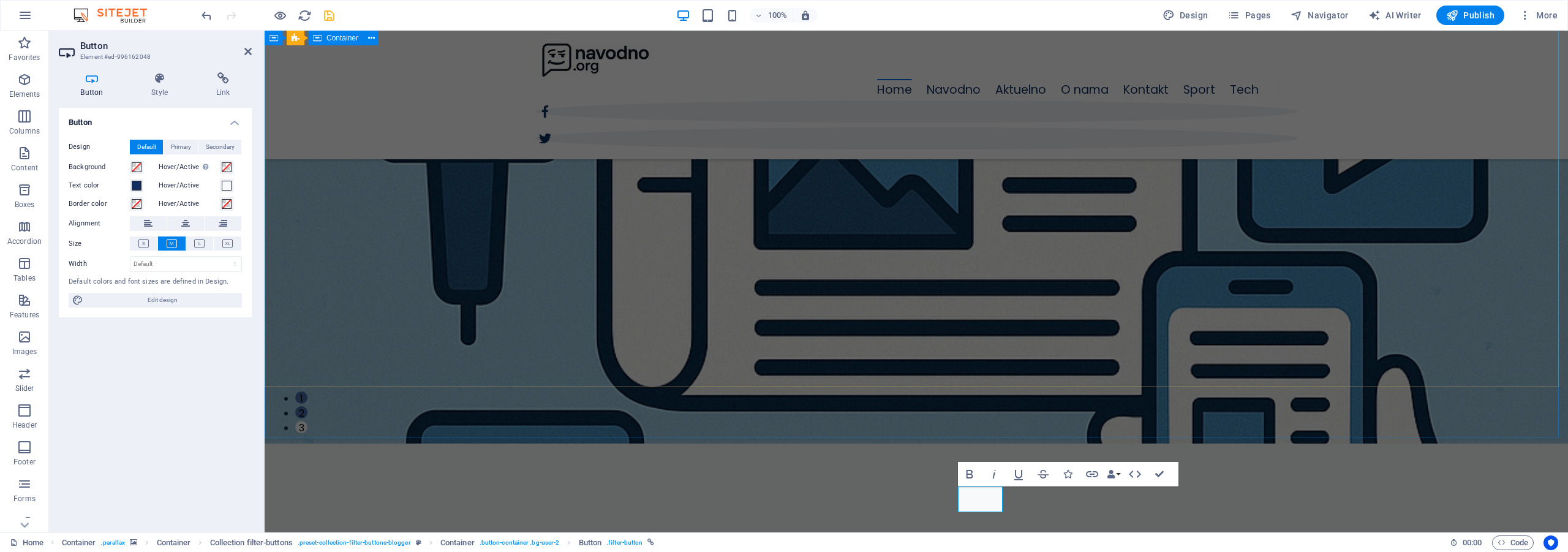
scroll to position [95, 0]
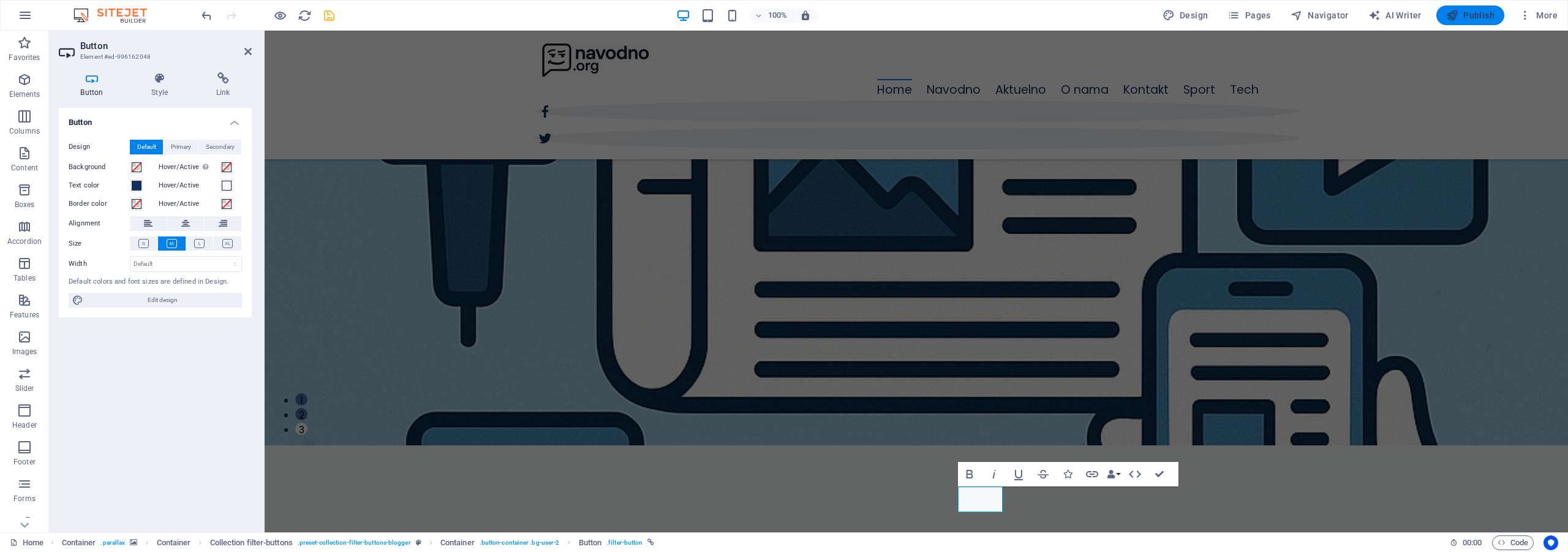
click at [1473, 12] on span "Publish" at bounding box center [1470, 15] width 49 height 12
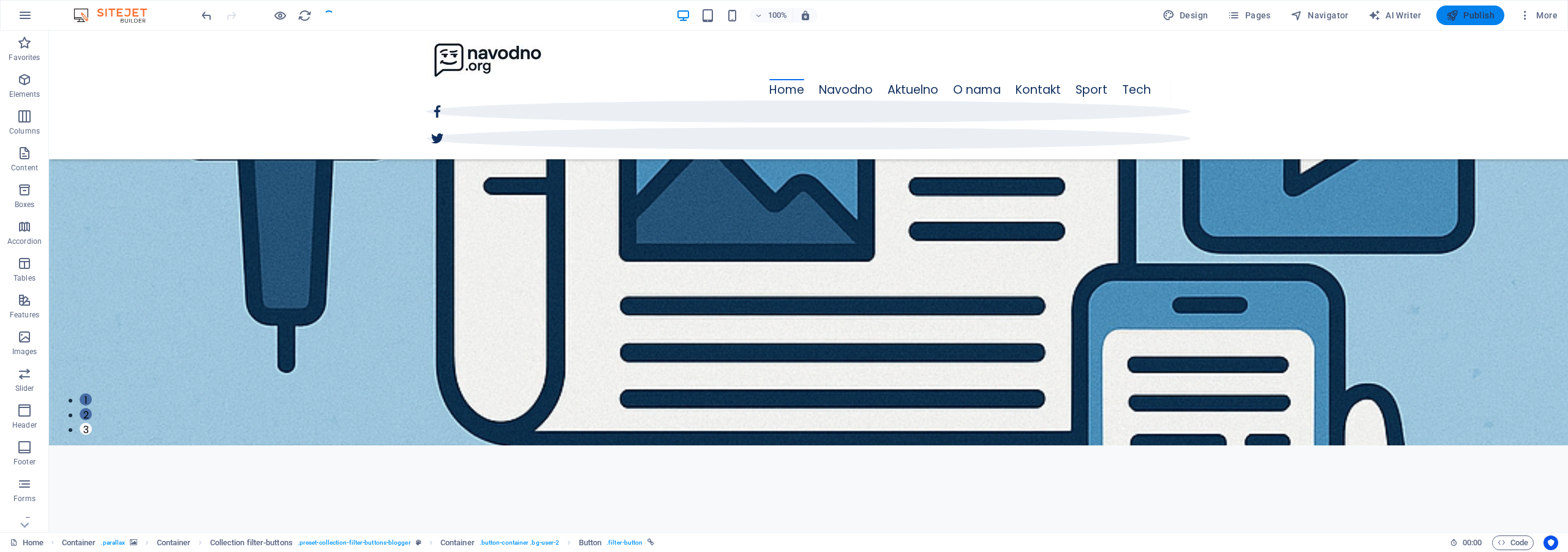
checkbox input "false"
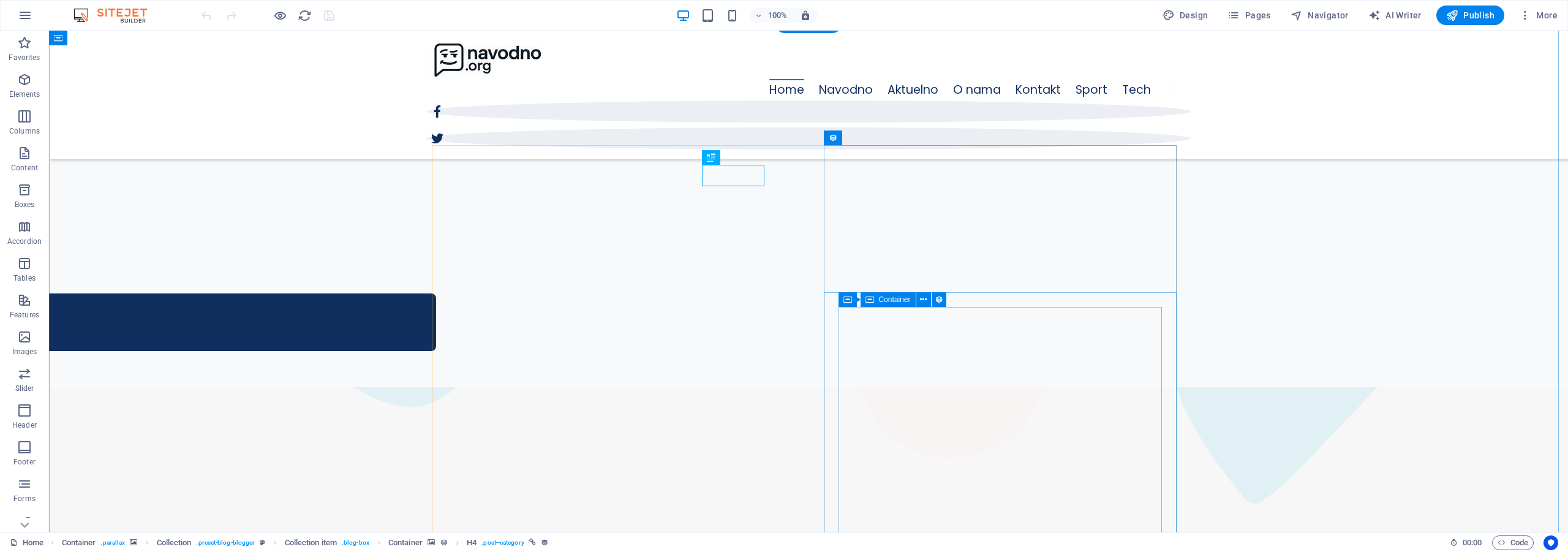
scroll to position [348, 0]
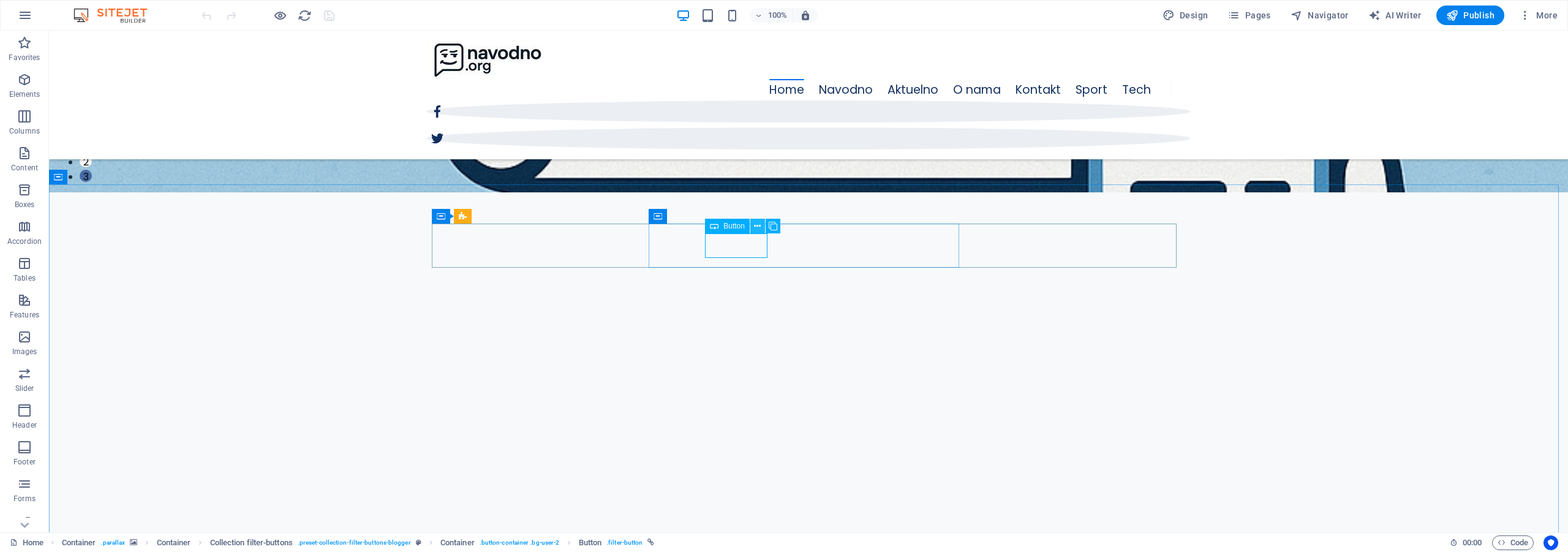
click at [760, 227] on icon at bounding box center [757, 226] width 7 height 13
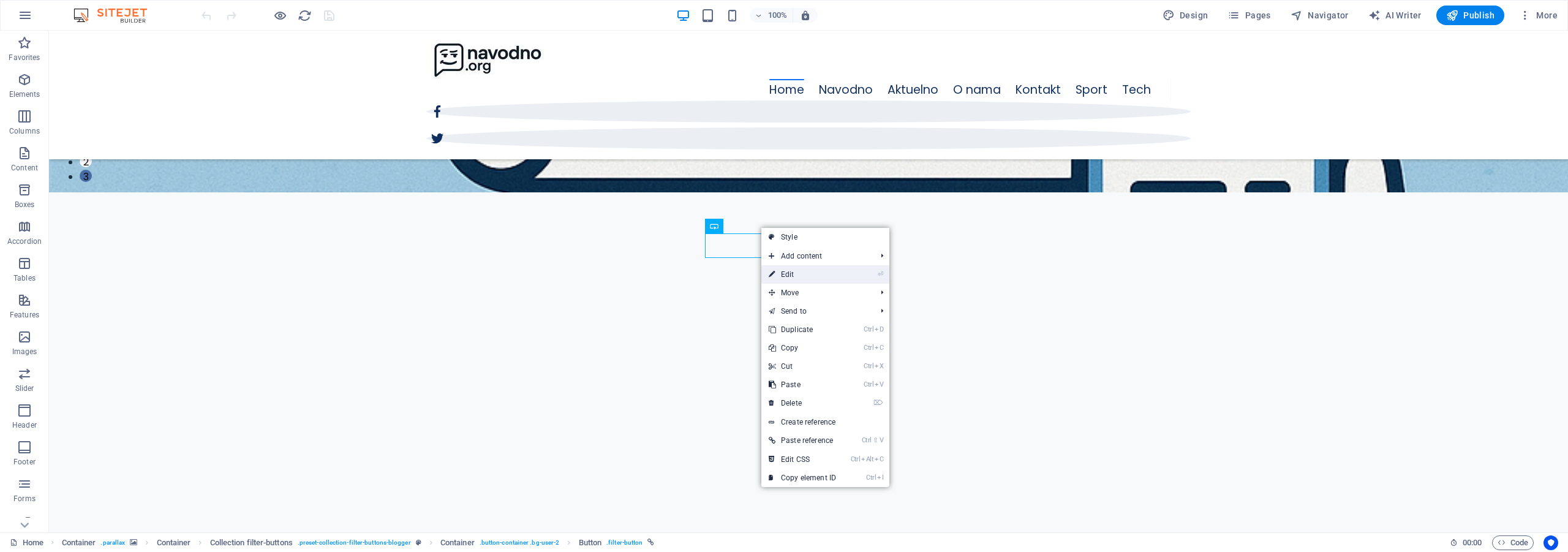
click at [793, 275] on link "⏎ Edit" at bounding box center [802, 274] width 82 height 19
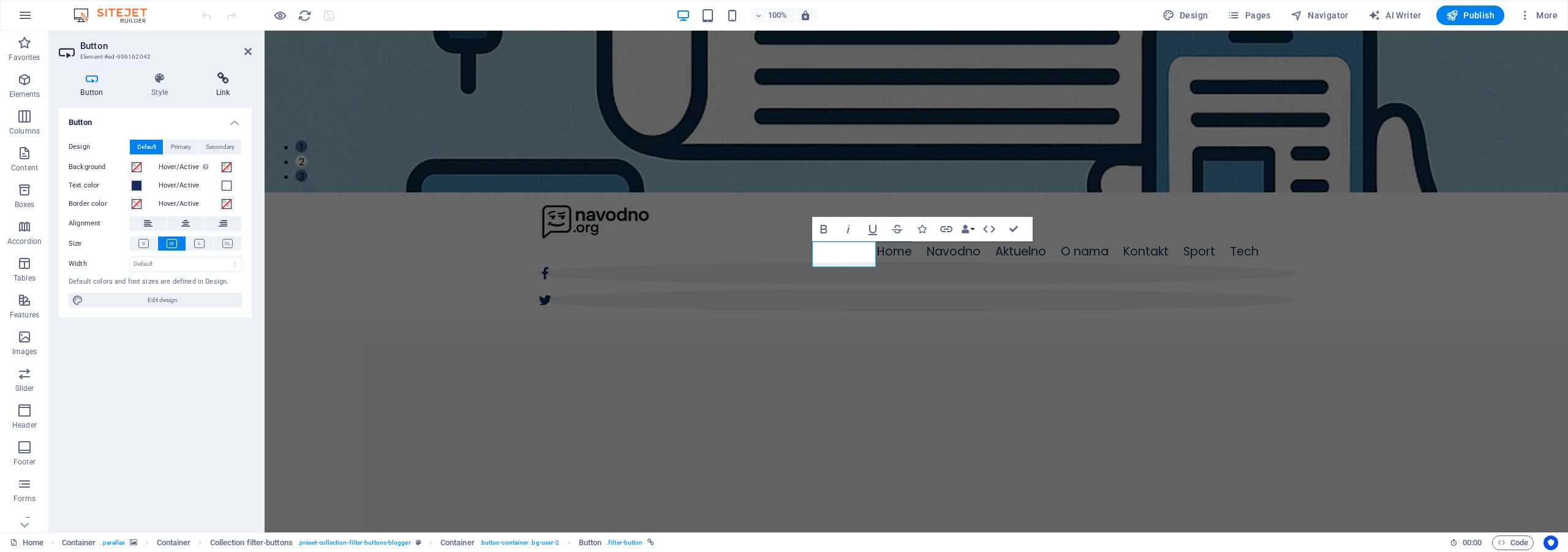
click at [211, 75] on icon at bounding box center [223, 78] width 58 height 12
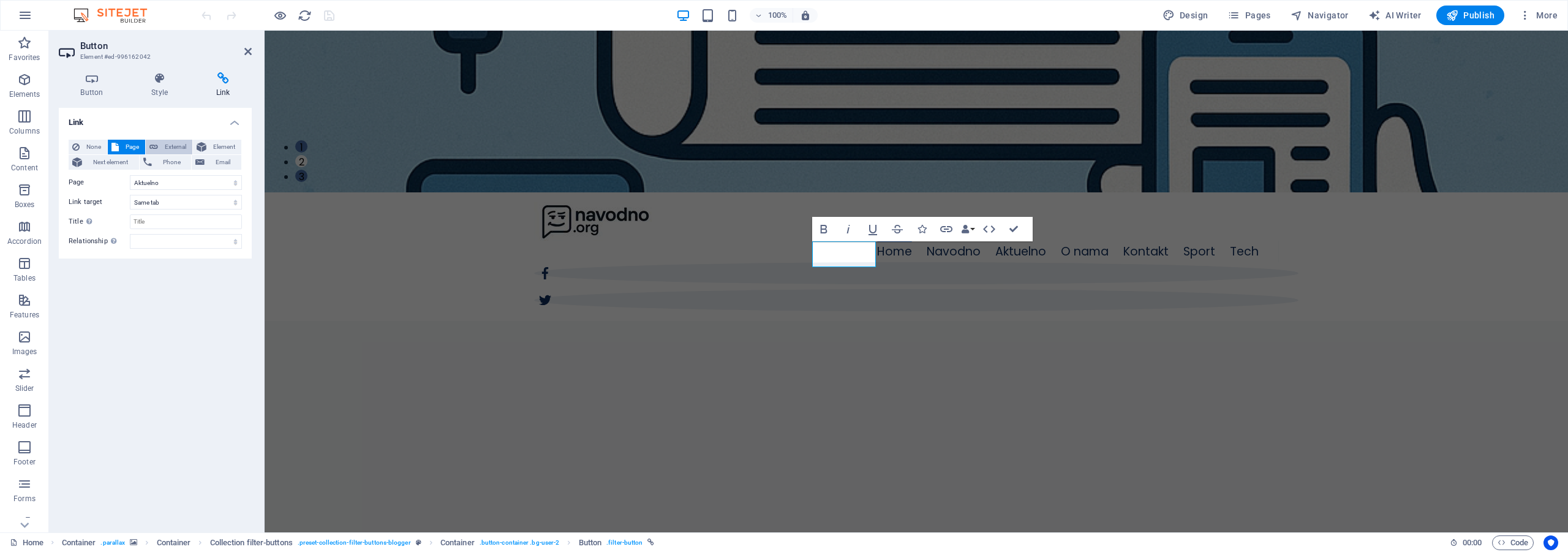
click at [169, 145] on span "External" at bounding box center [175, 147] width 27 height 15
select select "blank"
click at [208, 144] on button "Element" at bounding box center [217, 147] width 49 height 15
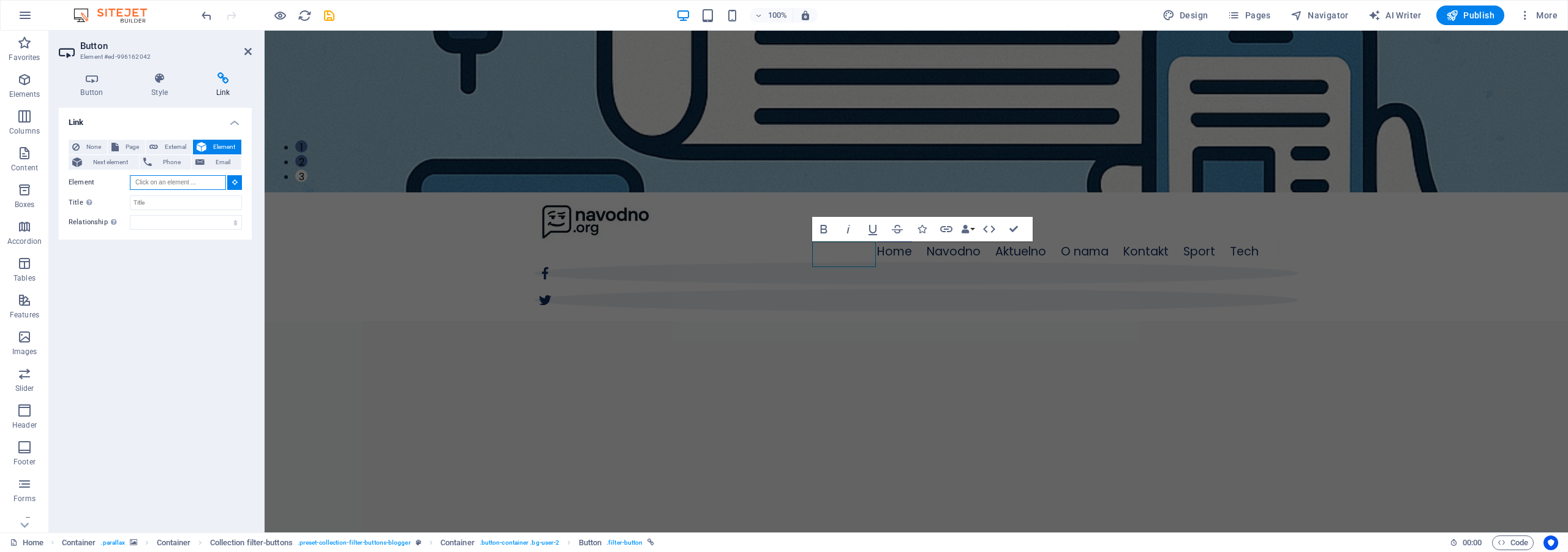
click at [174, 181] on input "Element" at bounding box center [178, 182] width 96 height 15
click at [170, 146] on span "External" at bounding box center [175, 147] width 27 height 15
select select "blank"
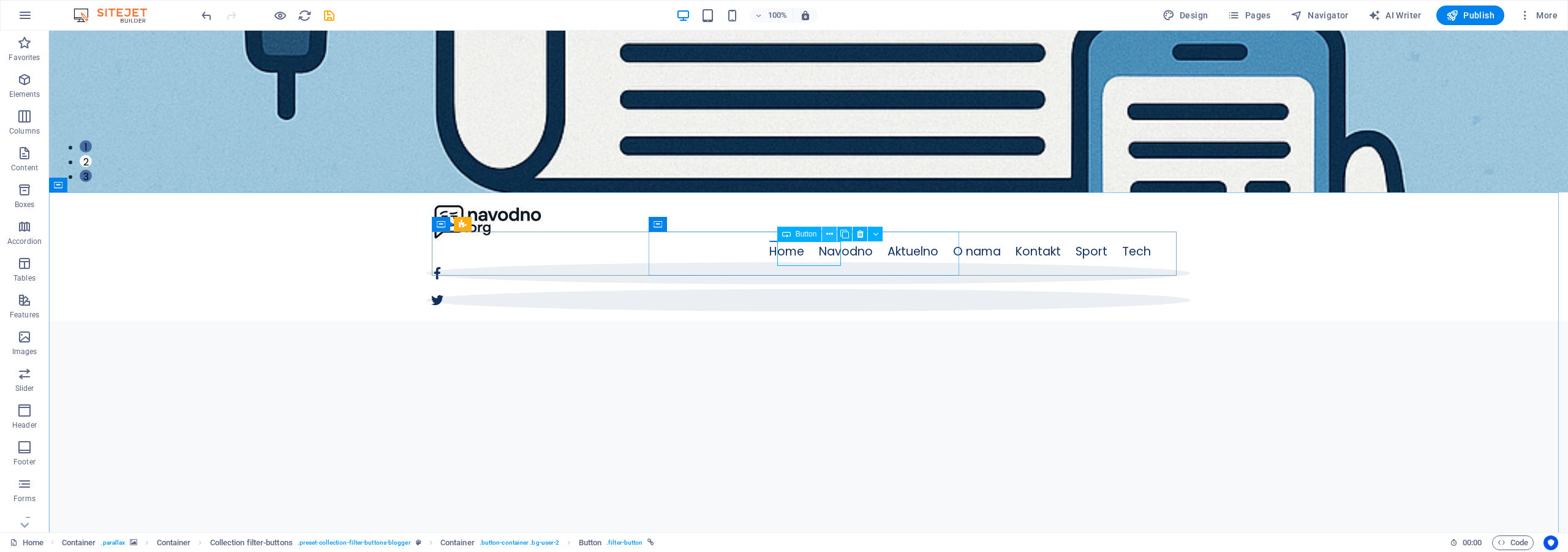
click at [832, 231] on icon at bounding box center [829, 234] width 7 height 13
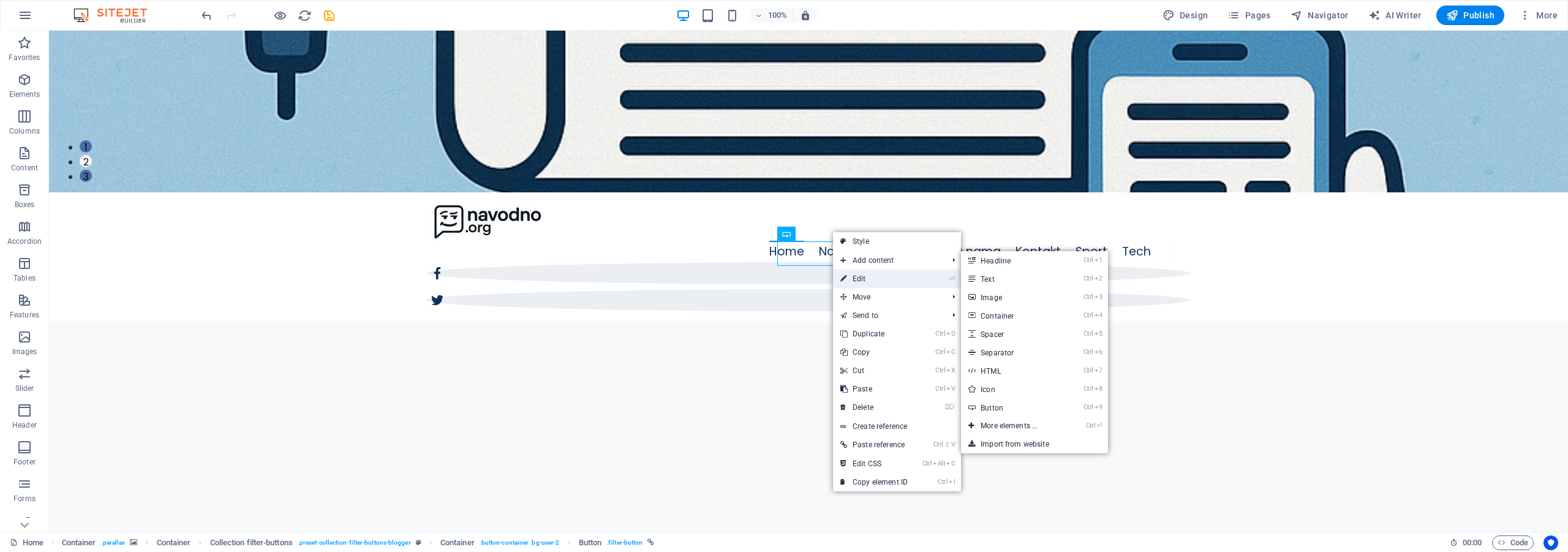
click at [865, 275] on link "⏎ Edit" at bounding box center [874, 279] width 82 height 19
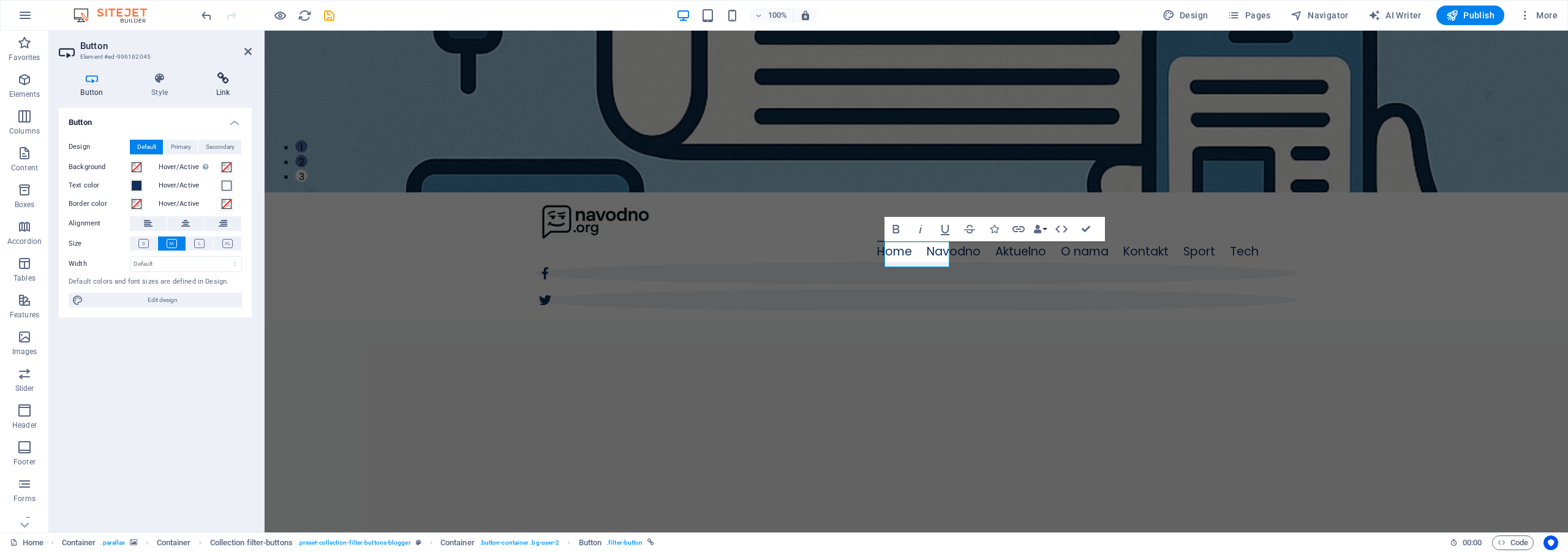
click at [231, 82] on icon at bounding box center [223, 78] width 58 height 12
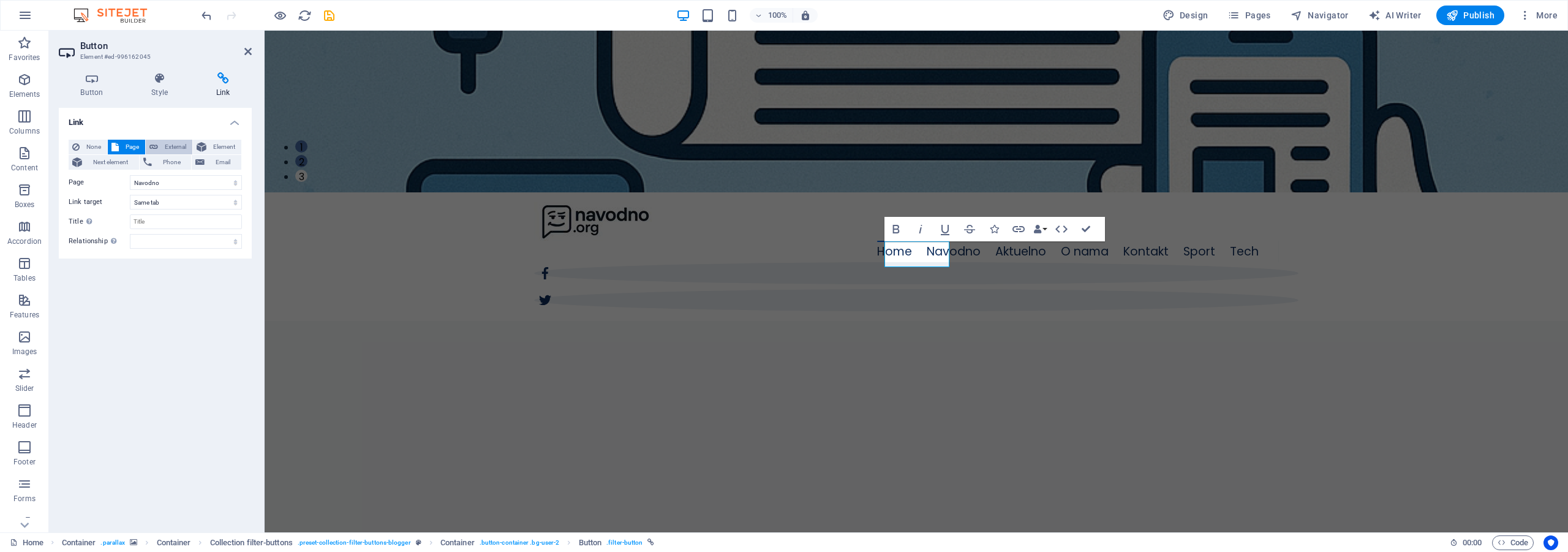
click at [182, 142] on span "External" at bounding box center [175, 147] width 27 height 15
select select "blank"
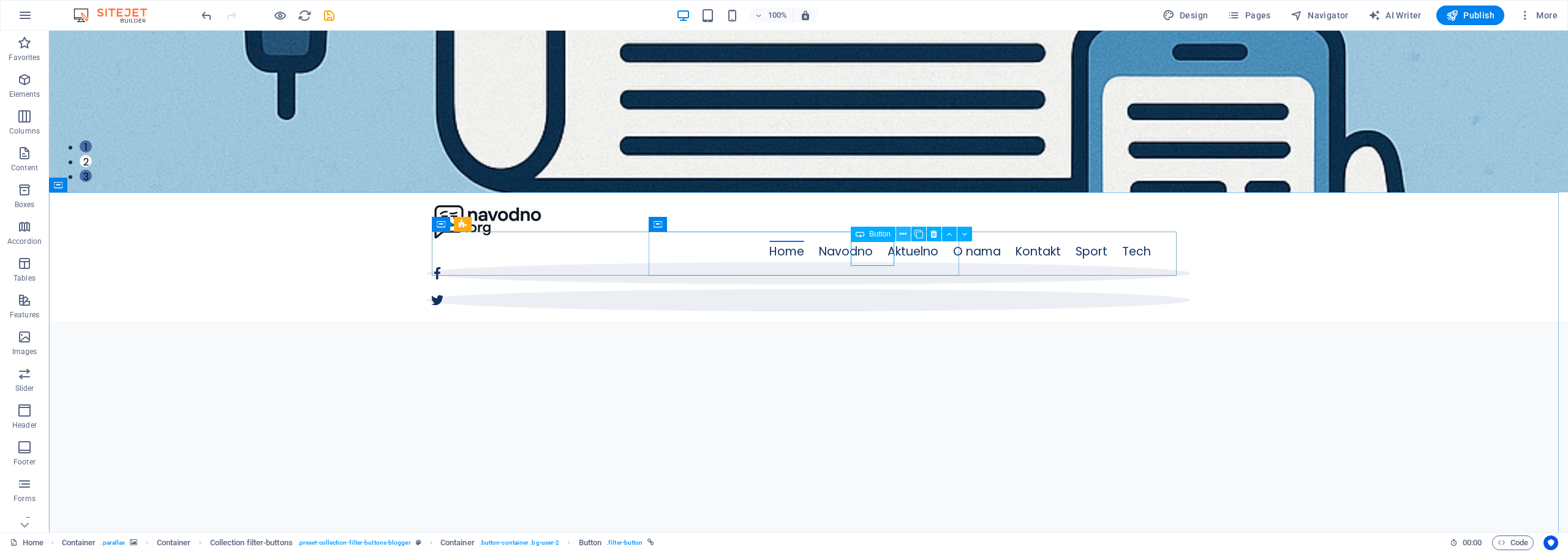
click at [906, 234] on icon at bounding box center [903, 234] width 7 height 13
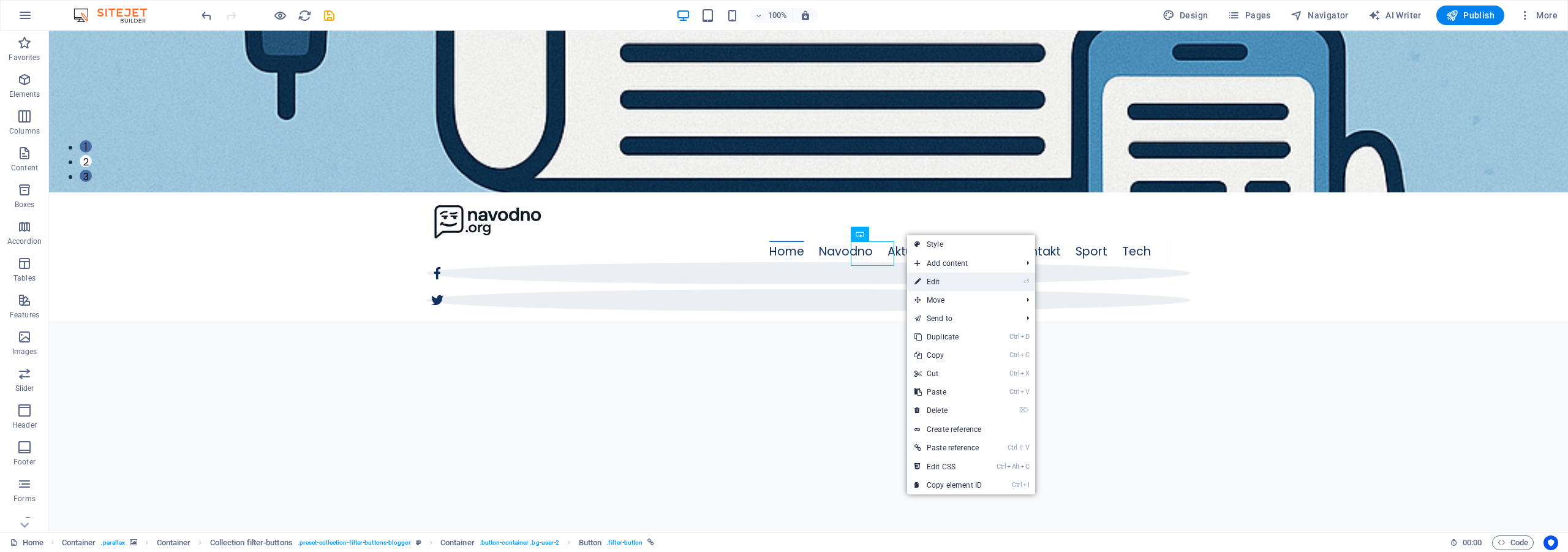
click at [944, 279] on link "⏎ Edit" at bounding box center [948, 282] width 82 height 19
select select
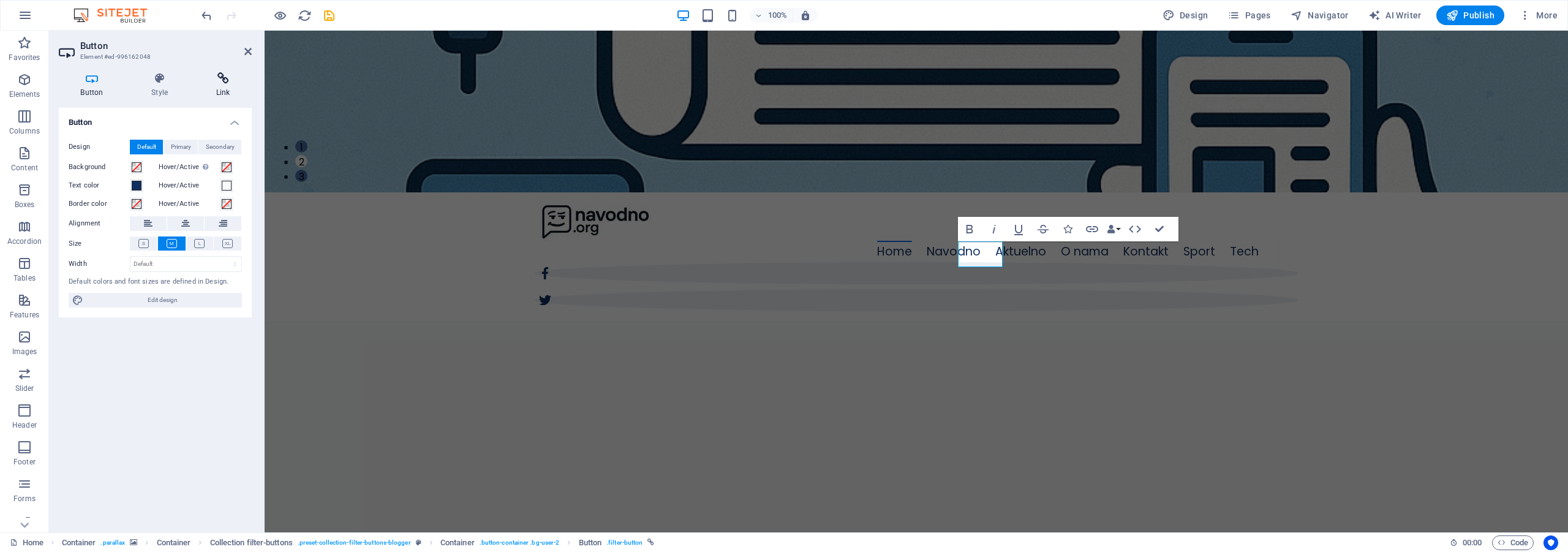
click at [226, 89] on h4 "Link" at bounding box center [223, 85] width 58 height 26
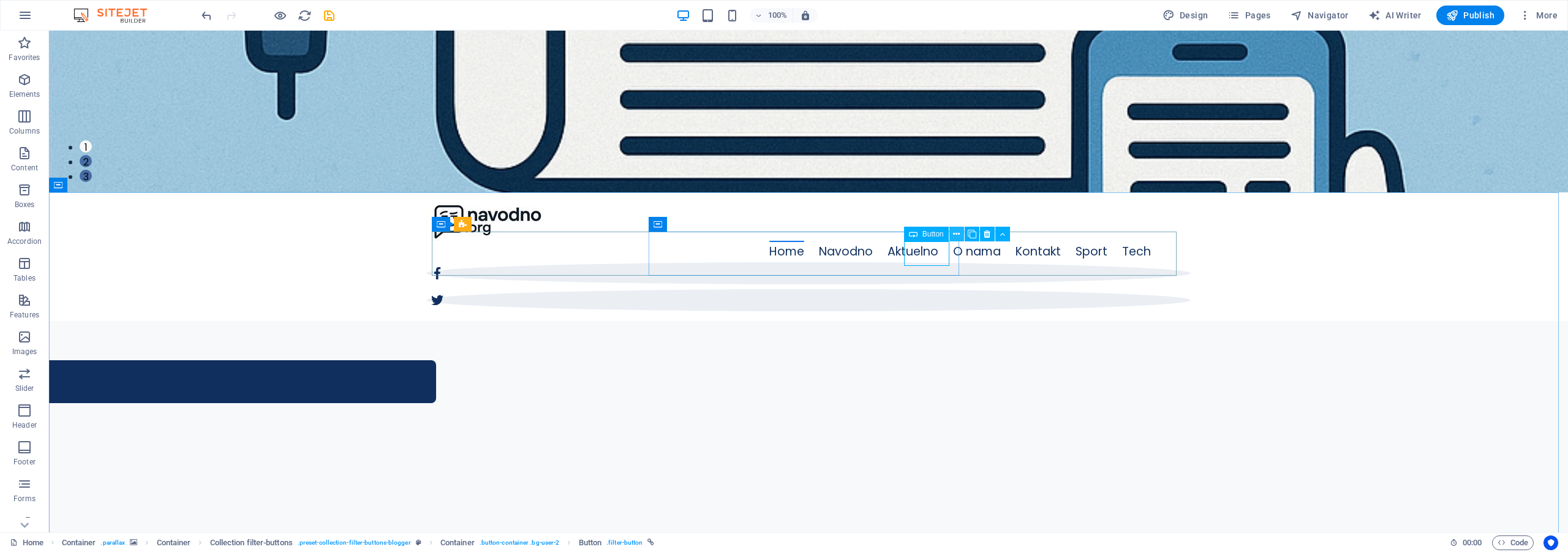
click at [960, 236] on button at bounding box center [957, 234] width 15 height 15
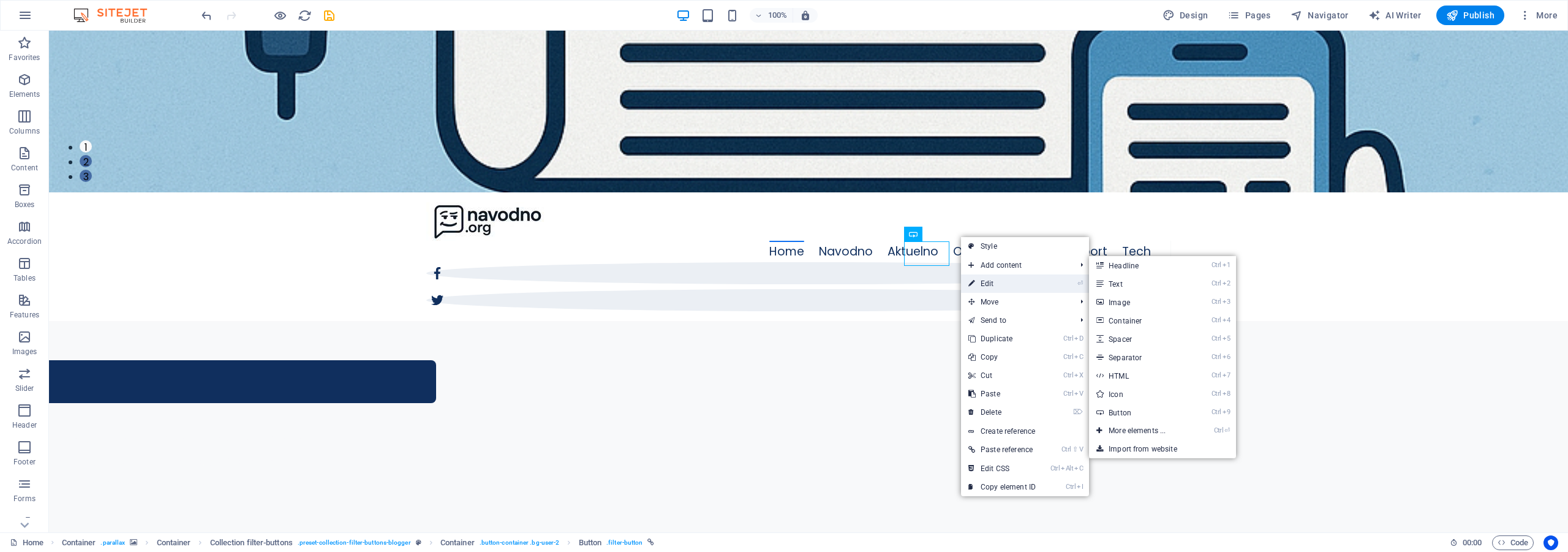
click at [996, 282] on link "⏎ Edit" at bounding box center [1002, 283] width 82 height 19
select select
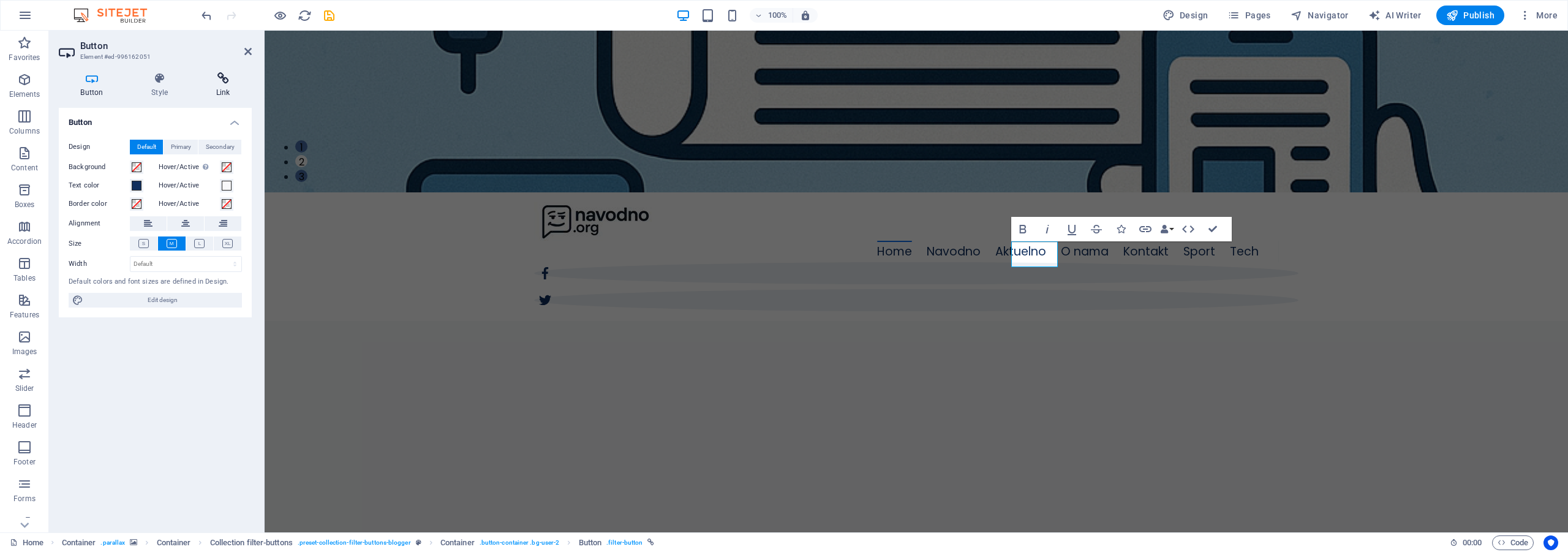
click at [227, 88] on h4 "Link" at bounding box center [223, 85] width 58 height 26
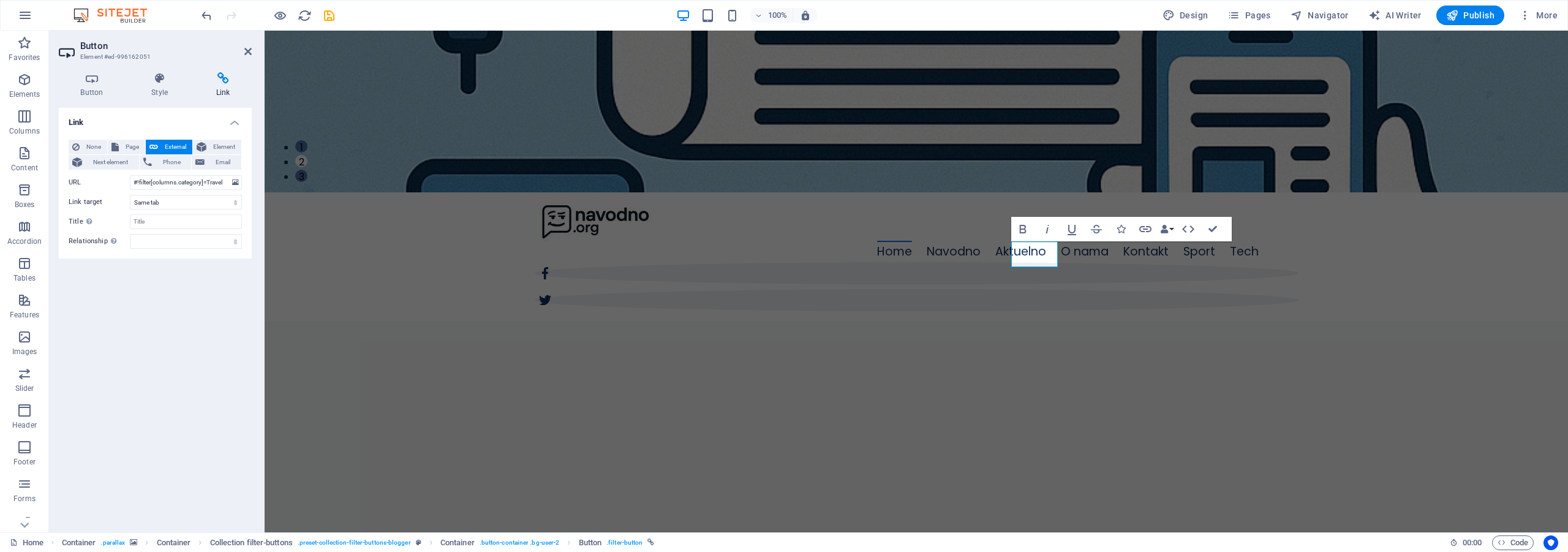
click at [206, 316] on div "Link None Page External Element Next element Phone Email Page Home Navodno Aktu…" at bounding box center [155, 315] width 193 height 415
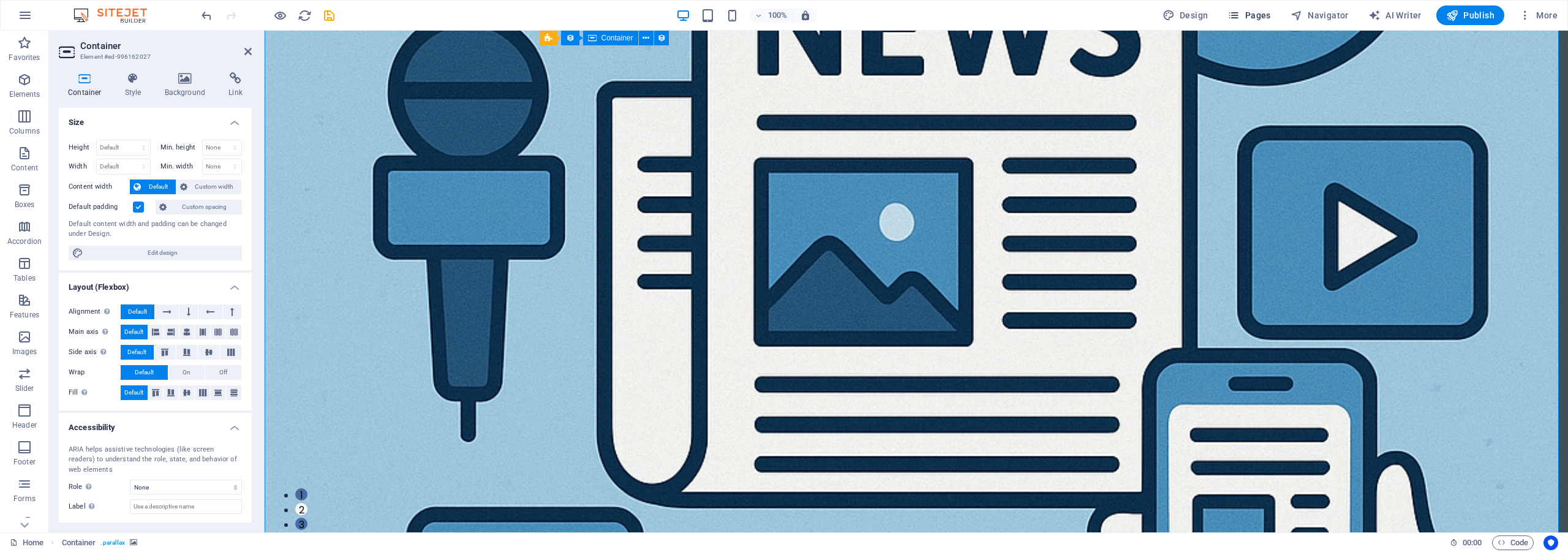
click at [1253, 12] on span "Pages" at bounding box center [1249, 15] width 43 height 12
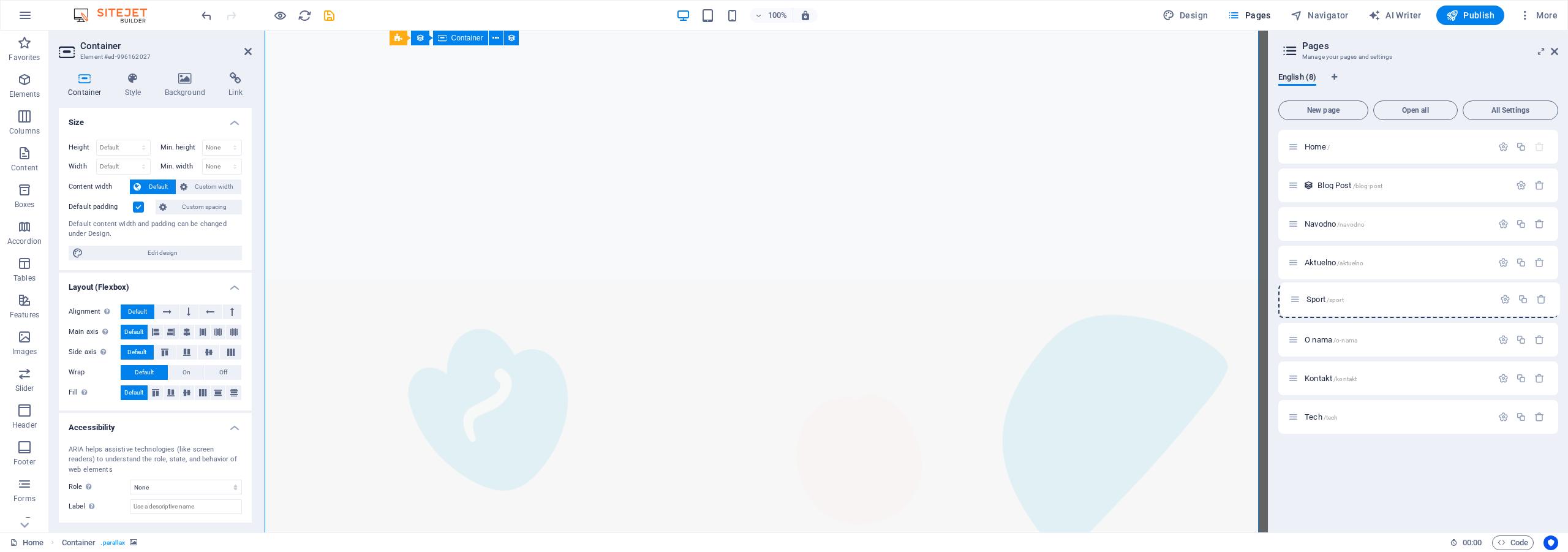
drag, startPoint x: 1295, startPoint y: 381, endPoint x: 1298, endPoint y: 296, distance: 85.1
click at [1298, 296] on div "Home / Blog Post /blog-post Navodno /navodno Aktuelno /aktuelno O nama /o-nama …" at bounding box center [1418, 281] width 280 height 303
drag, startPoint x: 1305, startPoint y: 360, endPoint x: 1305, endPoint y: 291, distance: 69.0
click at [1305, 291] on div "Home / Blog Post /blog-post Navodno /navodno Aktuelno /aktuelno Sport /sport O …" at bounding box center [1418, 262] width 280 height 265
click at [333, 12] on icon "save" at bounding box center [329, 15] width 14 height 14
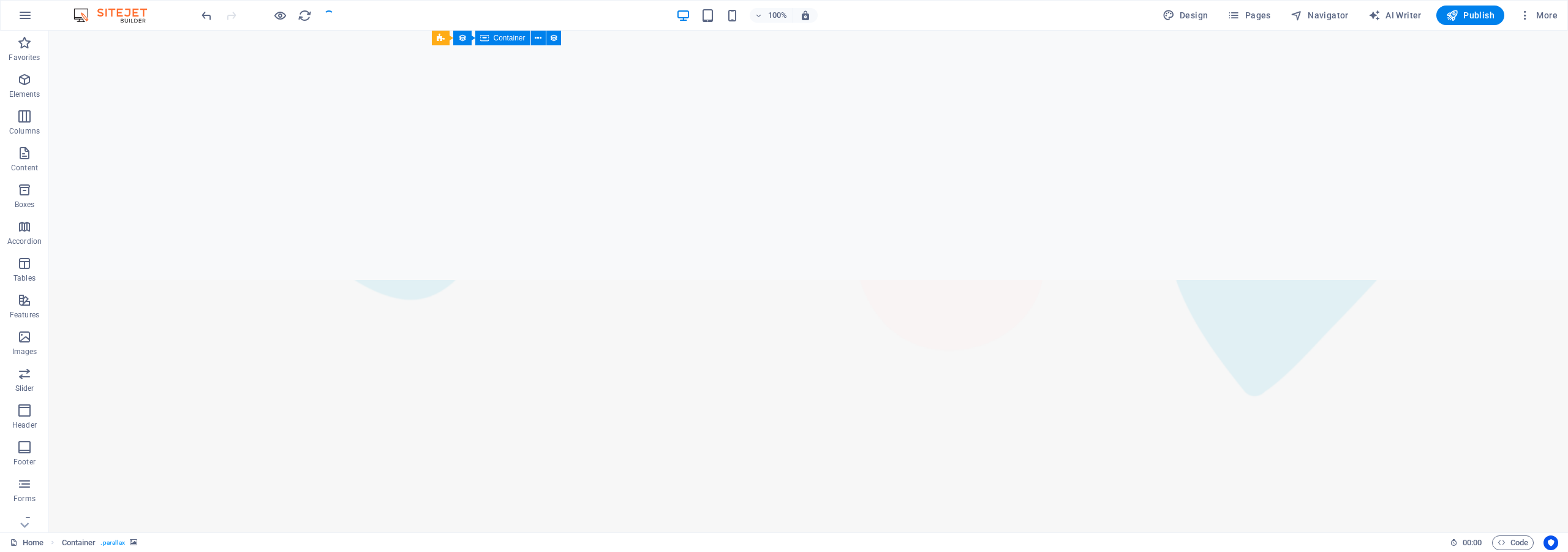
checkbox input "false"
click at [1525, 15] on icon "button" at bounding box center [1525, 15] width 12 height 12
click at [1497, 157] on h6 "Collections Manager" at bounding box center [1512, 164] width 73 height 15
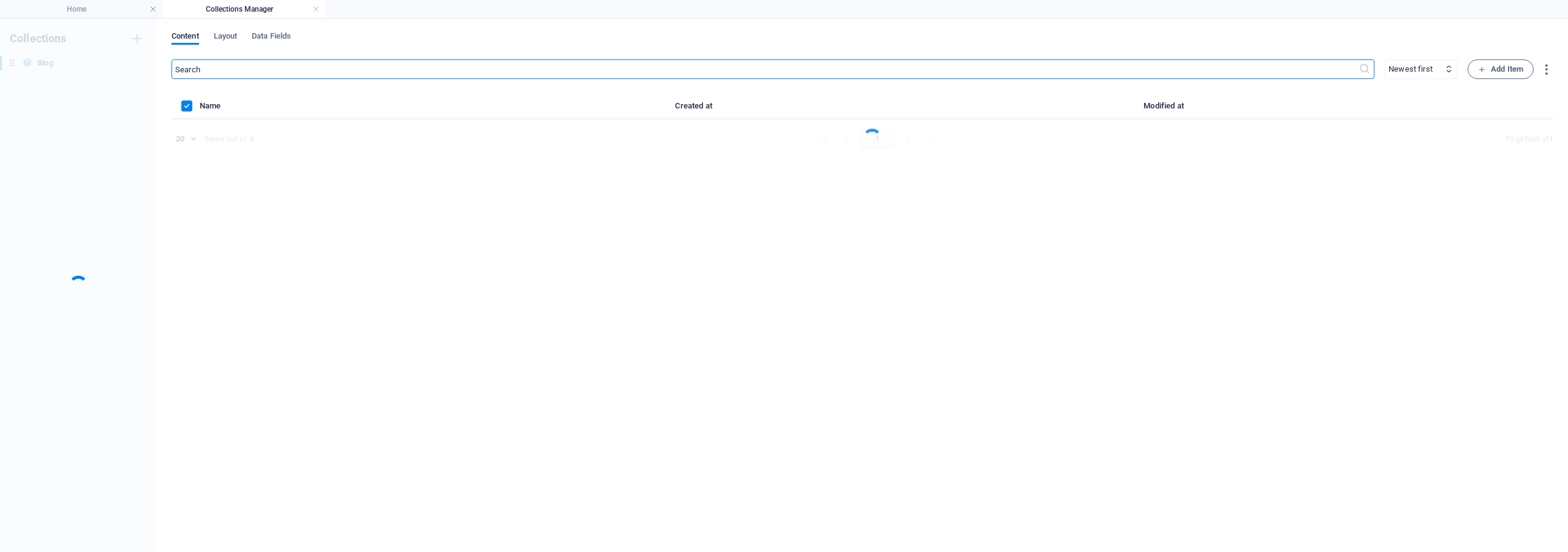
scroll to position [0, 0]
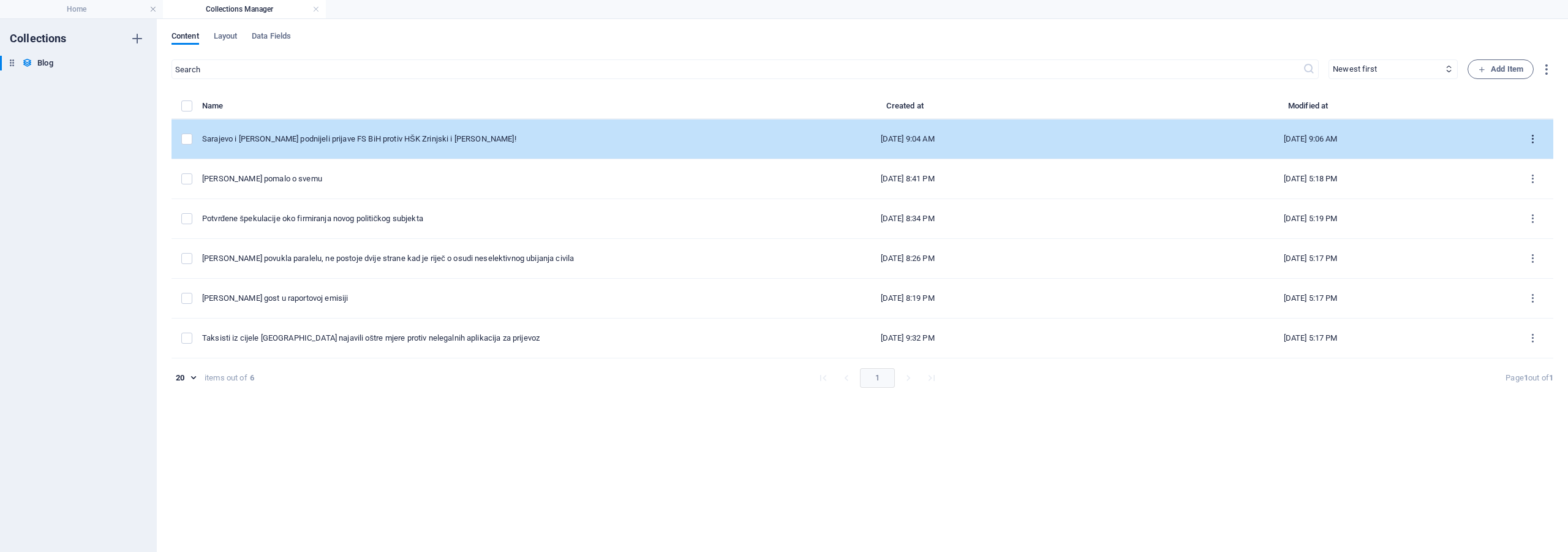
click at [1532, 141] on icon "items list" at bounding box center [1533, 139] width 12 height 12
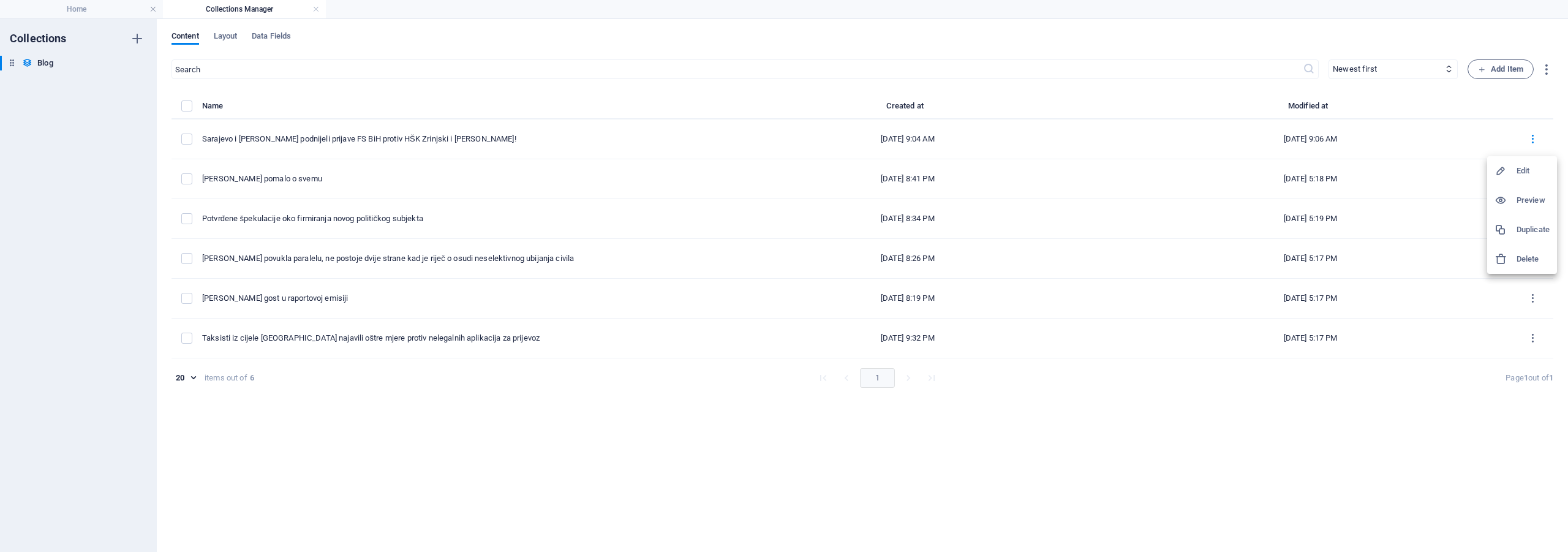
click at [1525, 164] on li "Edit" at bounding box center [1521, 171] width 70 height 29
select select "Sport"
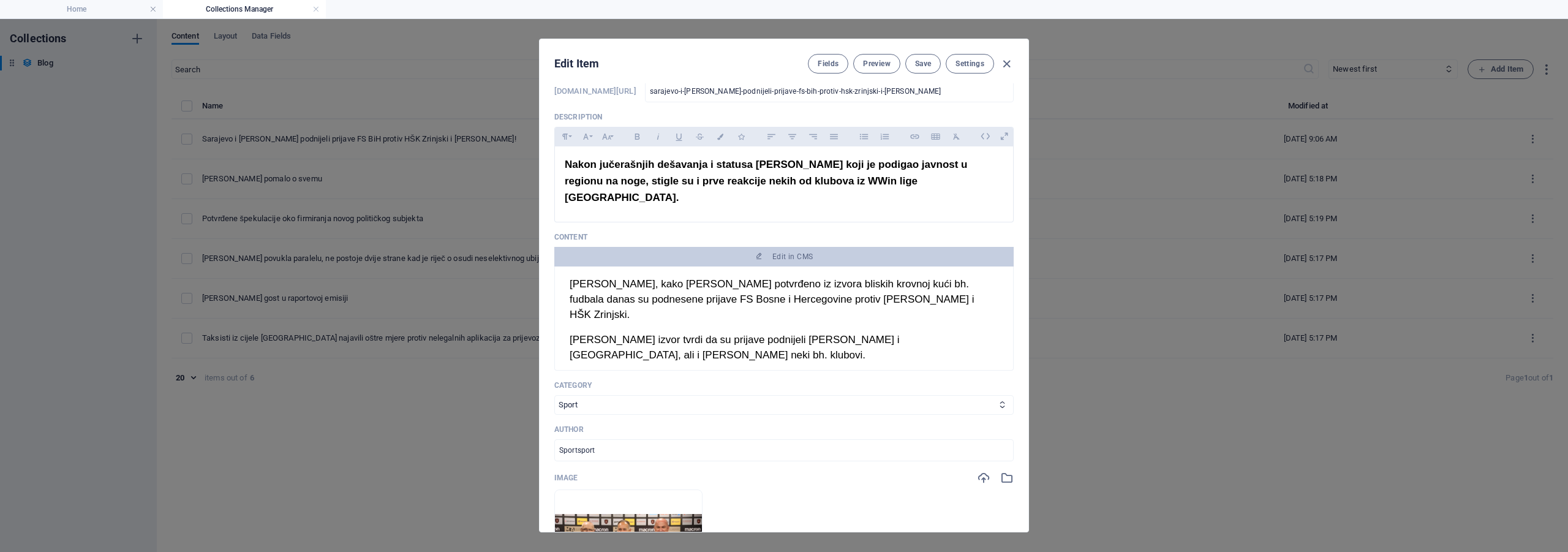
scroll to position [123, 0]
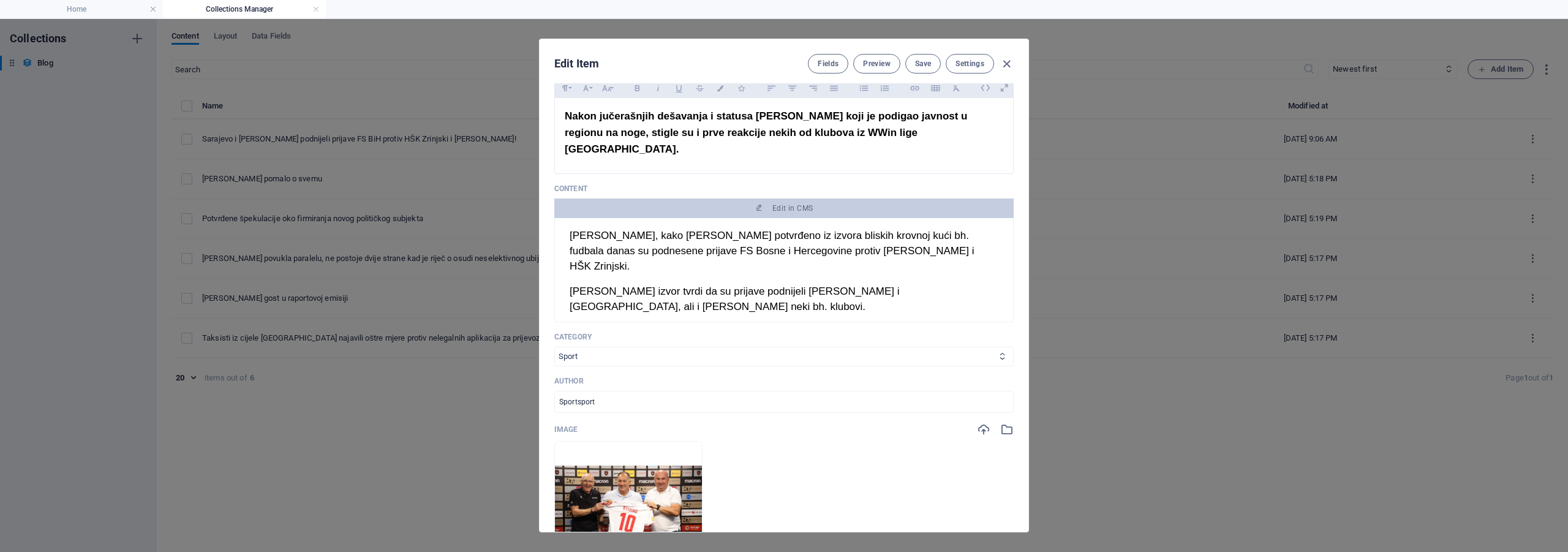
click at [640, 347] on select "Navodno Aktuelno Tech Sport" at bounding box center [783, 356] width 459 height 20
click at [554, 347] on select "Navodno Aktuelno Tech Sport" at bounding box center [783, 356] width 459 height 20
click at [649, 347] on select "Navodno Aktuelno Tech Sport" at bounding box center [783, 356] width 459 height 20
click at [1007, 65] on icon "button" at bounding box center [1006, 64] width 14 height 14
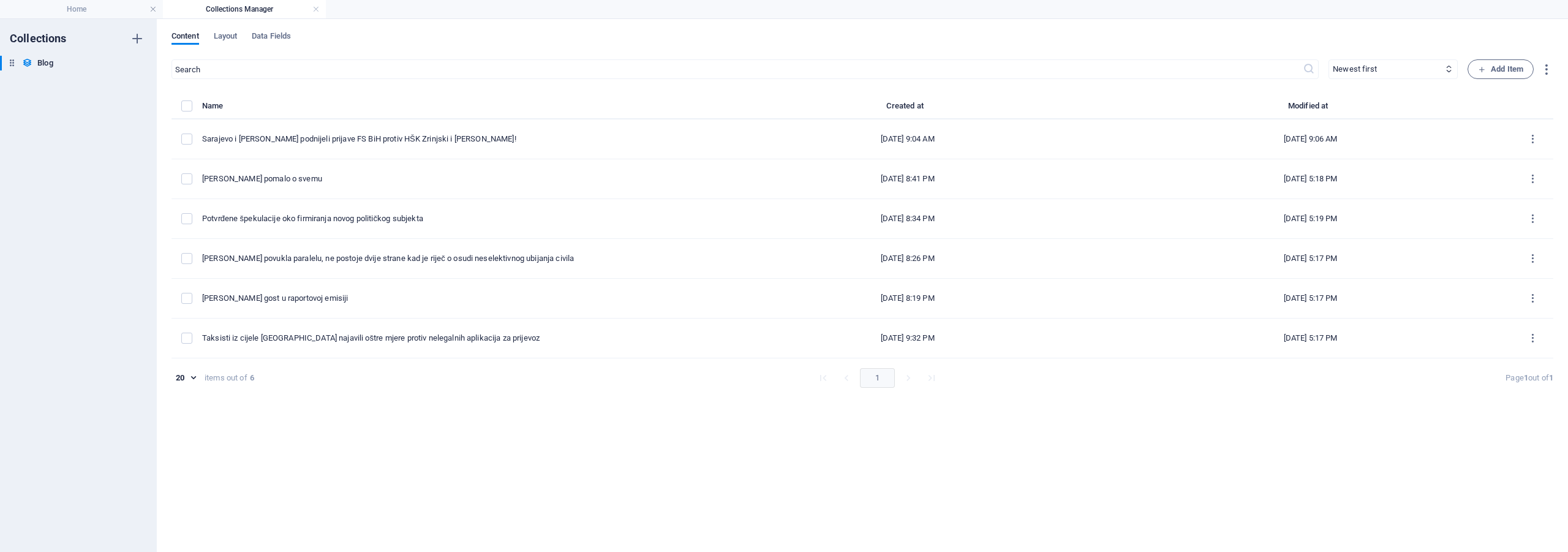
checkbox input "false"
type input "sarajevo-i-[PERSON_NAME]-podnijeli-prijave-fs-bih-protiv-hsk-zrinjski-i-[PERSON…"
click at [66, 6] on h4 "Home" at bounding box center [81, 9] width 163 height 13
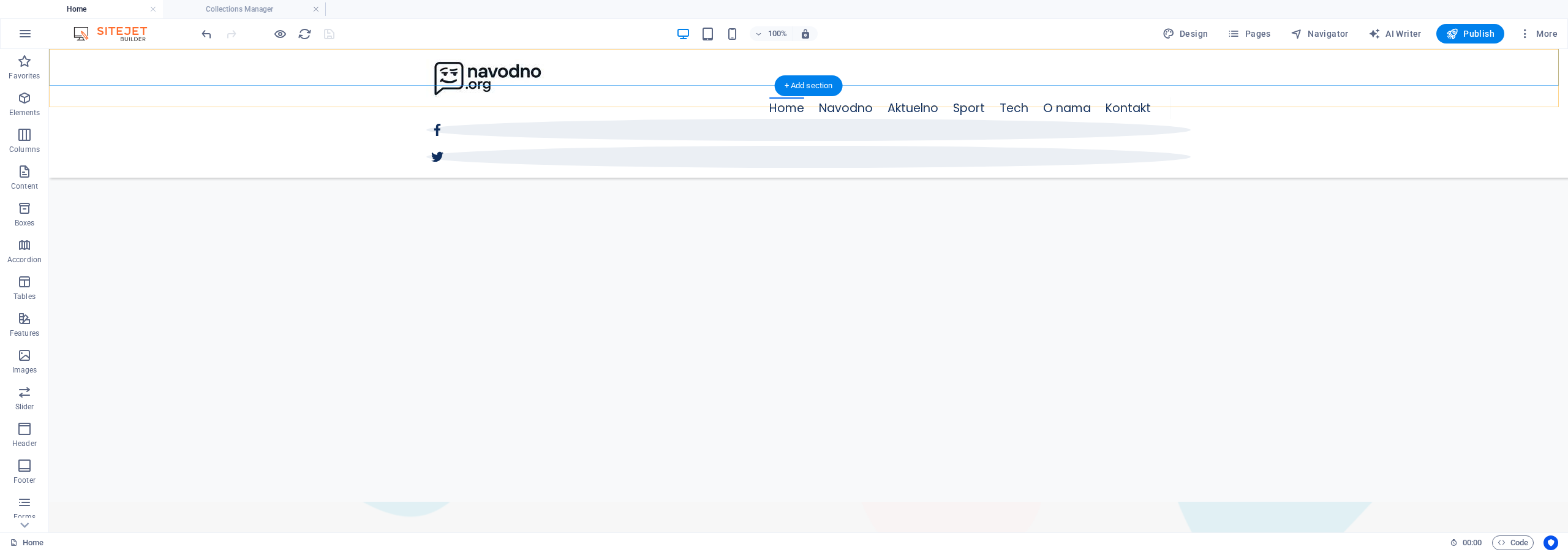
scroll to position [436, 0]
click at [914, 97] on nav "Home Navodno Aktuelno Sport Tech O nama Kontakt" at bounding box center [799, 108] width 745 height 22
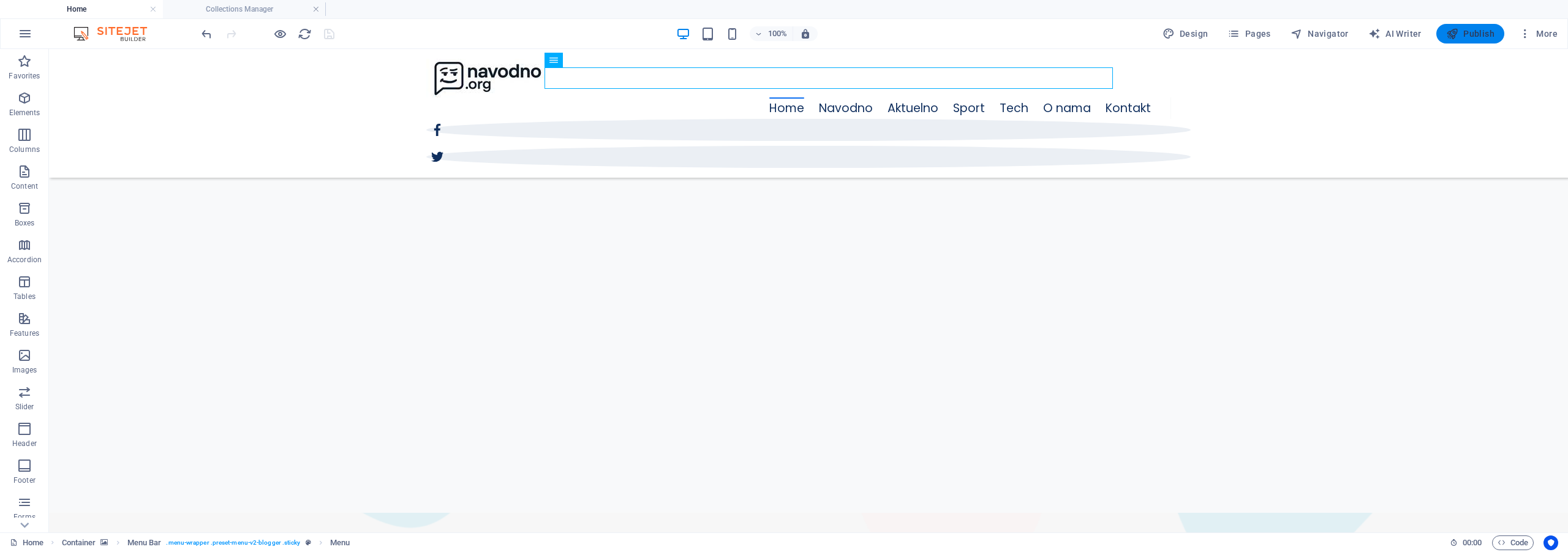
click at [1452, 33] on icon "button" at bounding box center [1452, 33] width 12 height 12
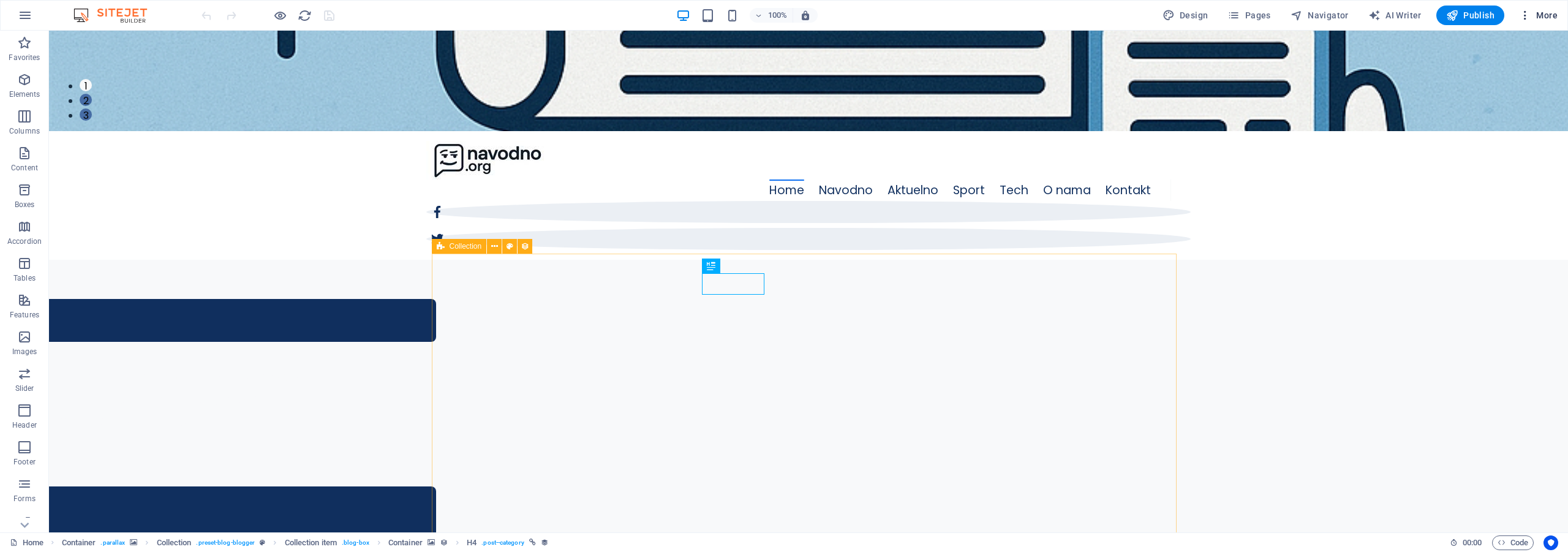
click at [1529, 15] on icon "button" at bounding box center [1525, 15] width 12 height 12
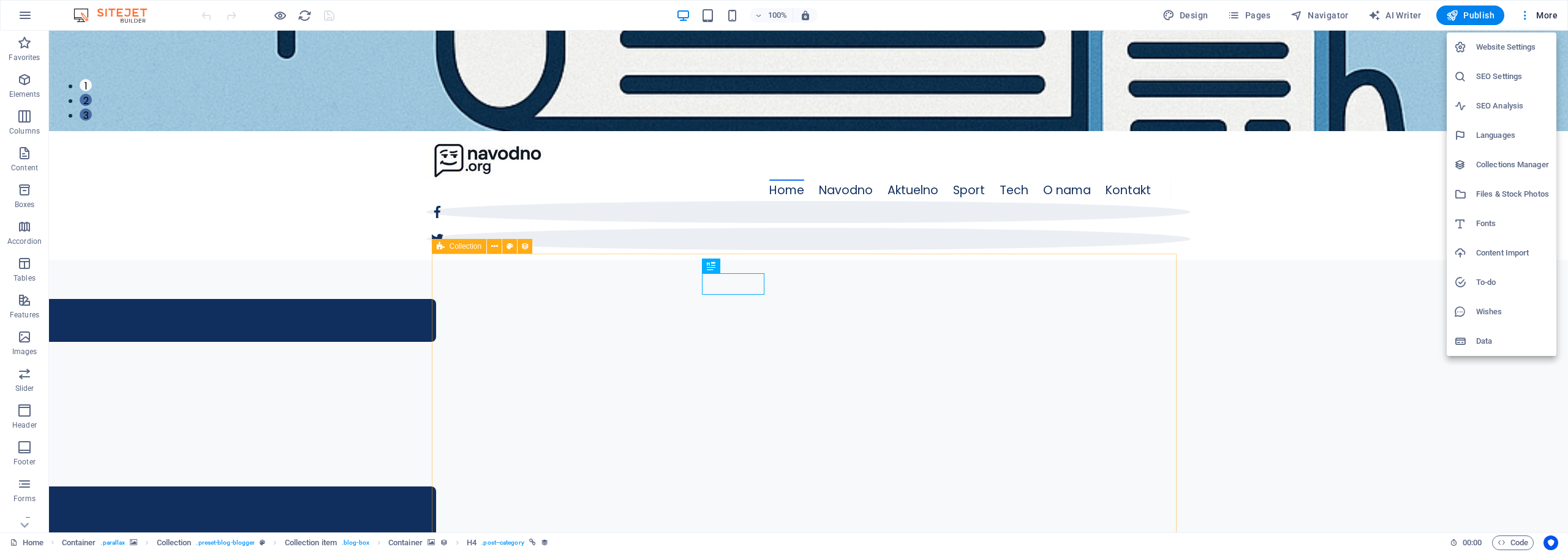
scroll to position [409, 0]
click at [1500, 160] on h6 "Collections Manager" at bounding box center [1512, 164] width 73 height 15
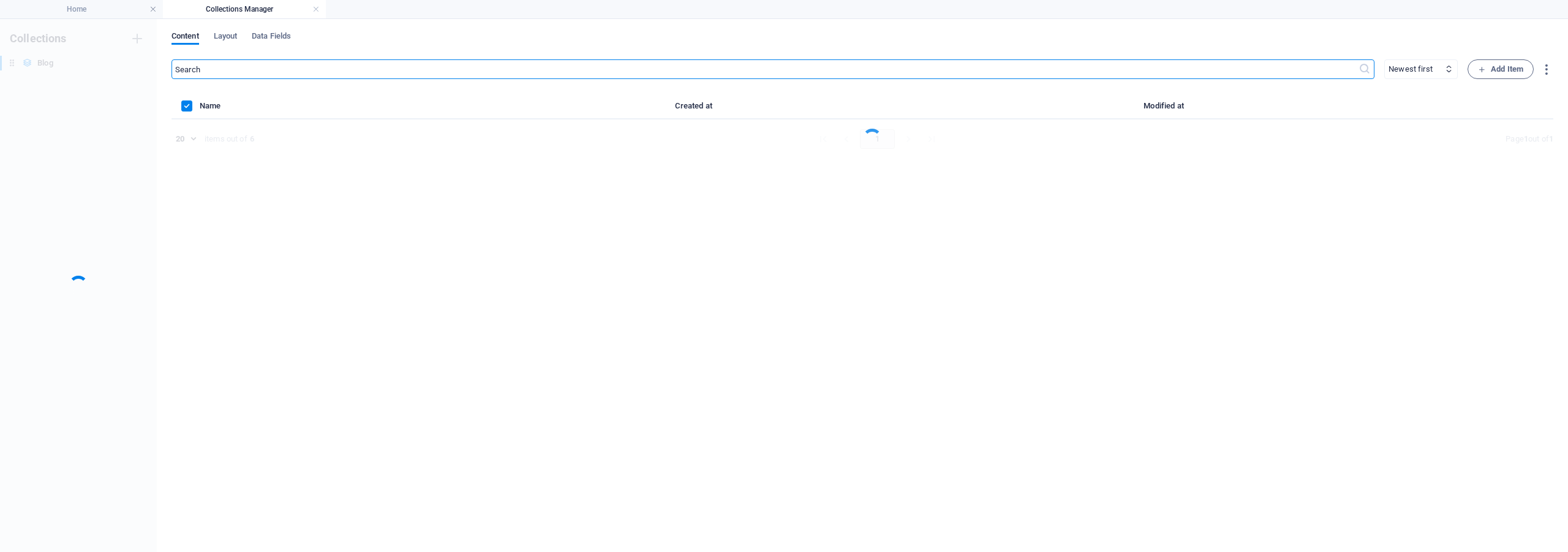
scroll to position [0, 0]
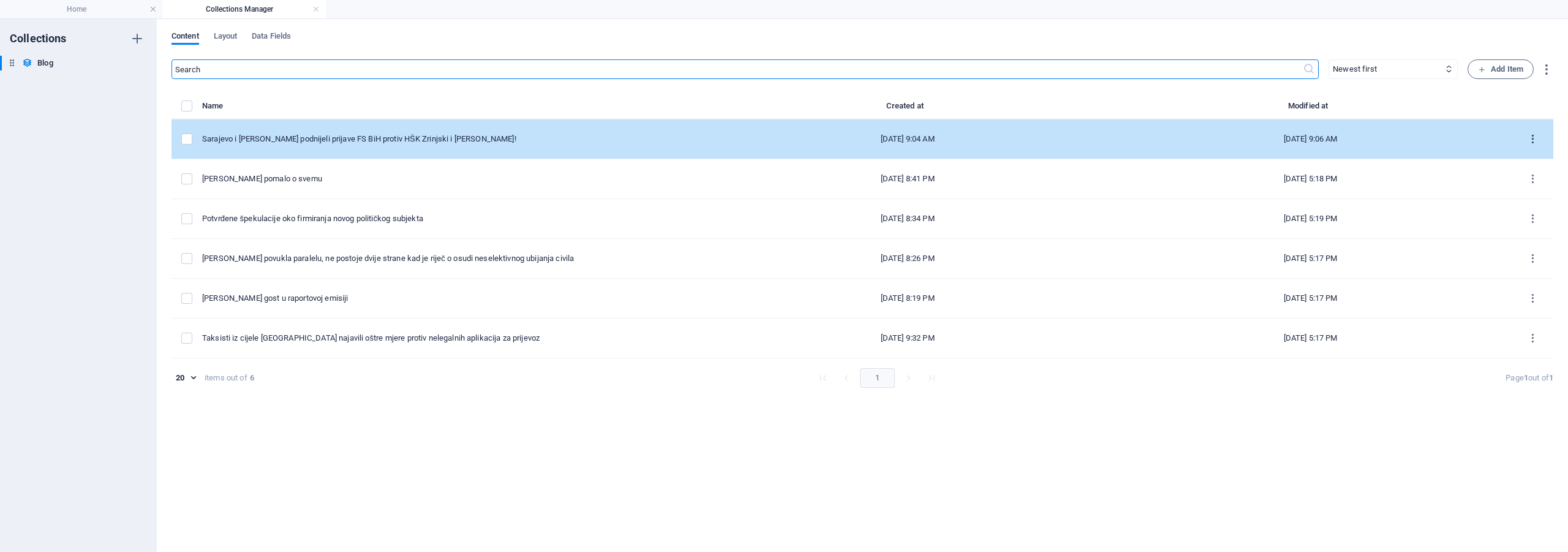
click at [1533, 137] on icon "items list" at bounding box center [1533, 139] width 12 height 12
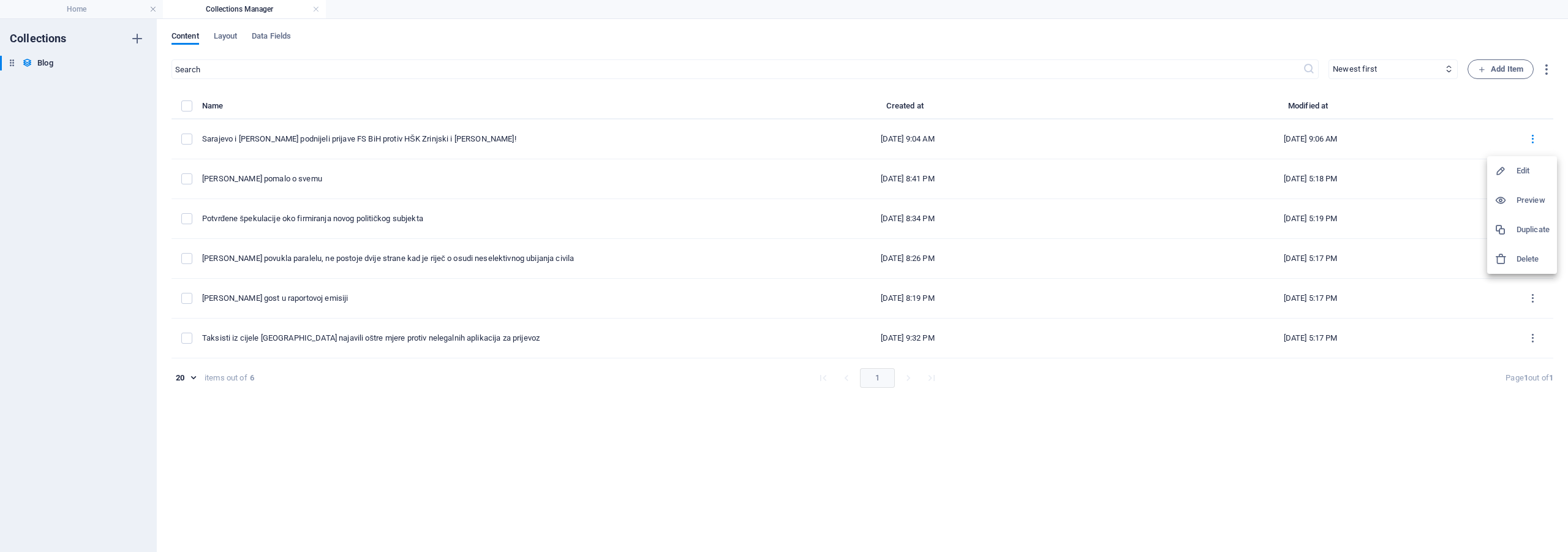
click at [1521, 223] on h6 "Duplicate" at bounding box center [1533, 229] width 33 height 15
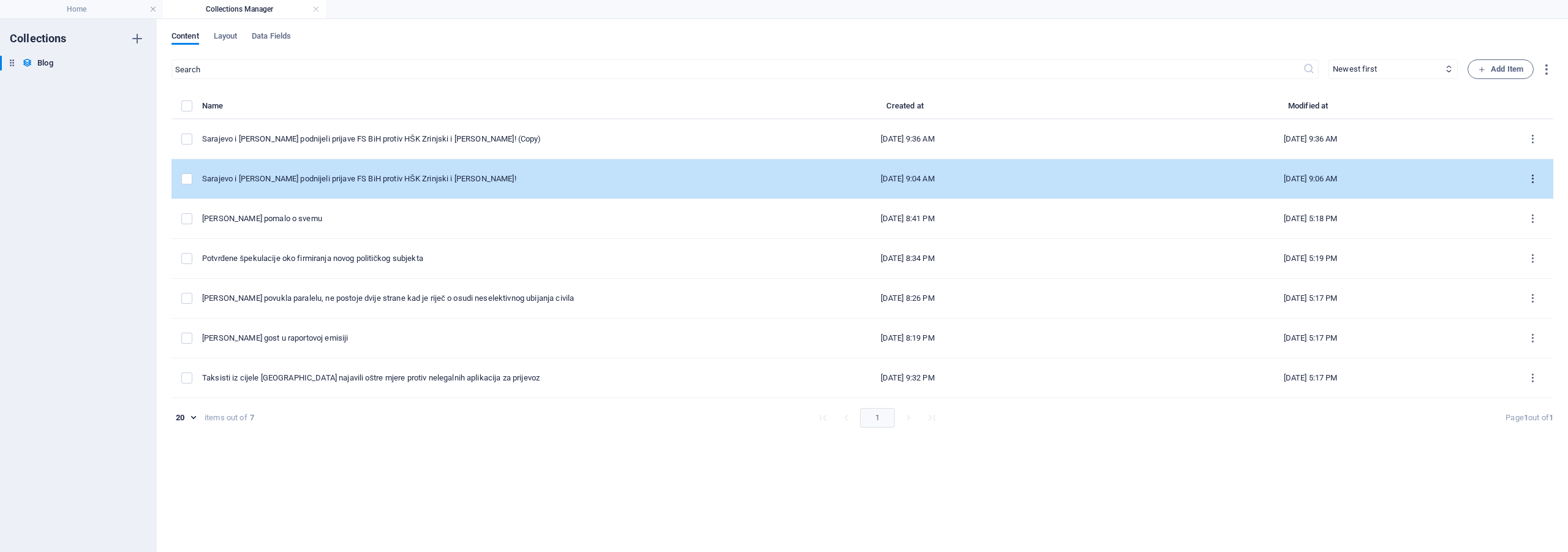
click at [1535, 181] on icon "items list" at bounding box center [1533, 179] width 12 height 12
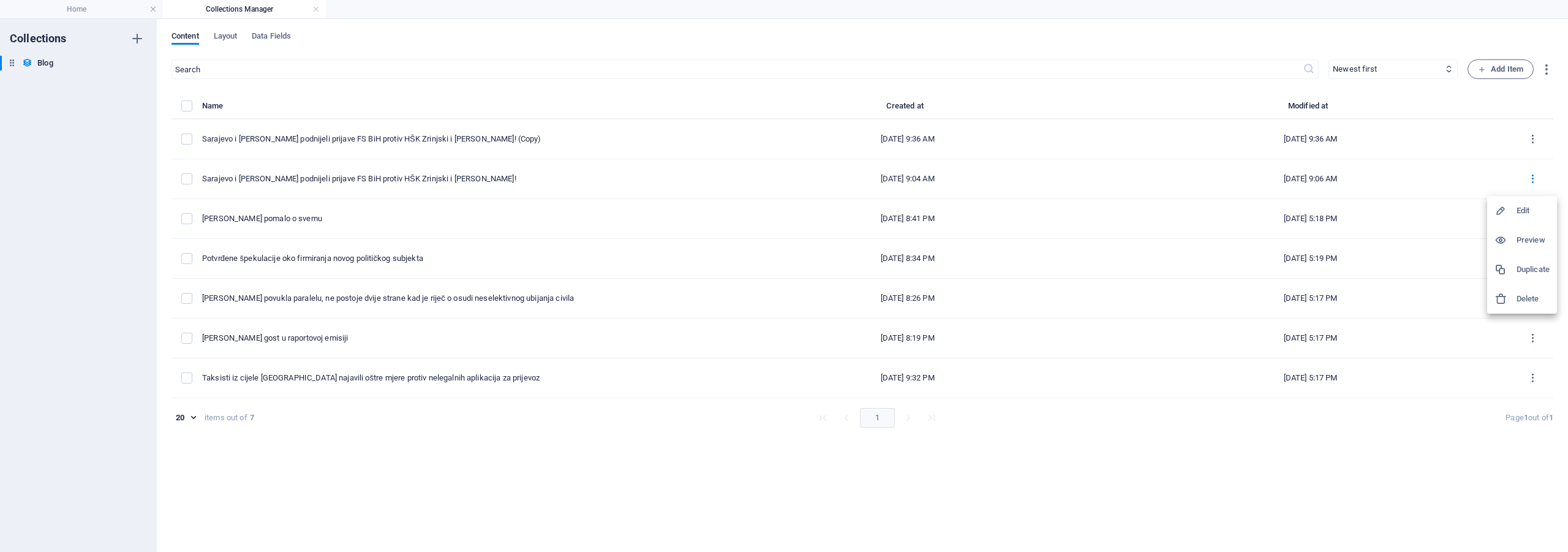
click at [1519, 213] on h6 "Edit" at bounding box center [1533, 210] width 33 height 15
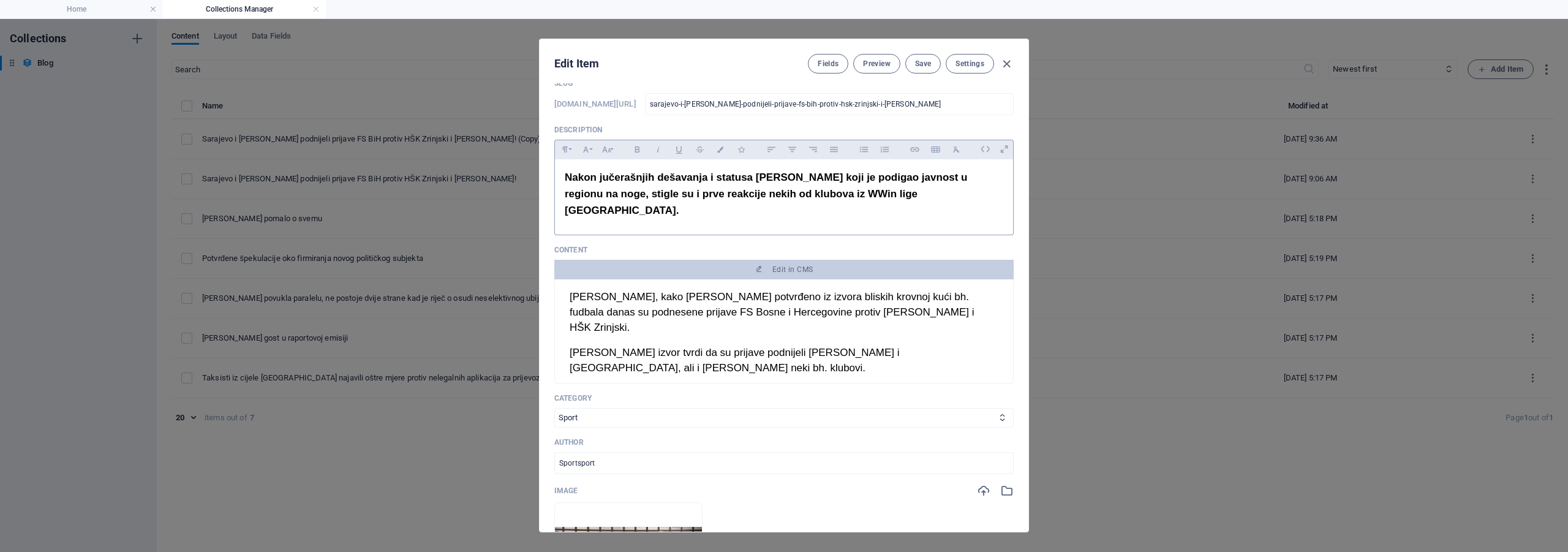
scroll to position [123, 0]
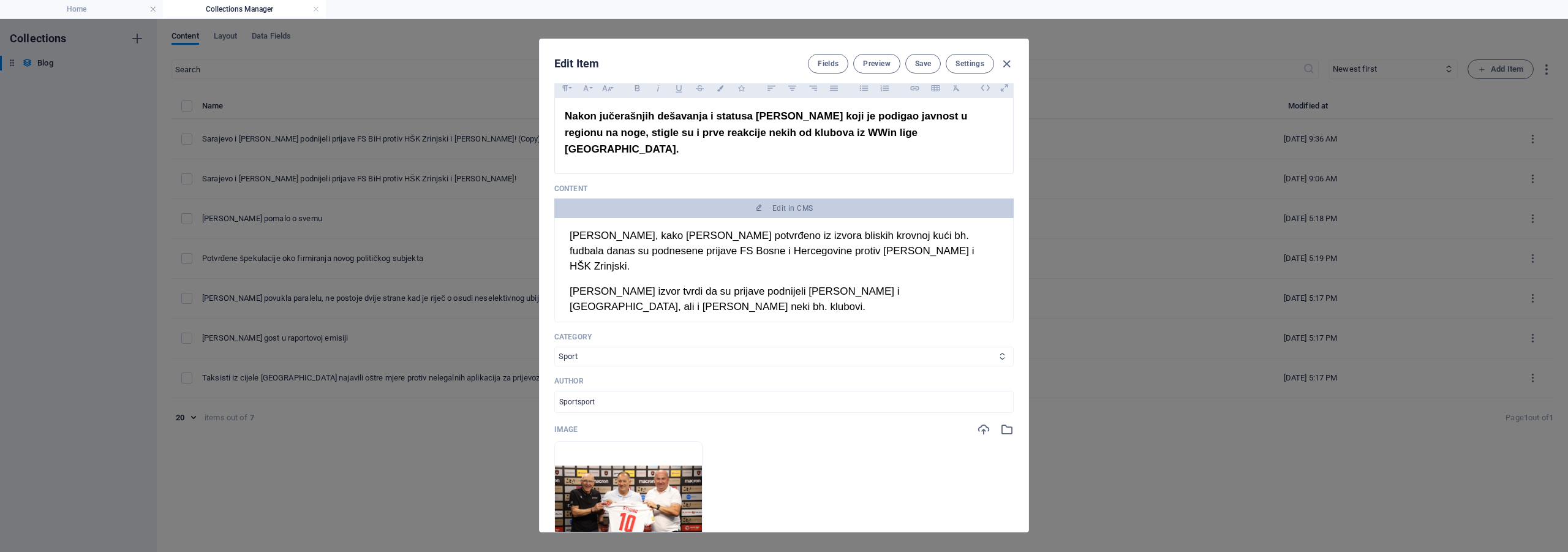
click at [650, 347] on select "Navodno Aktuelno Tech Sport" at bounding box center [783, 356] width 459 height 20
click at [554, 347] on select "Navodno Aktuelno Tech Sport" at bounding box center [783, 356] width 459 height 20
click at [645, 332] on p "Category" at bounding box center [783, 337] width 459 height 10
click at [643, 347] on select "Navodno Aktuelno Tech Sport" at bounding box center [783, 356] width 459 height 20
select select "Sport"
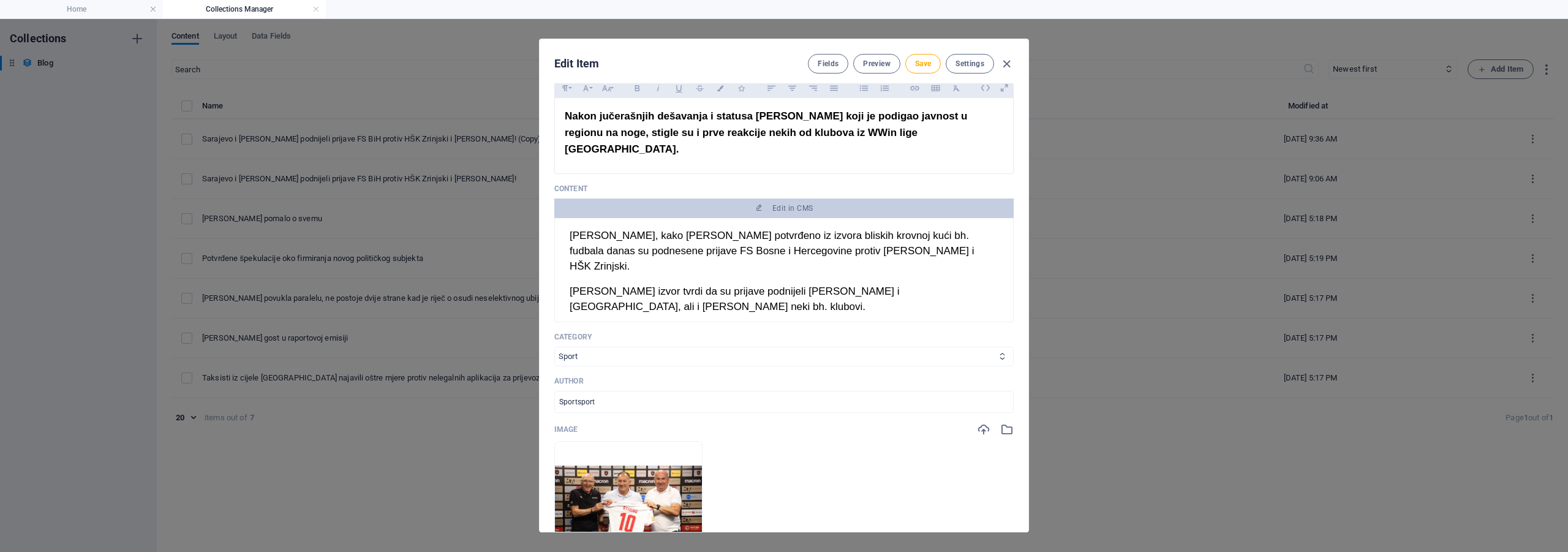
click at [554, 347] on select "Navodno Aktuelno Tech Sport" at bounding box center [783, 356] width 459 height 20
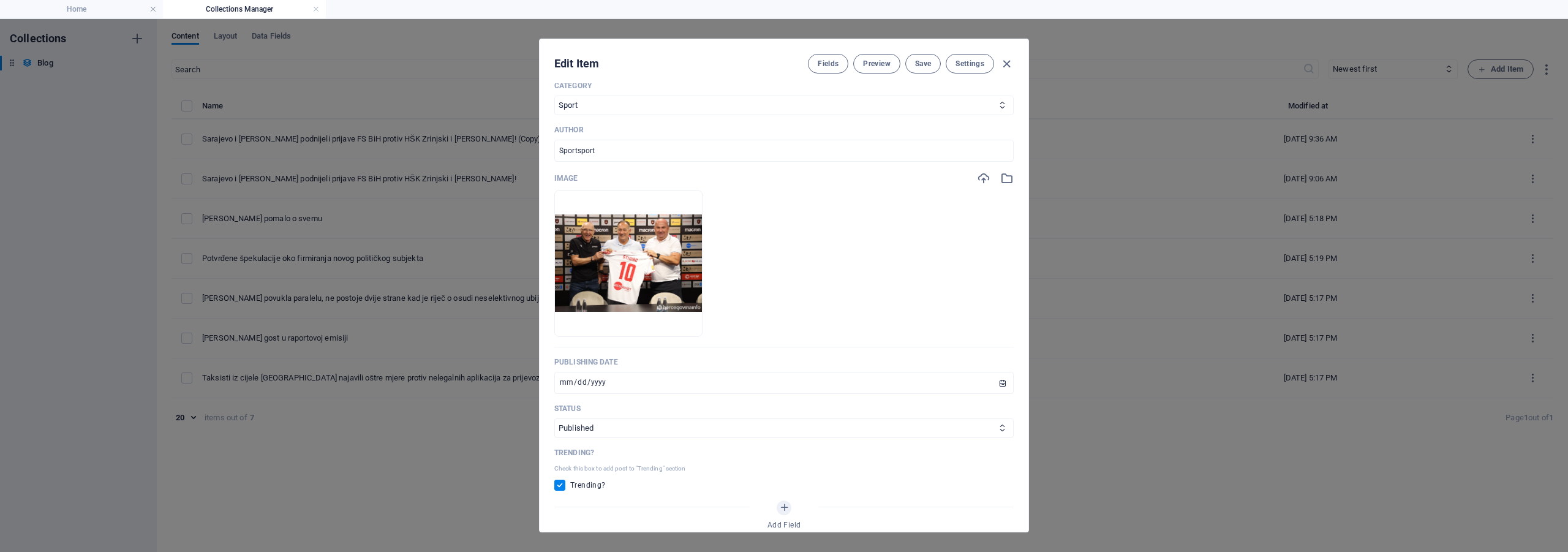
scroll to position [429, 0]
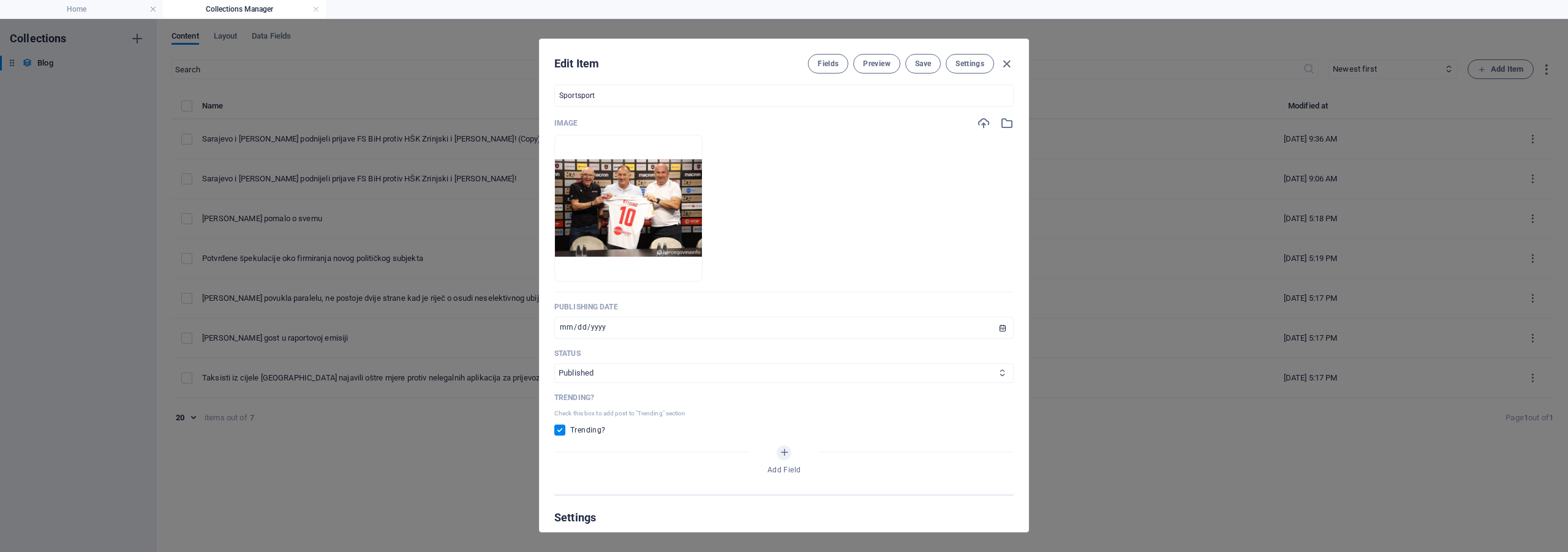
click at [676, 363] on select "Published Draft" at bounding box center [783, 372] width 459 height 20
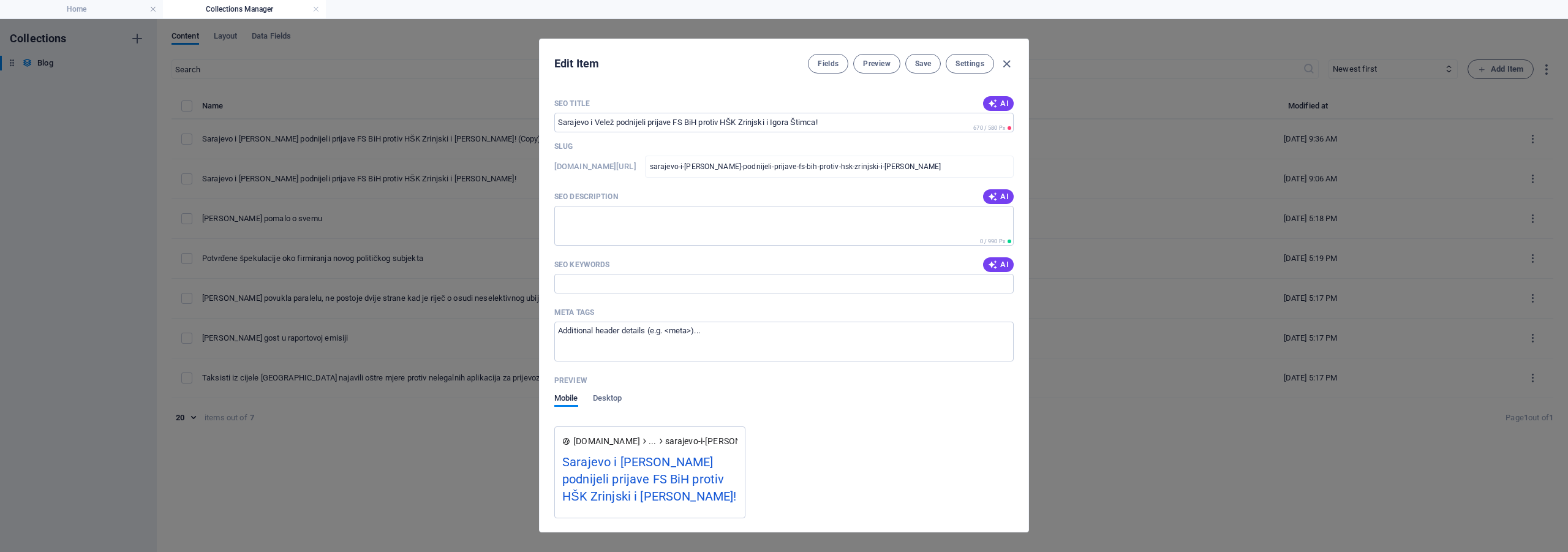
scroll to position [854, 0]
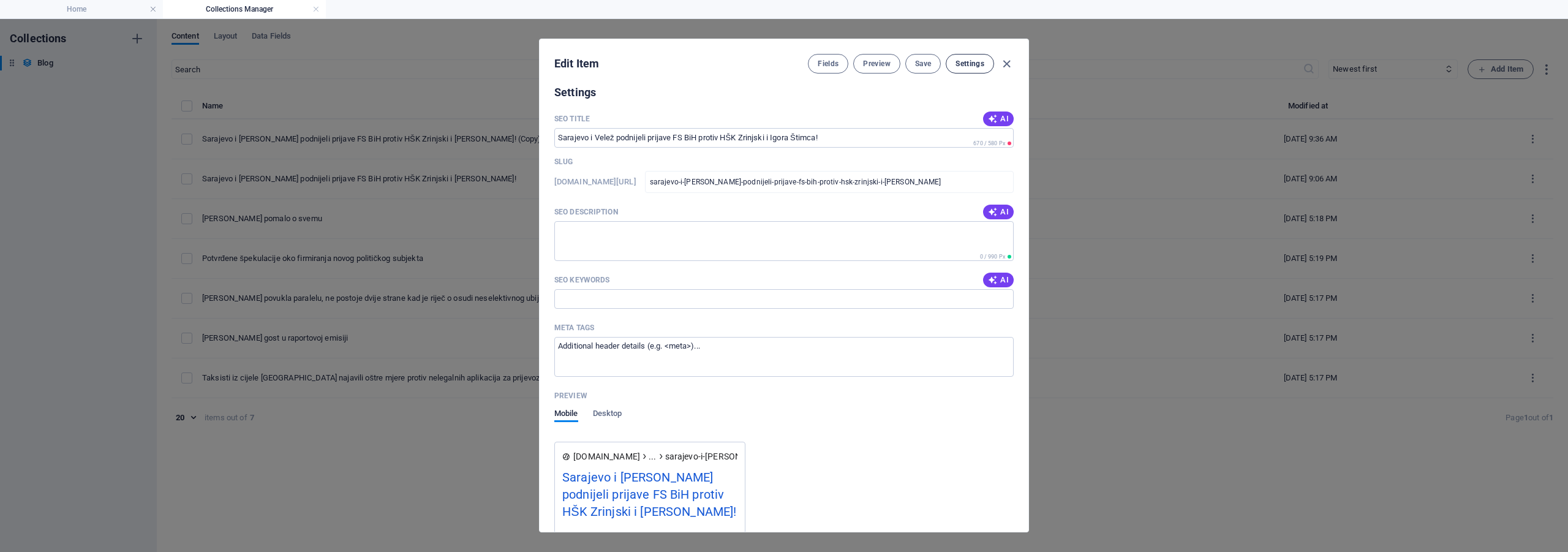
click at [965, 61] on span "Settings" at bounding box center [969, 63] width 29 height 10
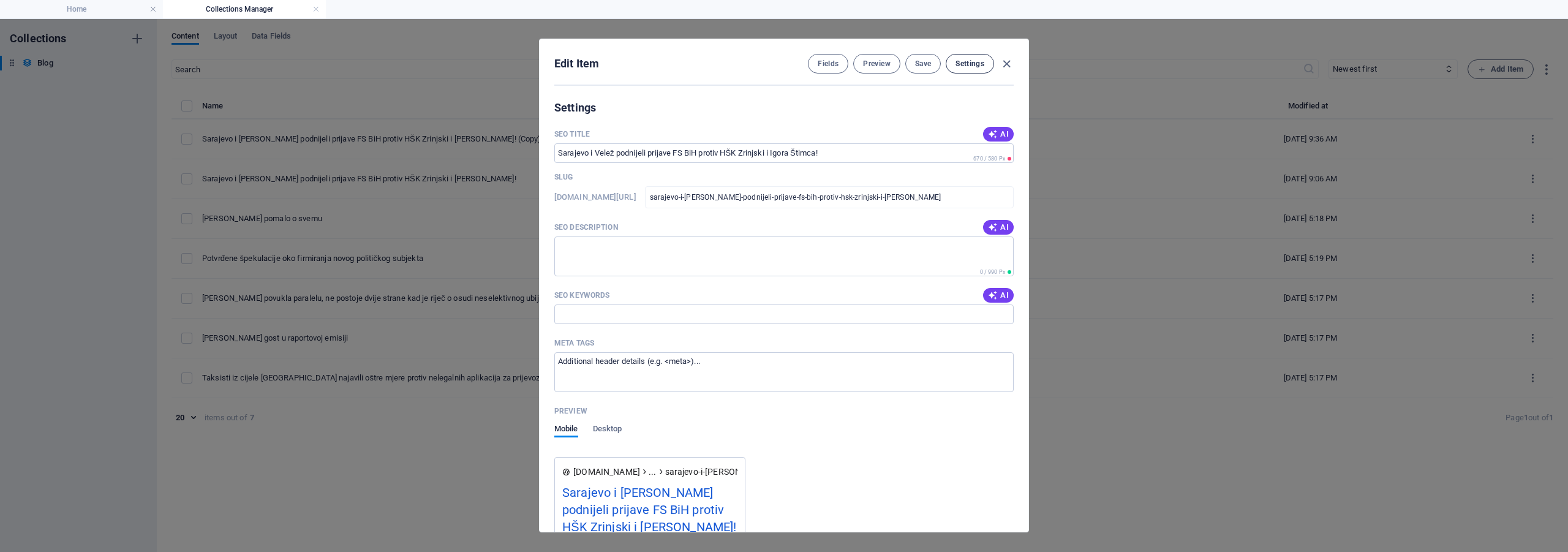
click at [965, 61] on span "Settings" at bounding box center [969, 63] width 29 height 10
click at [857, 143] on input "SEO Title" at bounding box center [783, 153] width 459 height 20
click at [608, 304] on input "SEO Keywords" at bounding box center [783, 314] width 459 height 20
click at [918, 64] on span "Save" at bounding box center [923, 63] width 16 height 10
click at [1005, 64] on icon "button" at bounding box center [1006, 64] width 14 height 14
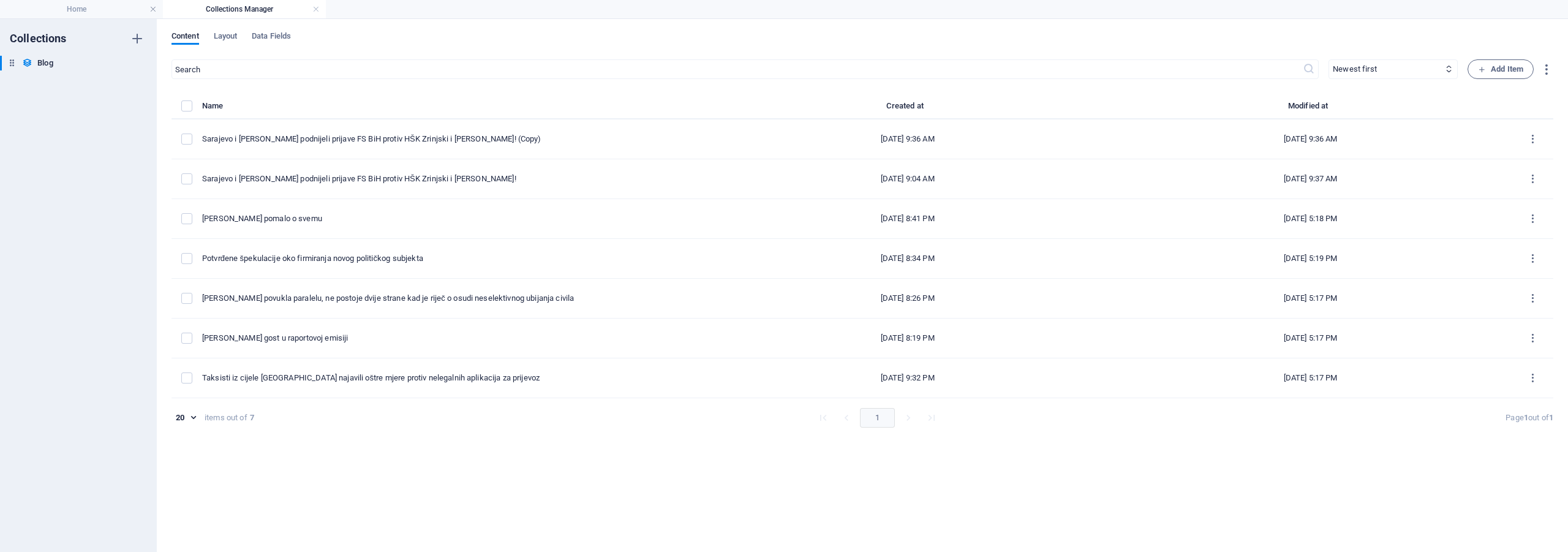
checkbox input "false"
type input "sarajevo-i-velez-podnijeli-prijave-fs-bih-protiv-hsk-zrinjski-i-igora-stimca"
click at [114, 19] on div "Collections Blog Blog" at bounding box center [78, 286] width 157 height 533
click at [113, 10] on h4 "Home" at bounding box center [81, 9] width 163 height 13
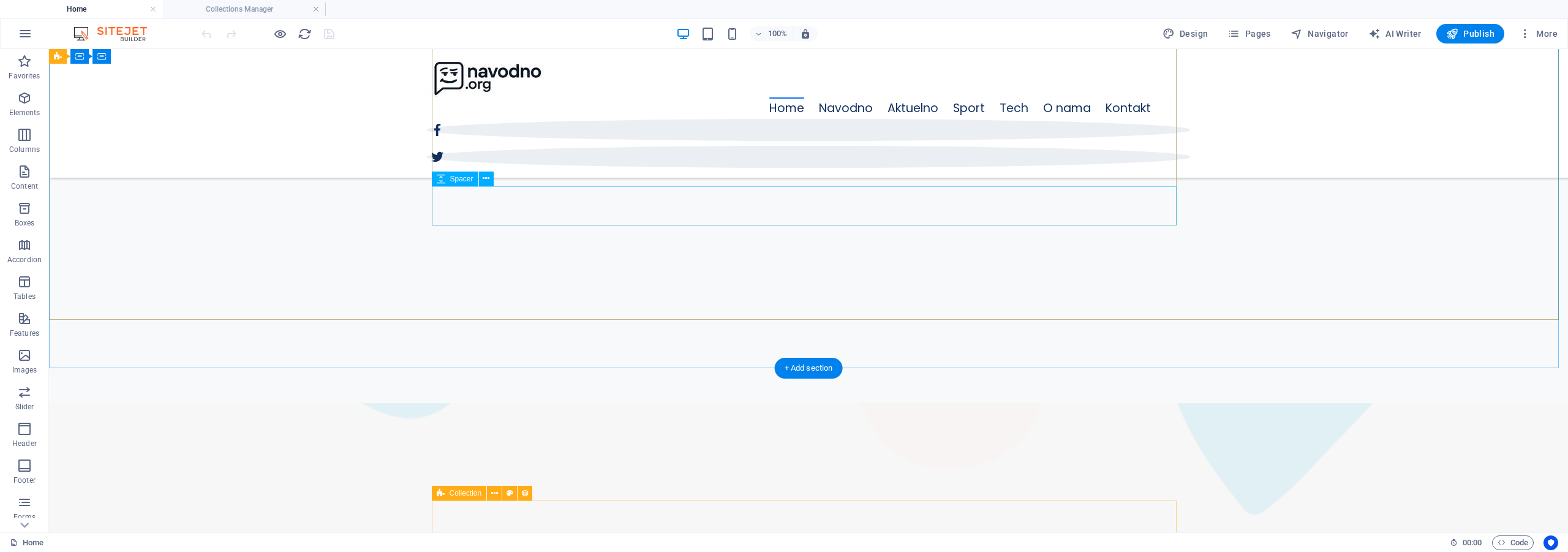
scroll to position [164, 0]
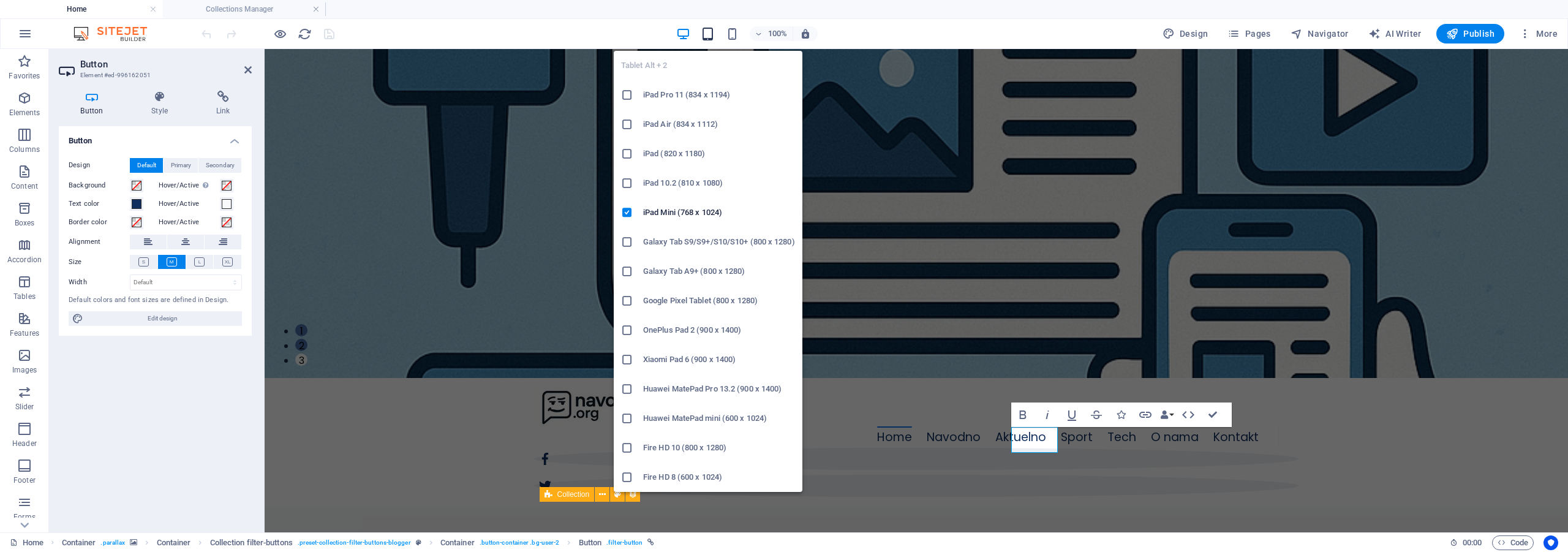
click at [707, 37] on icon "button" at bounding box center [708, 34] width 14 height 14
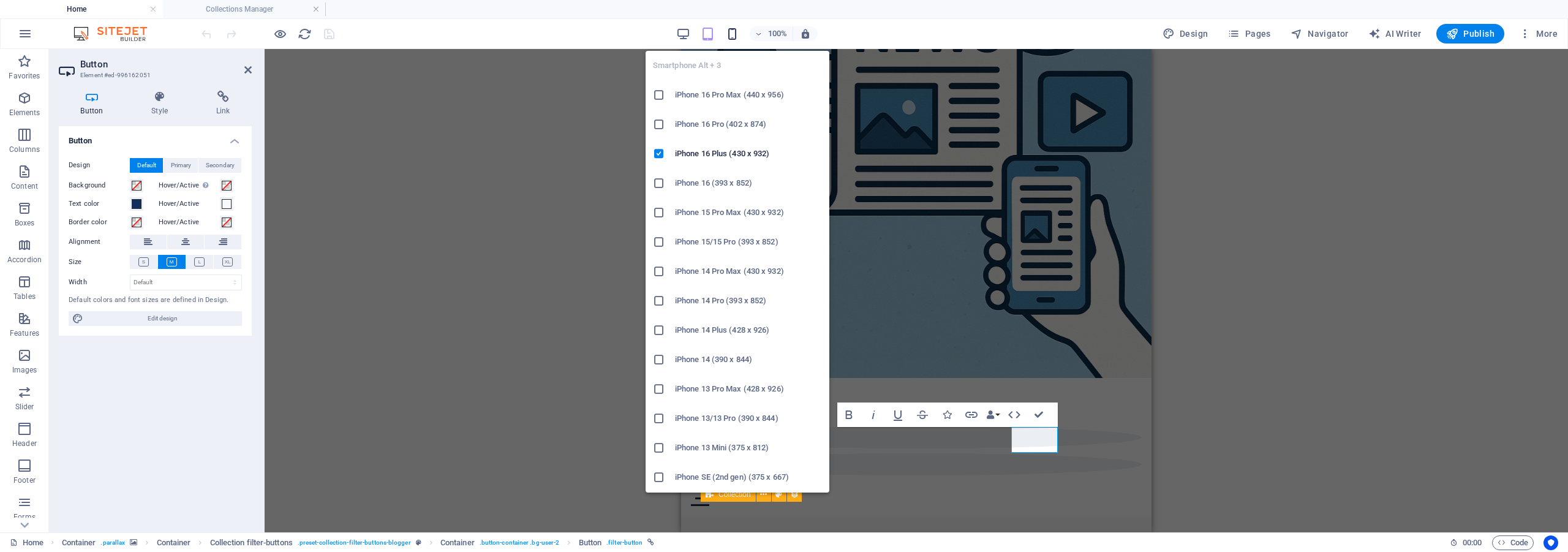
click at [734, 35] on icon "button" at bounding box center [732, 34] width 14 height 14
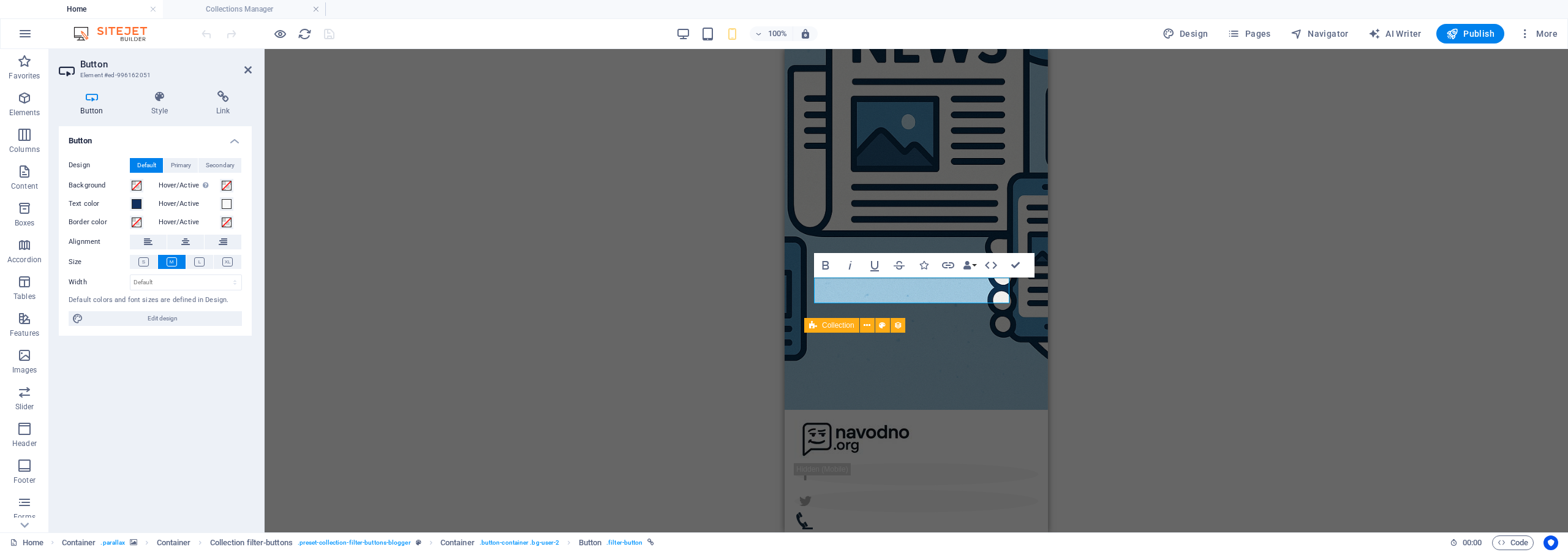
scroll to position [463, 0]
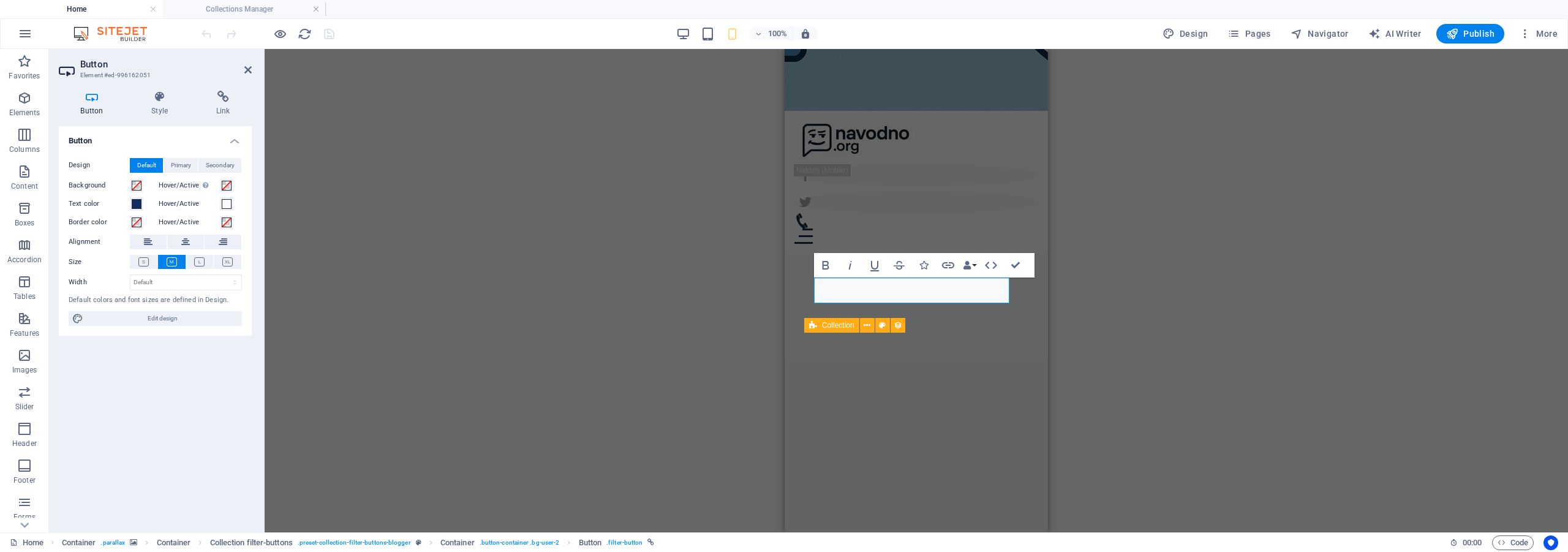
click at [675, 33] on div "100% Design Pages Navigator AI Writer Publish More" at bounding box center [881, 33] width 1364 height 20
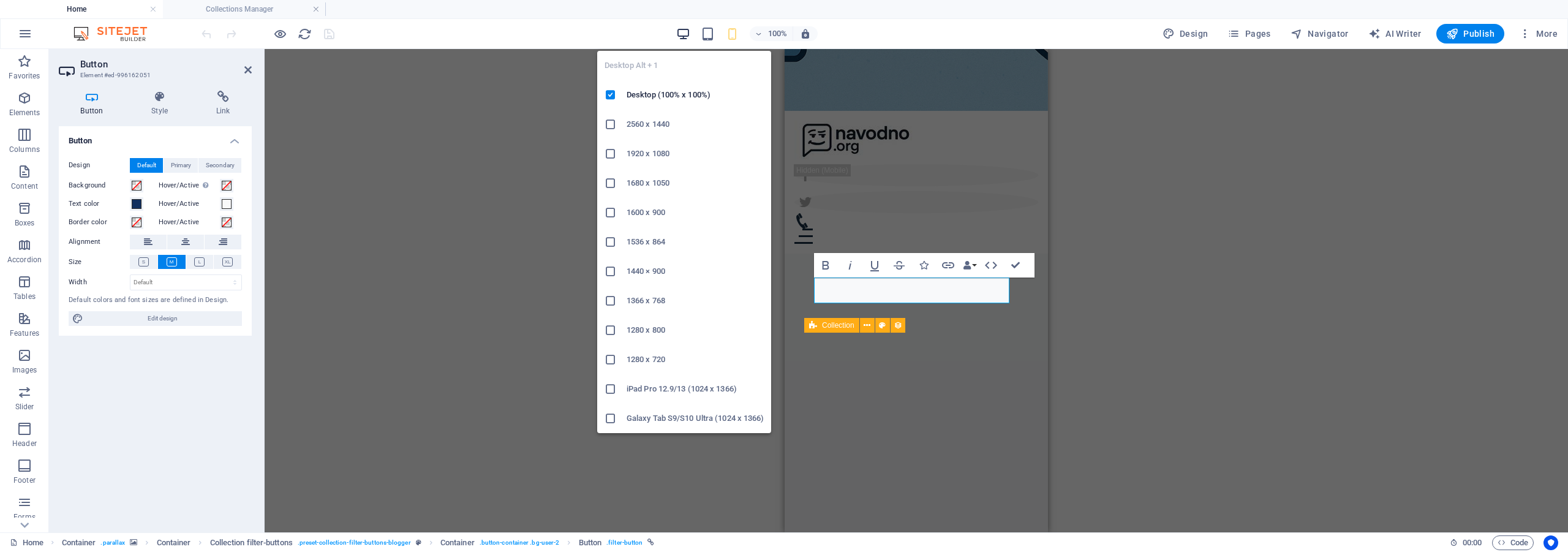
click at [684, 35] on icon "button" at bounding box center [683, 34] width 14 height 14
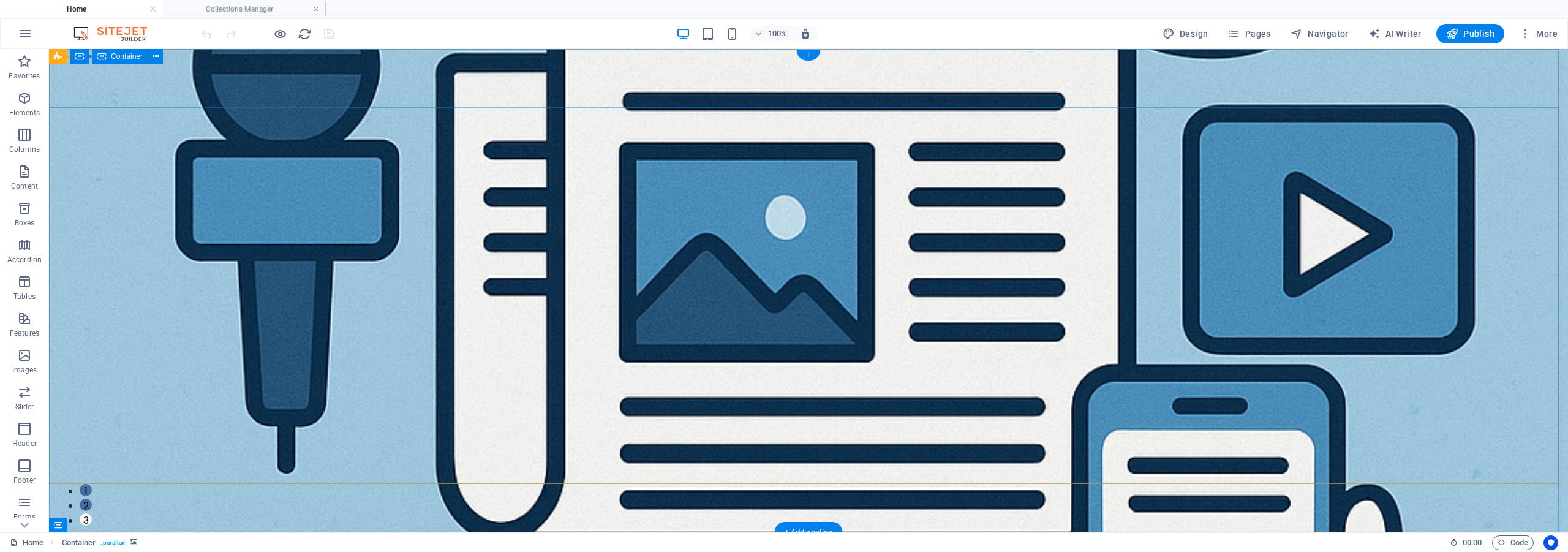
scroll to position [0, 0]
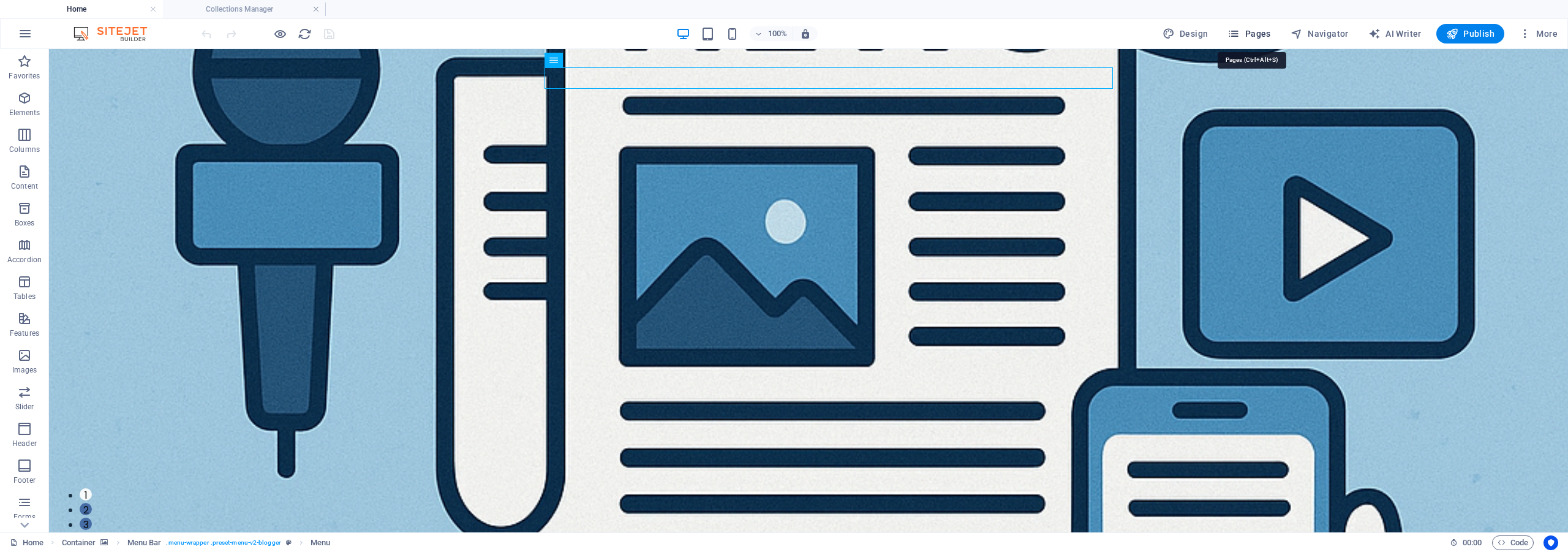
click at [1244, 36] on span "Pages" at bounding box center [1249, 33] width 43 height 12
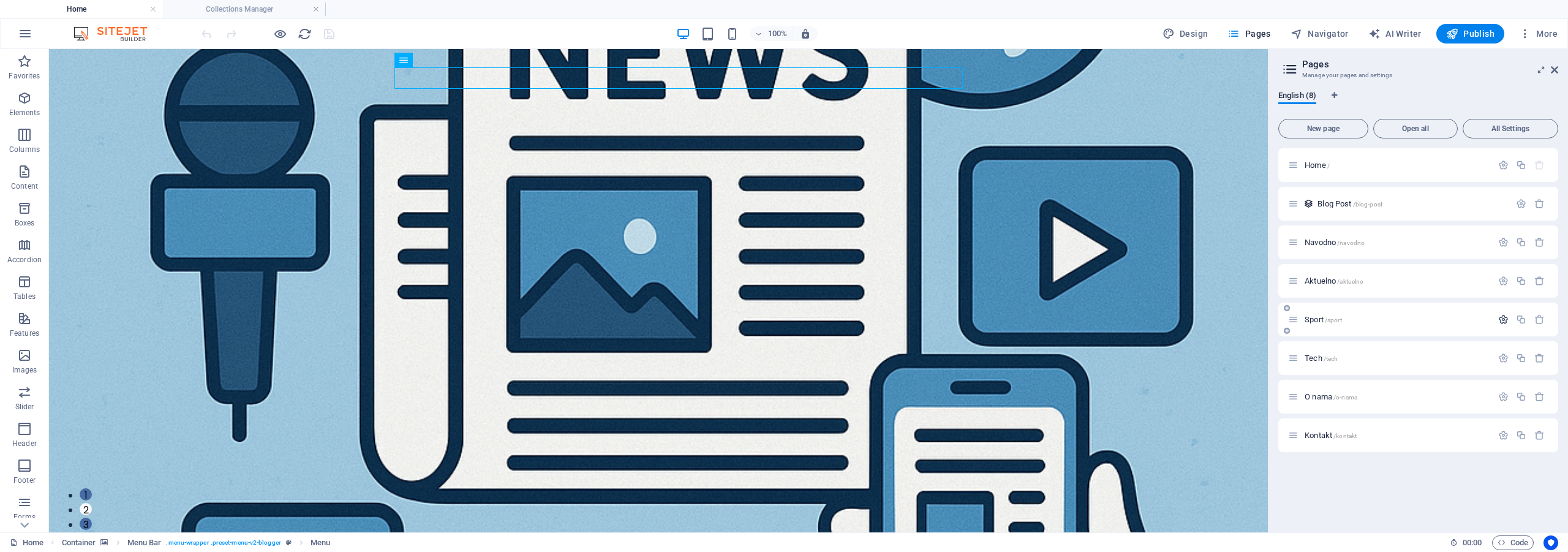
click at [1502, 317] on icon "button" at bounding box center [1503, 319] width 10 height 10
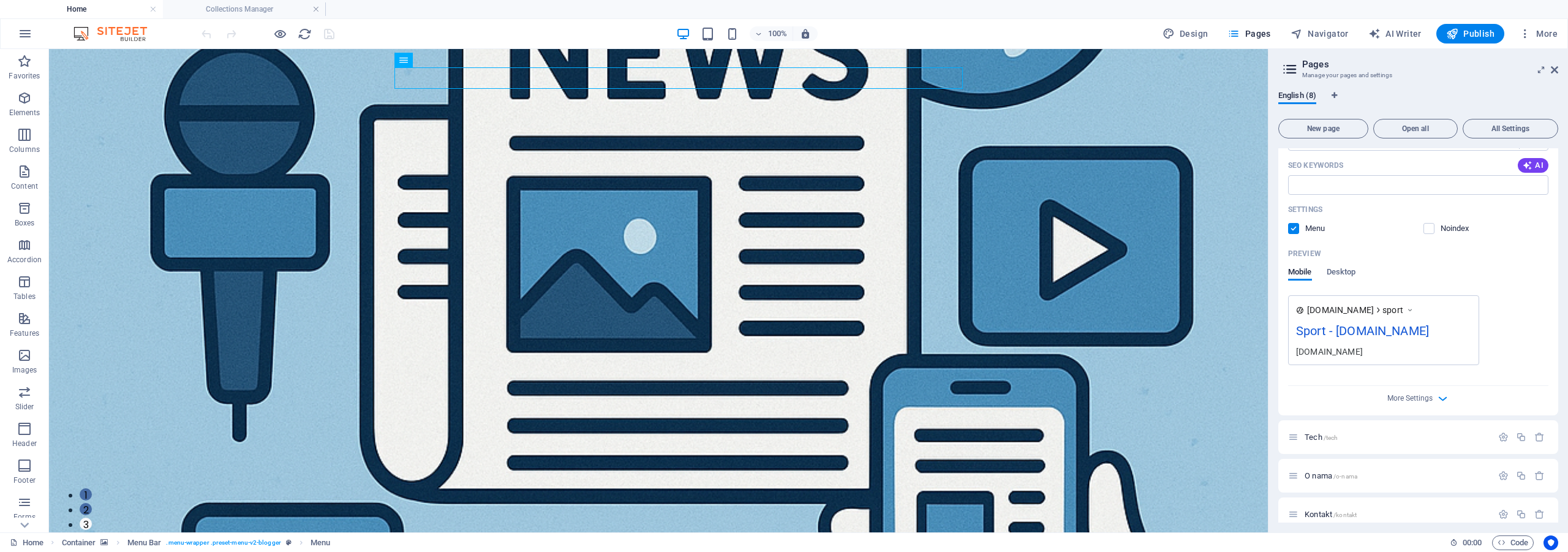
scroll to position [391, 0]
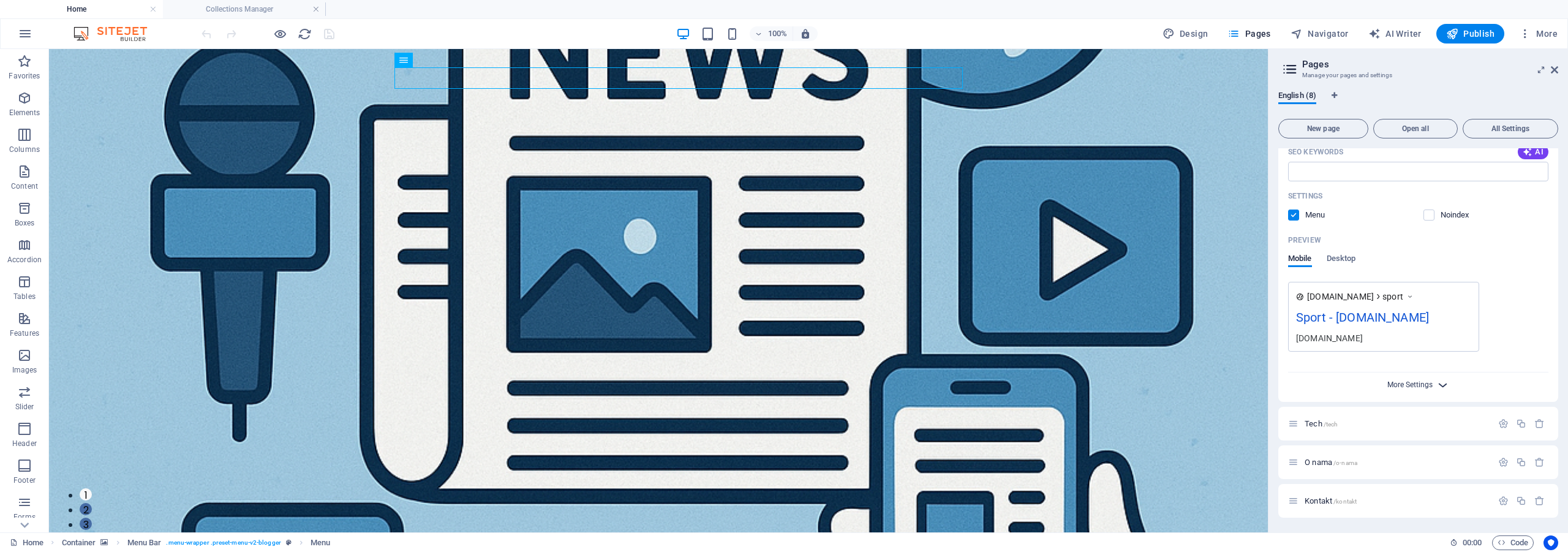
click at [1416, 388] on span "More Settings" at bounding box center [1410, 384] width 45 height 8
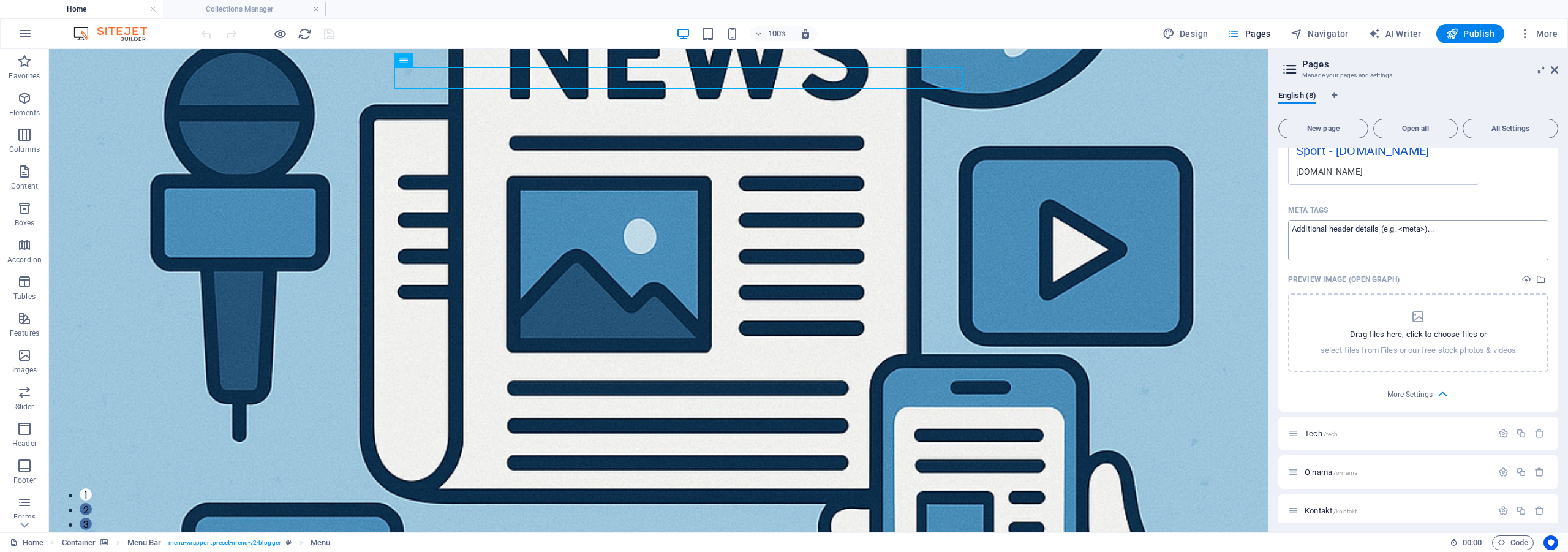
scroll to position [567, 0]
click at [1422, 383] on span "More Settings" at bounding box center [1410, 384] width 45 height 8
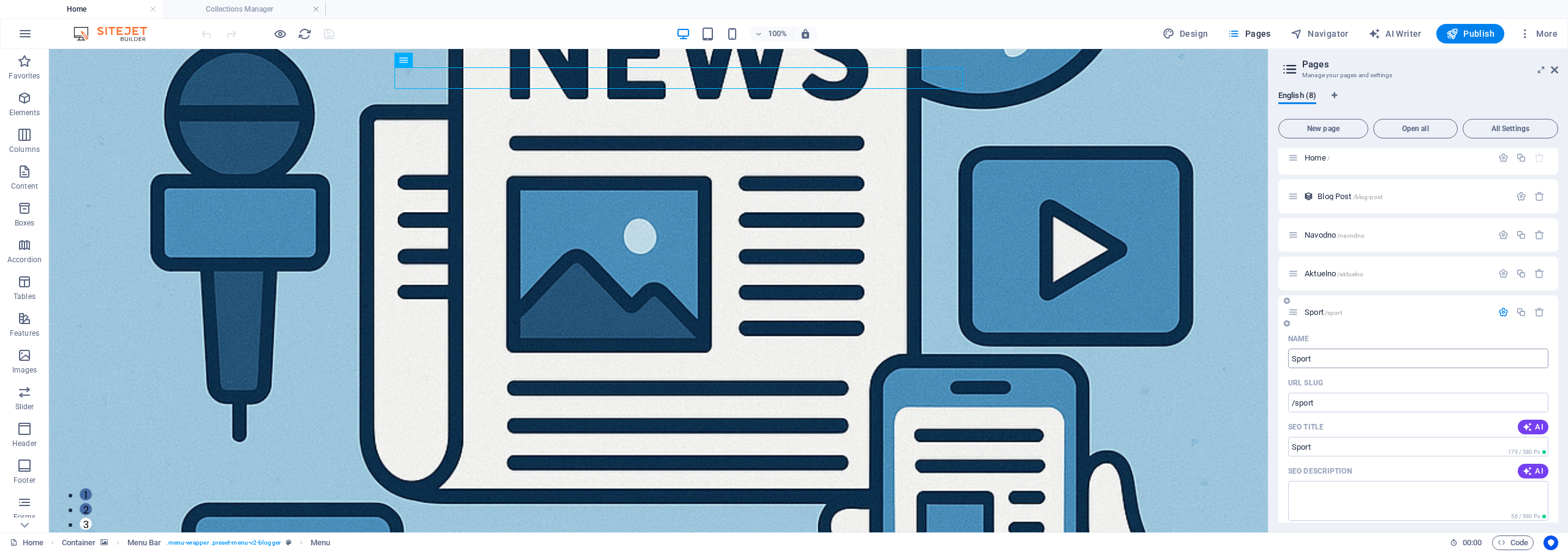
scroll to position [0, 0]
click at [1555, 73] on icon at bounding box center [1555, 70] width 8 height 10
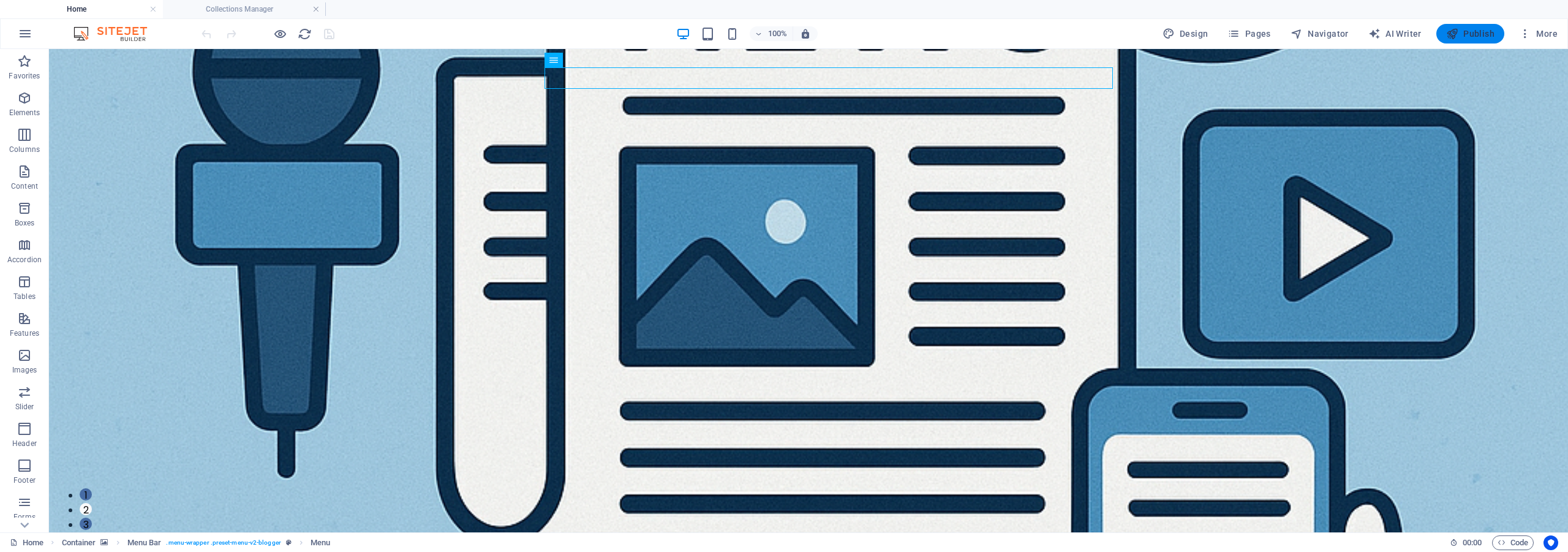
click at [1463, 30] on span "Publish" at bounding box center [1470, 33] width 49 height 12
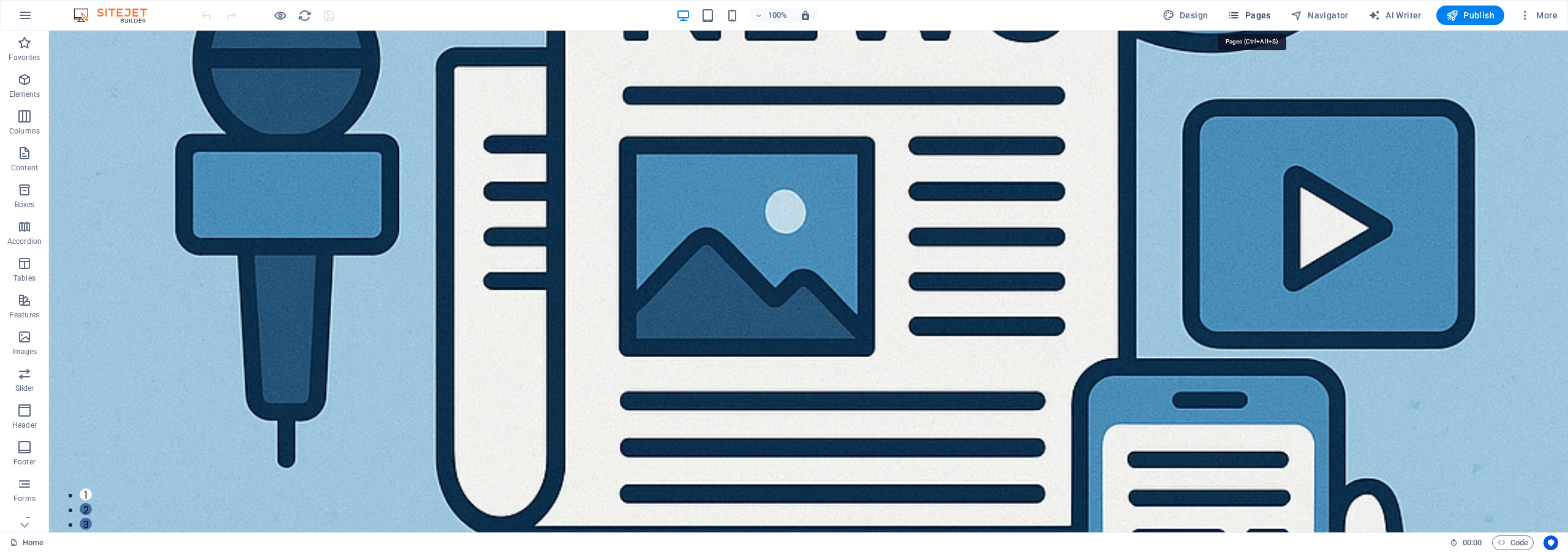
click at [1249, 11] on span "Pages" at bounding box center [1249, 15] width 43 height 12
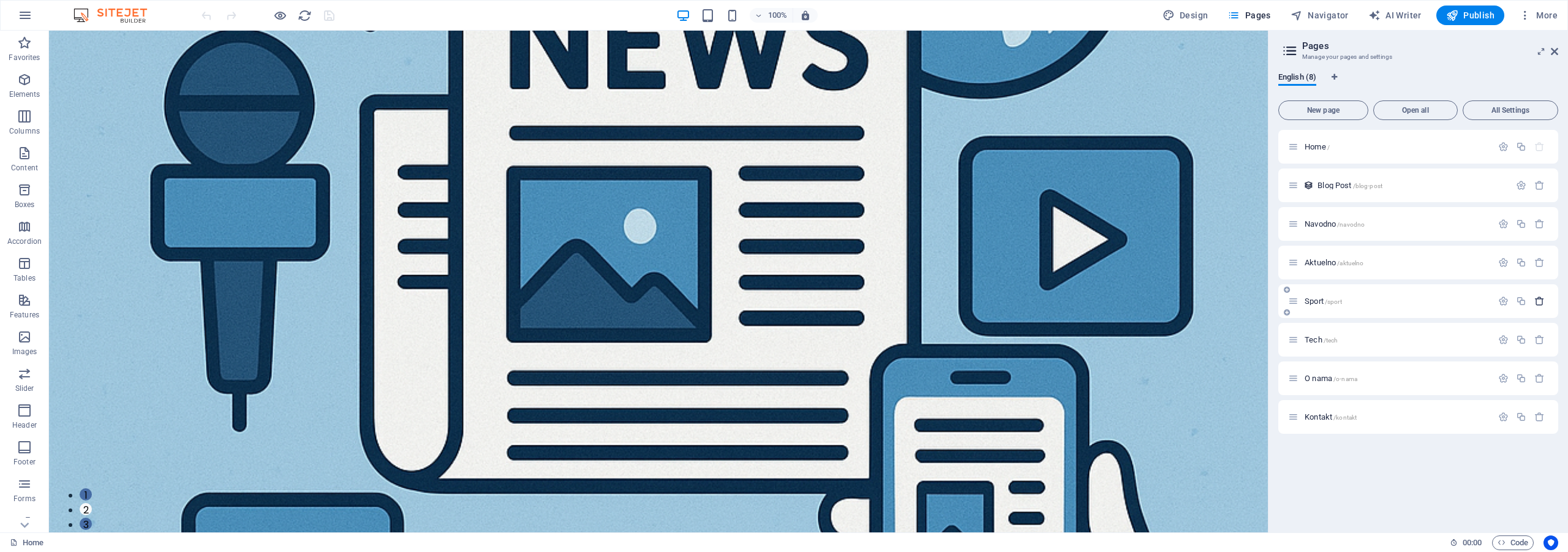
click at [1541, 300] on icon "button" at bounding box center [1539, 301] width 10 height 10
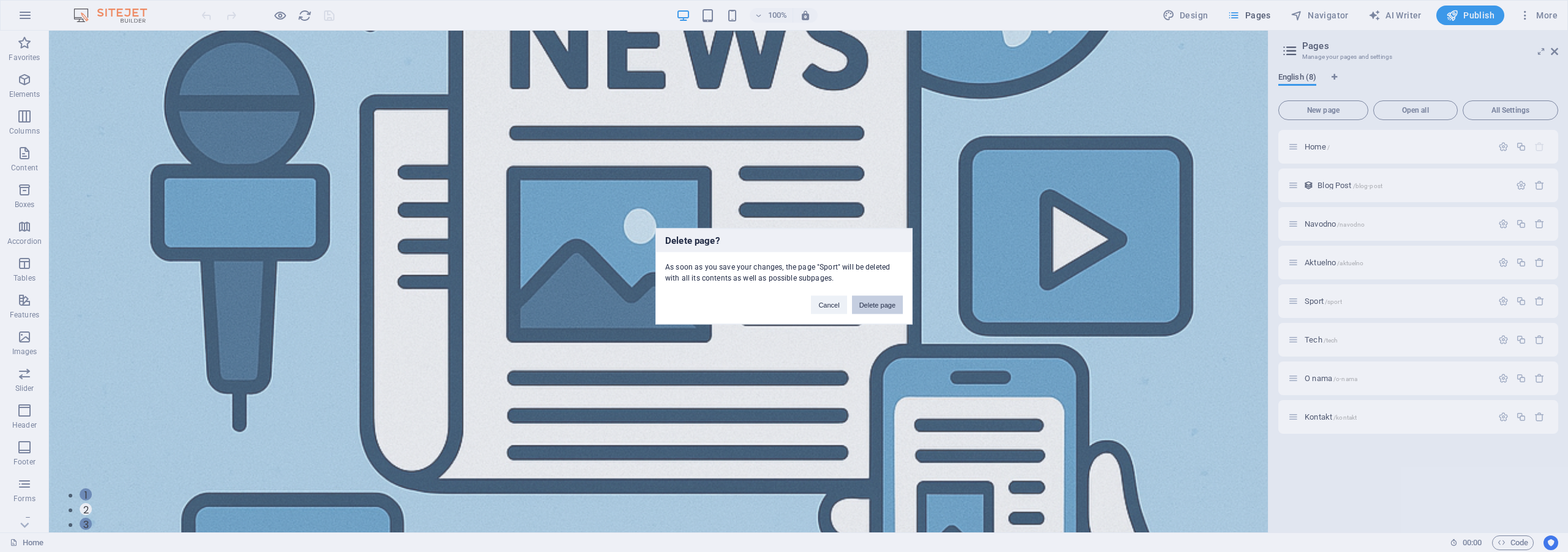
click at [900, 303] on button "Delete page" at bounding box center [877, 304] width 51 height 19
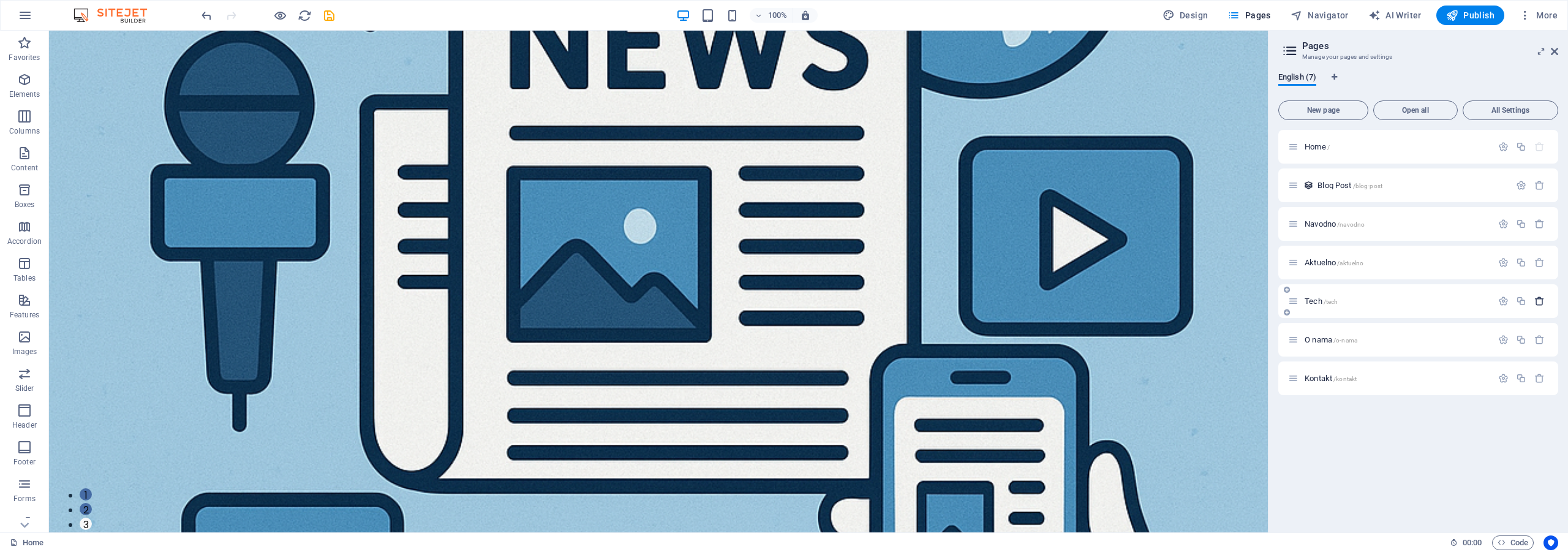
click at [1538, 300] on icon "button" at bounding box center [1539, 301] width 10 height 10
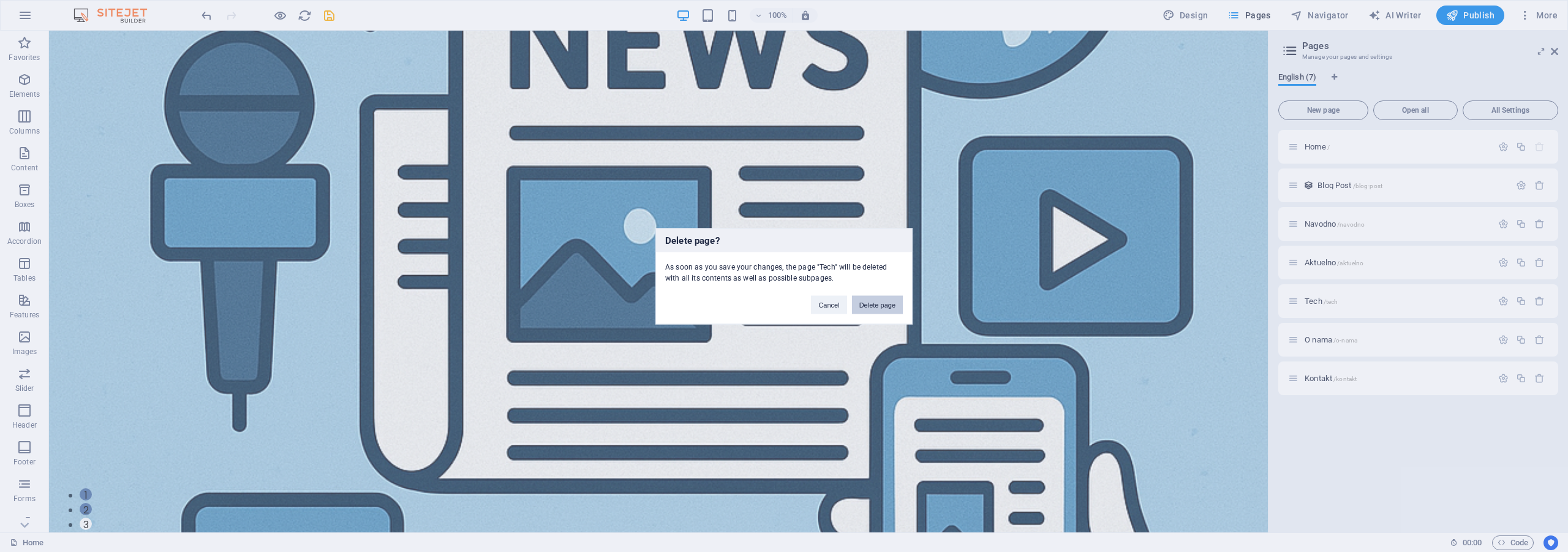
click at [886, 304] on button "Delete page" at bounding box center [877, 304] width 51 height 19
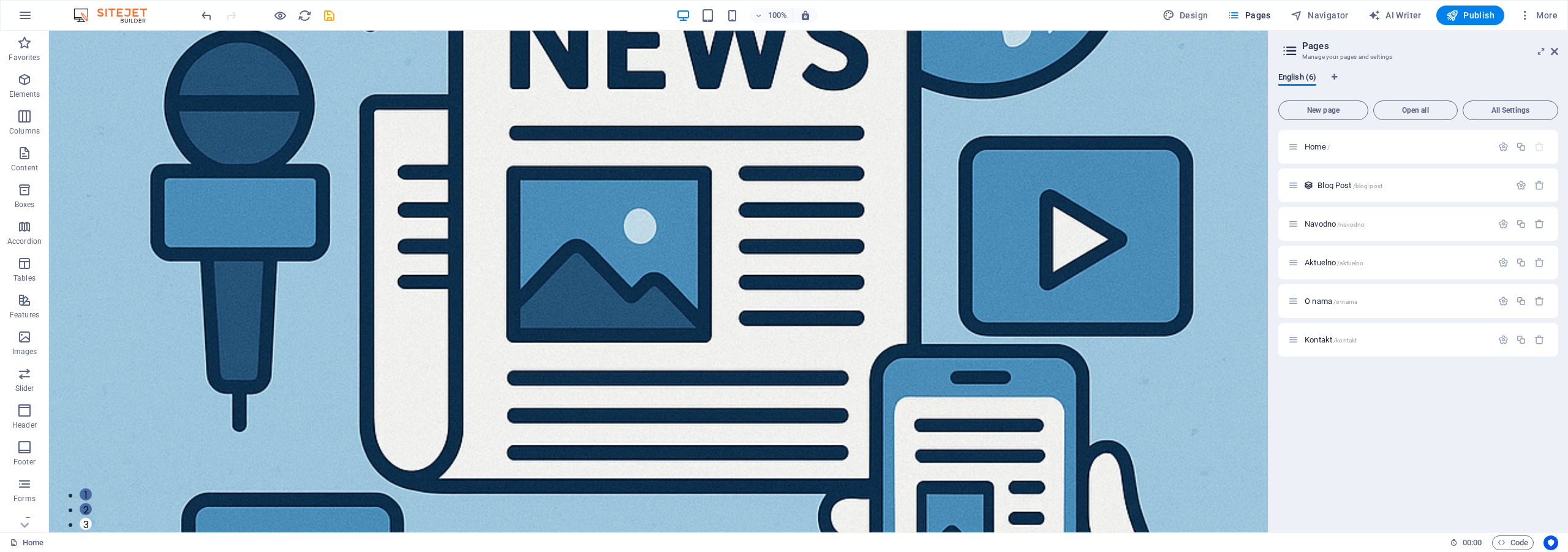
click at [342, 15] on div "100% Design Pages Navigator AI Writer Publish More" at bounding box center [881, 15] width 1364 height 20
click at [333, 15] on icon "save" at bounding box center [329, 15] width 14 height 14
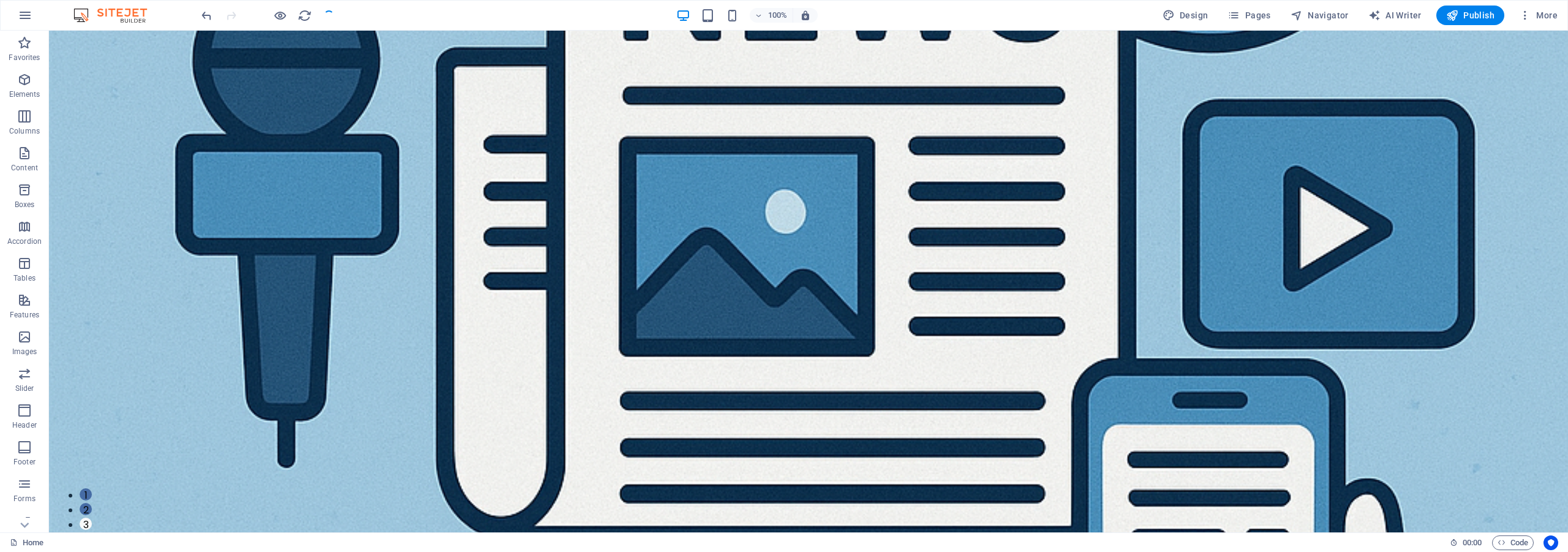
checkbox input "false"
click at [1475, 22] on button "Publish" at bounding box center [1470, 15] width 68 height 20
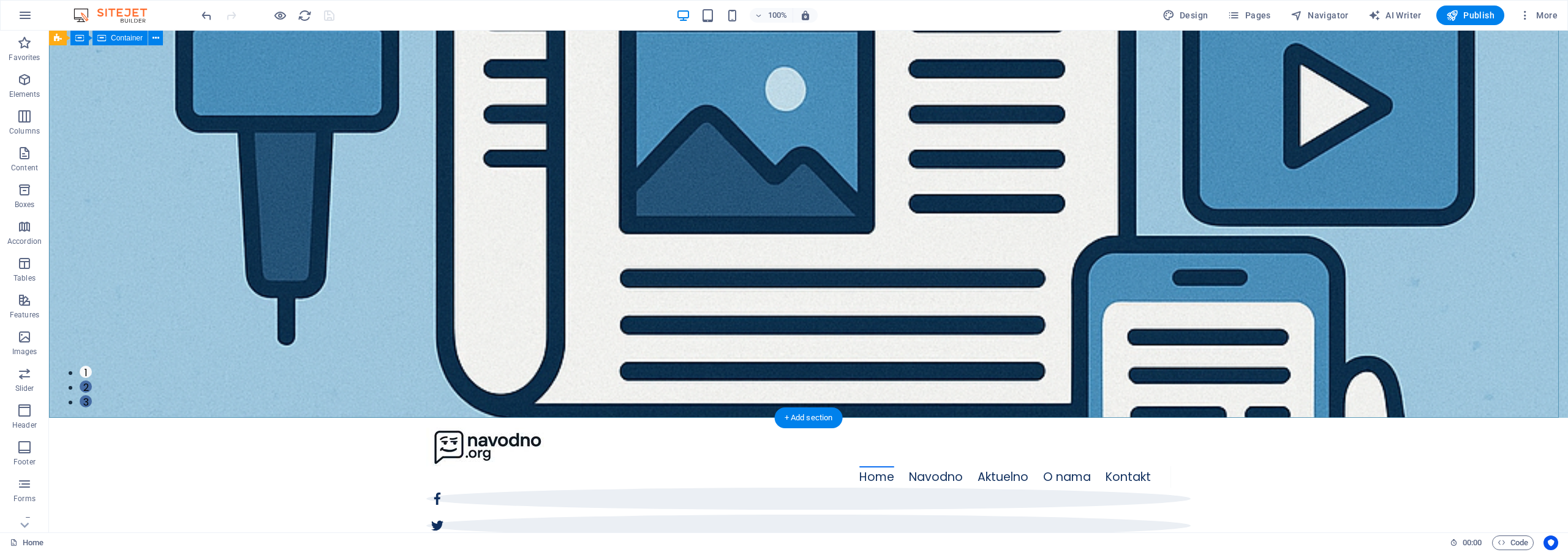
scroll to position [236, 0]
